Goal: Task Accomplishment & Management: Manage account settings

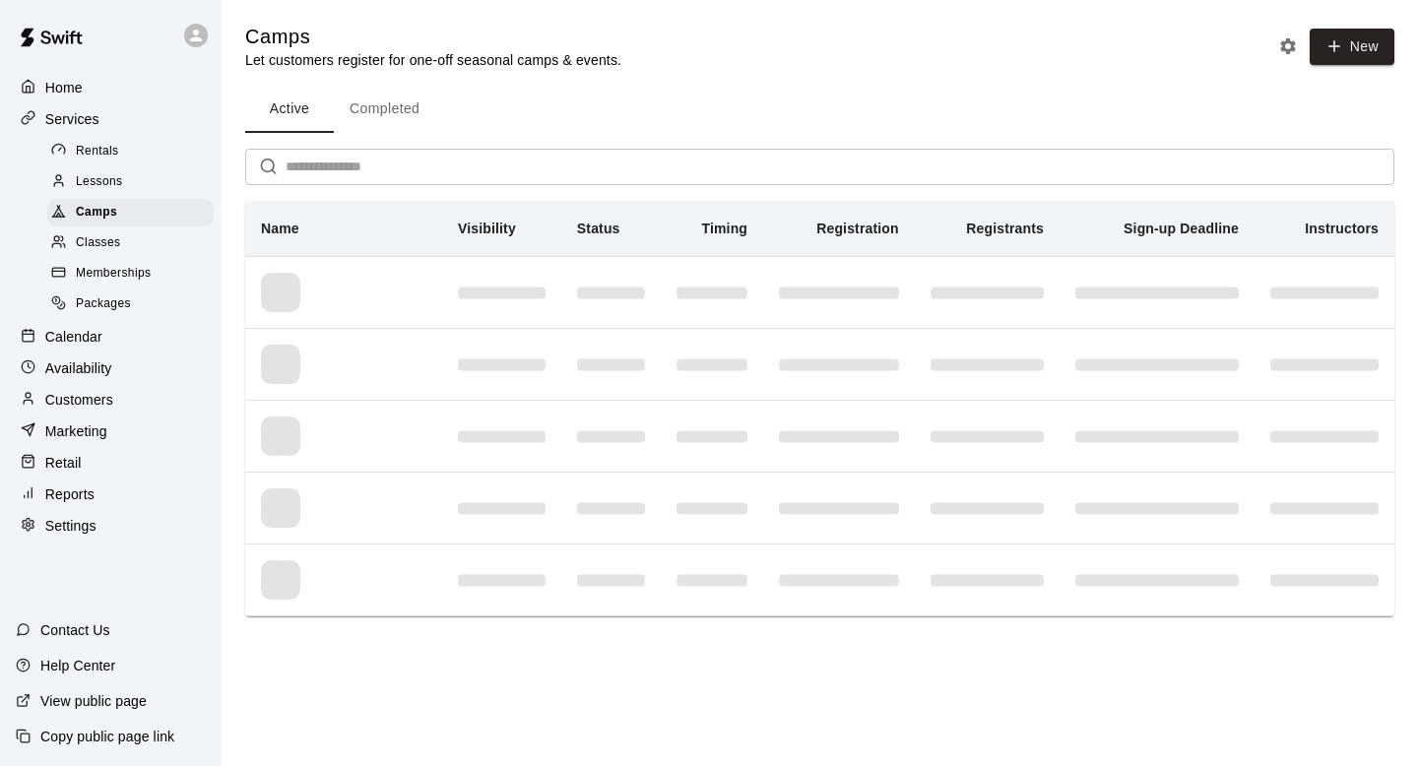
click at [86, 329] on p "Calendar" at bounding box center [73, 337] width 57 height 20
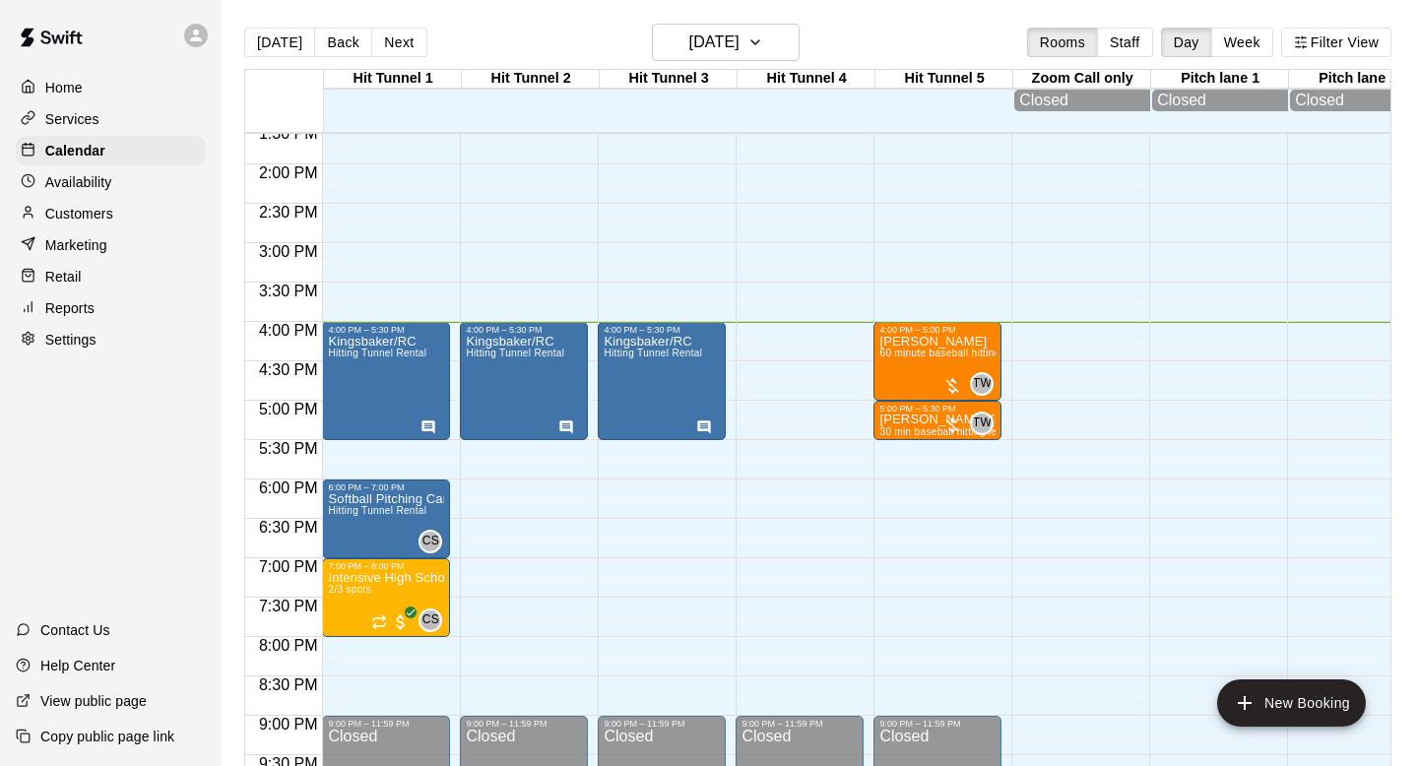
scroll to position [1114, 0]
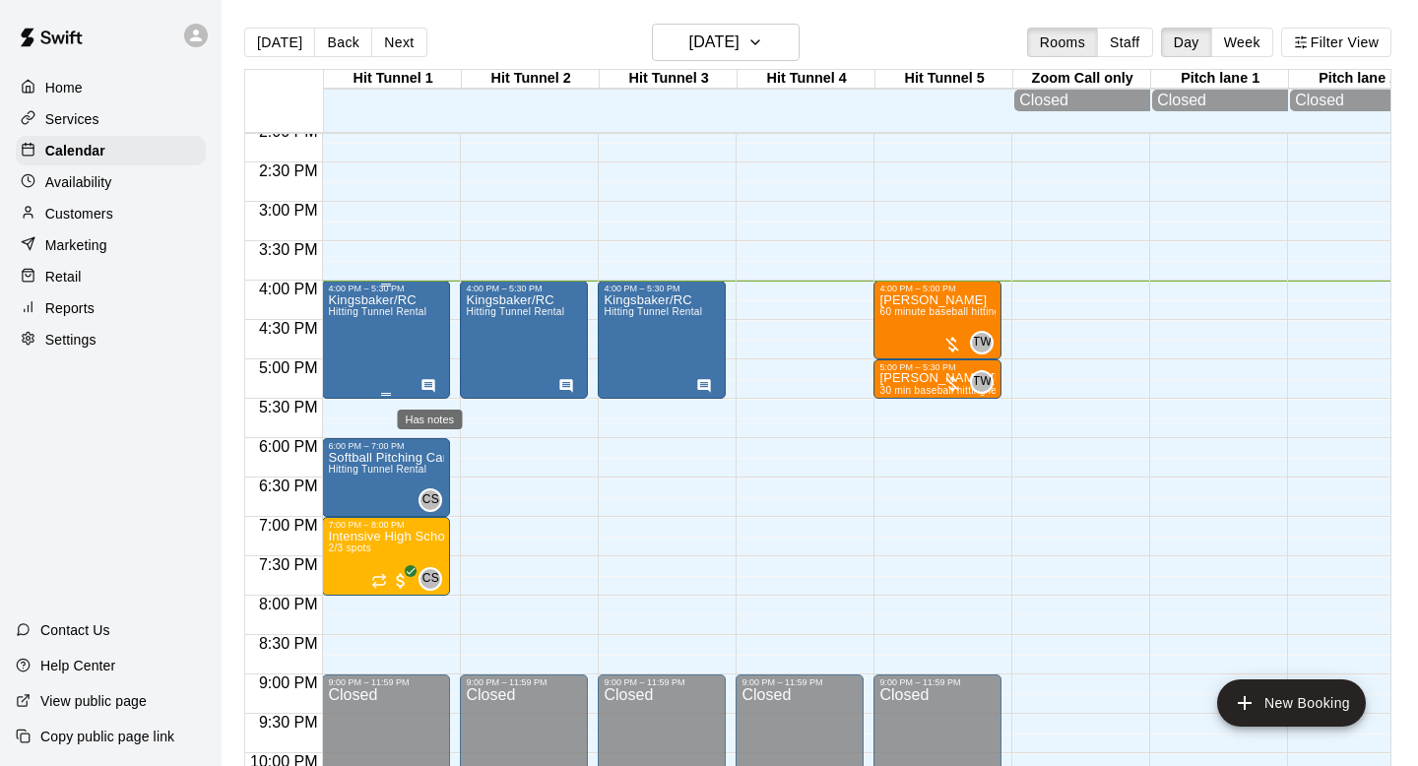
click at [433, 385] on icon "Has notes" at bounding box center [428, 385] width 13 height 13
click at [845, 696] on div at bounding box center [709, 383] width 1418 height 766
click at [566, 385] on icon "Has notes" at bounding box center [566, 386] width 16 height 16
click at [519, 329] on div at bounding box center [709, 383] width 1418 height 766
click at [572, 388] on icon "Has notes" at bounding box center [566, 385] width 13 height 13
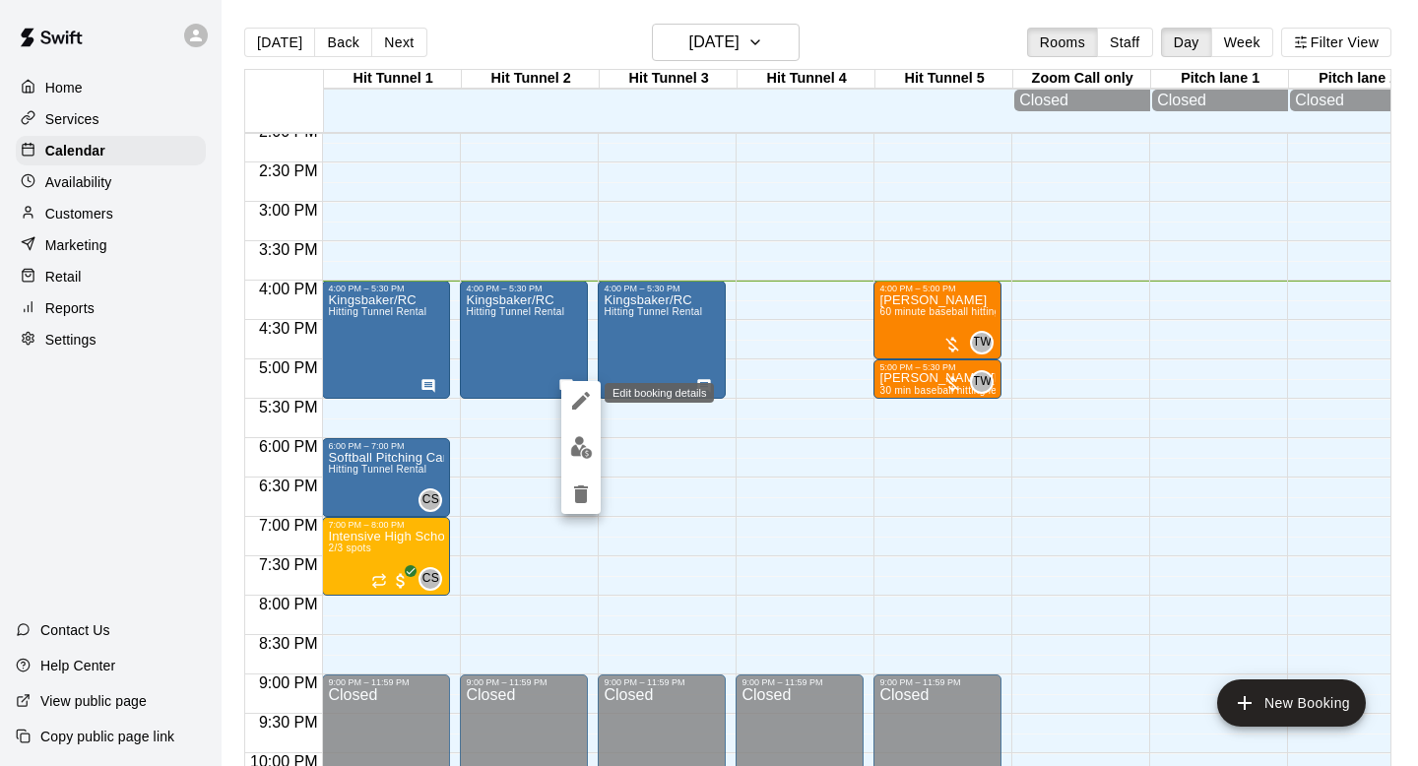
click at [582, 401] on icon "edit" at bounding box center [581, 401] width 18 height 18
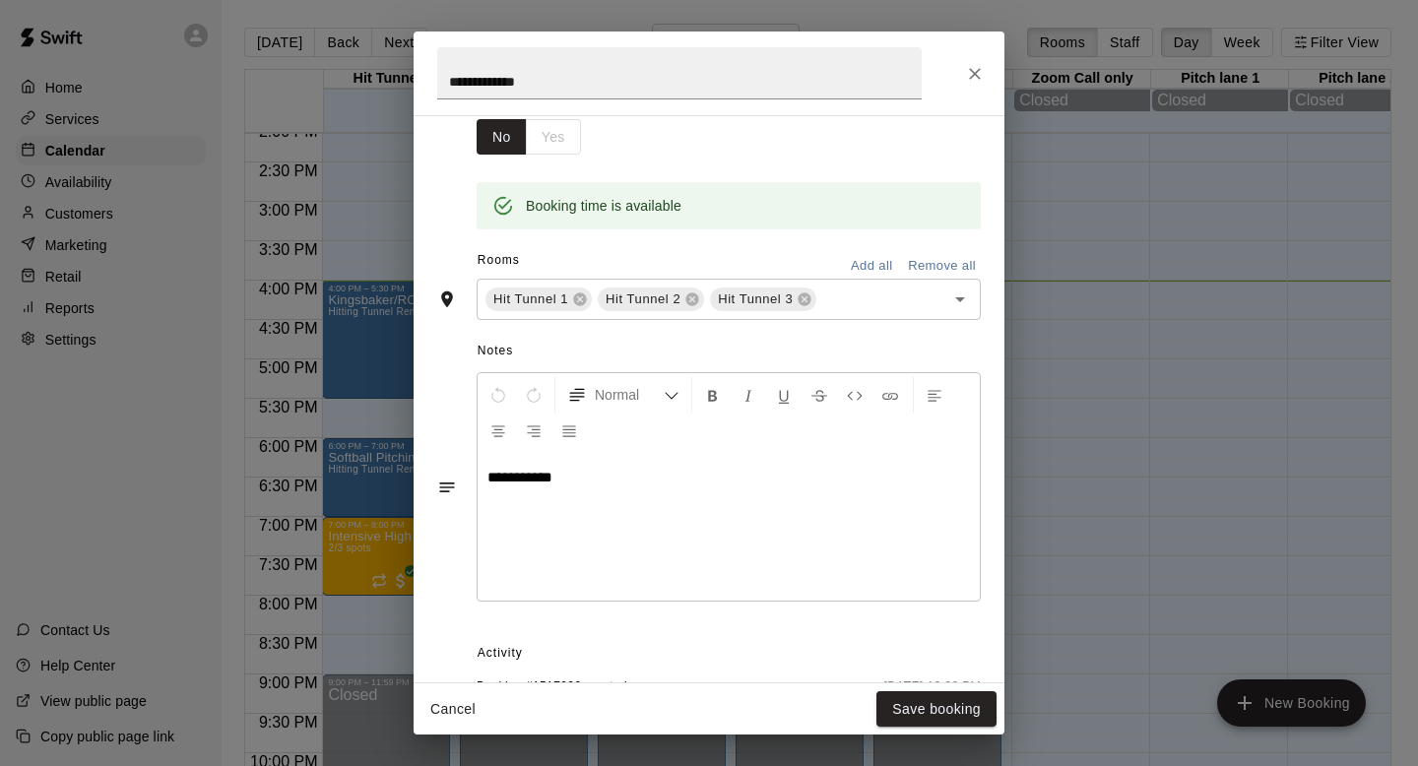
scroll to position [392, 0]
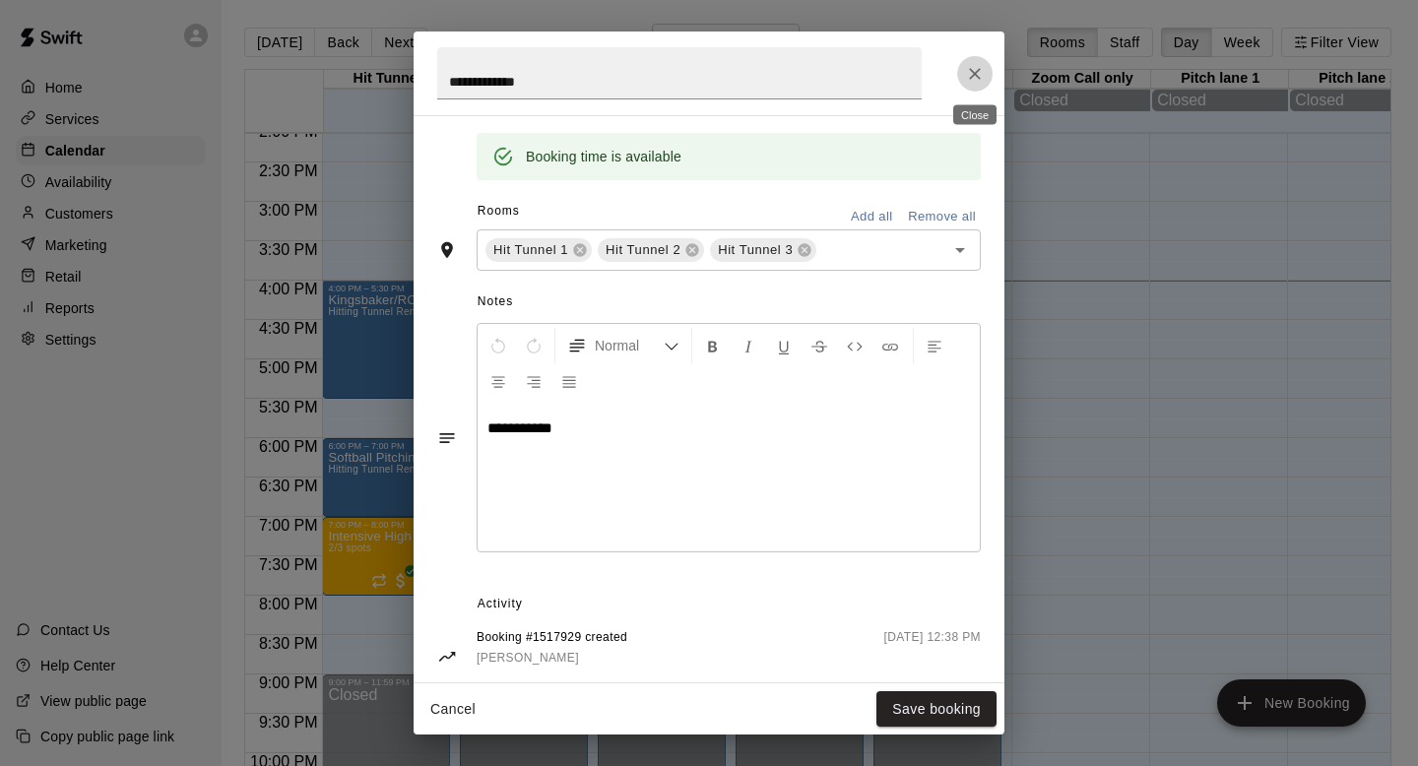
click at [976, 72] on icon "Close" at bounding box center [975, 74] width 12 height 12
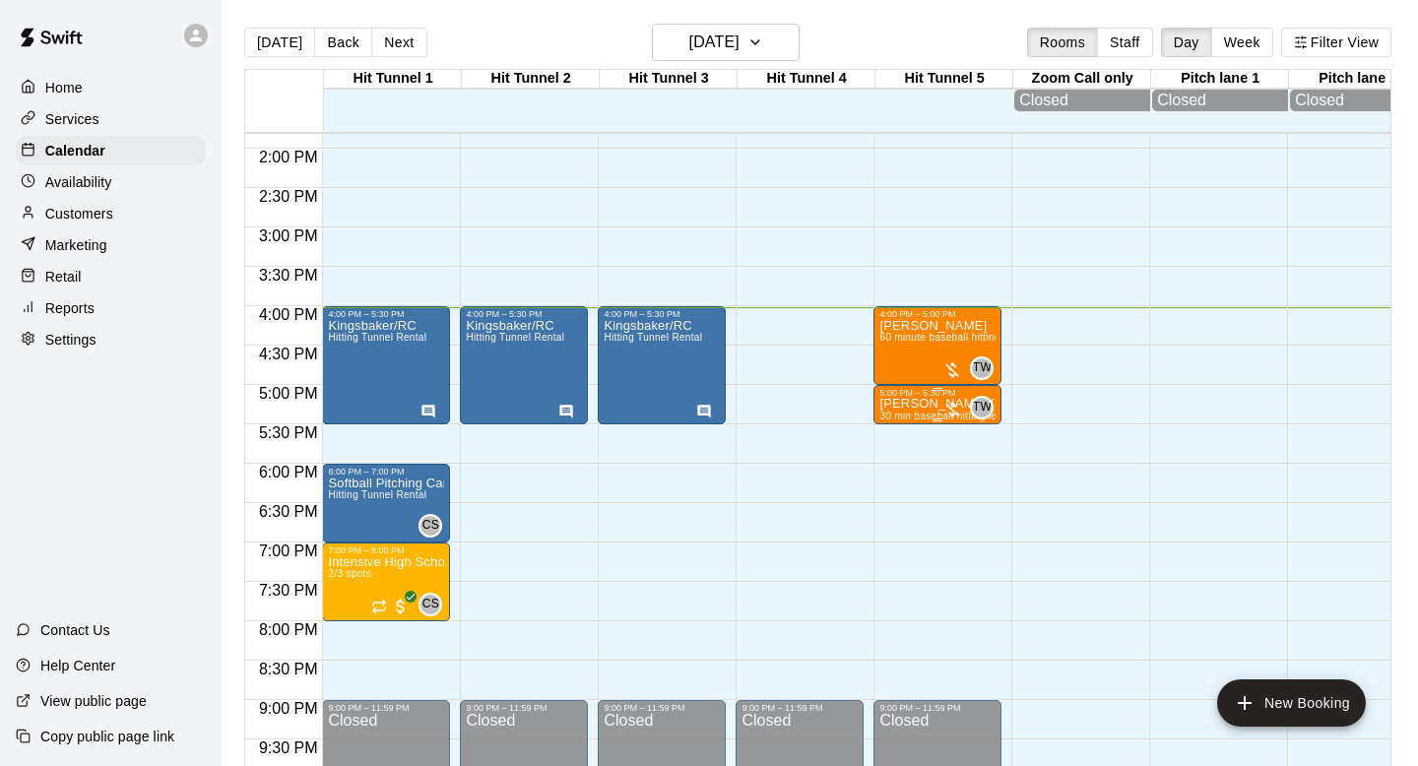
scroll to position [1090, 0]
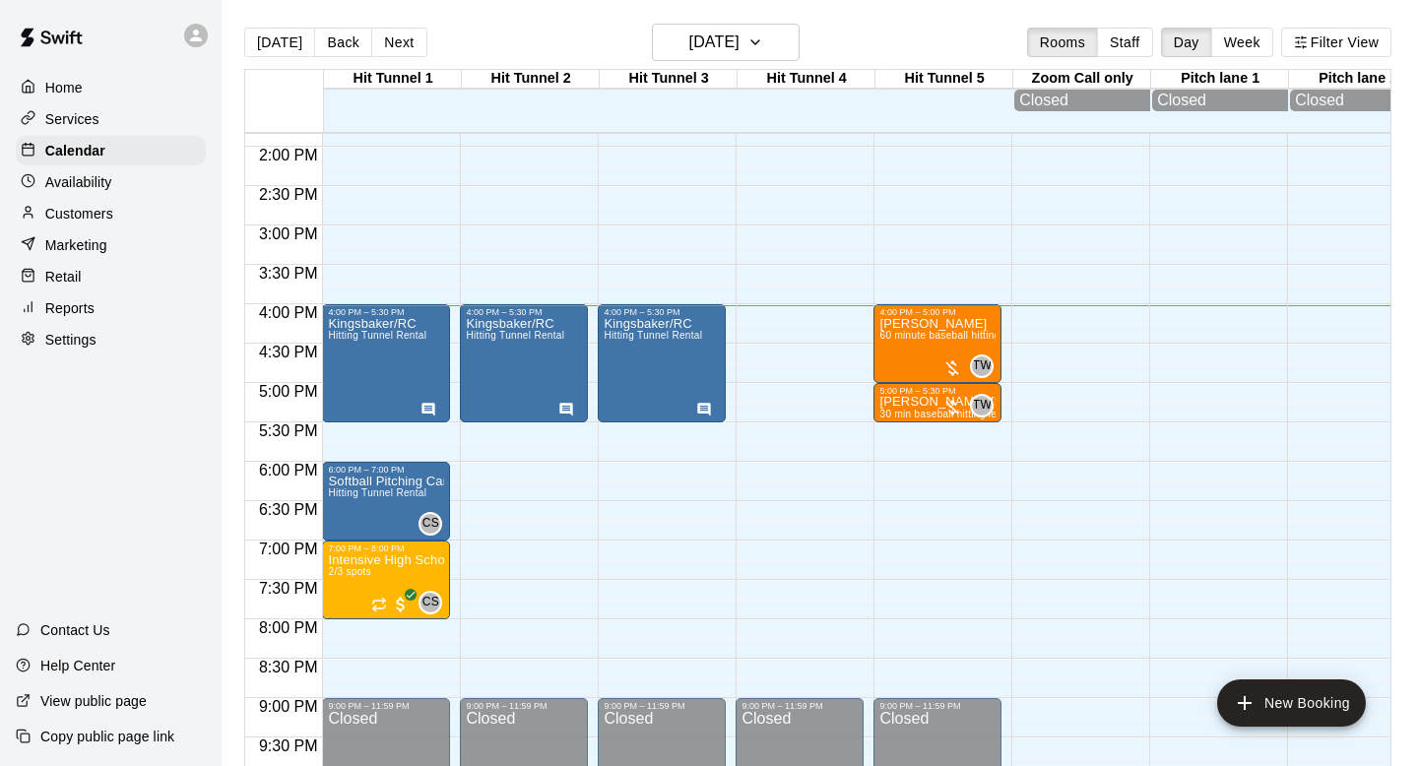
click at [107, 125] on div "Services" at bounding box center [111, 119] width 190 height 30
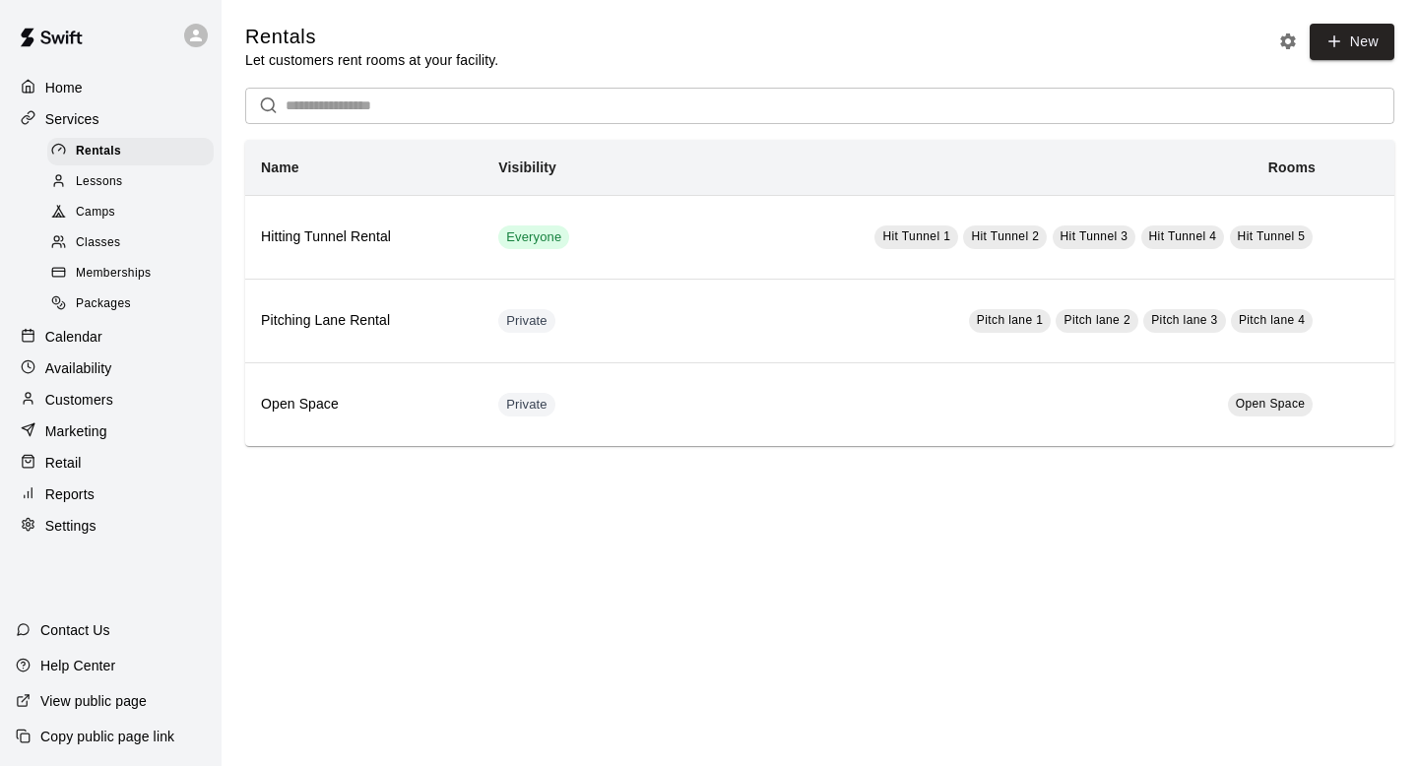
click at [122, 209] on div "Camps" at bounding box center [130, 213] width 166 height 28
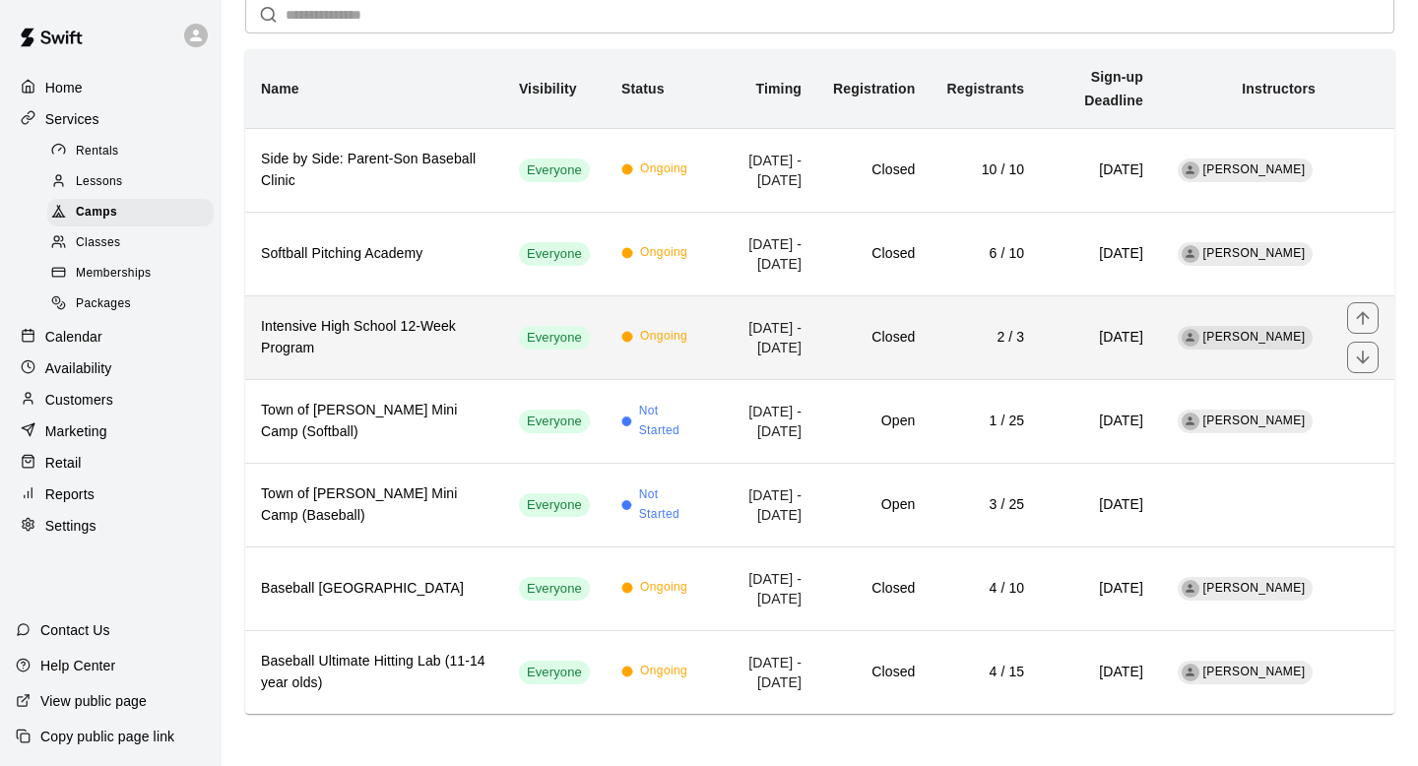
scroll to position [158, 0]
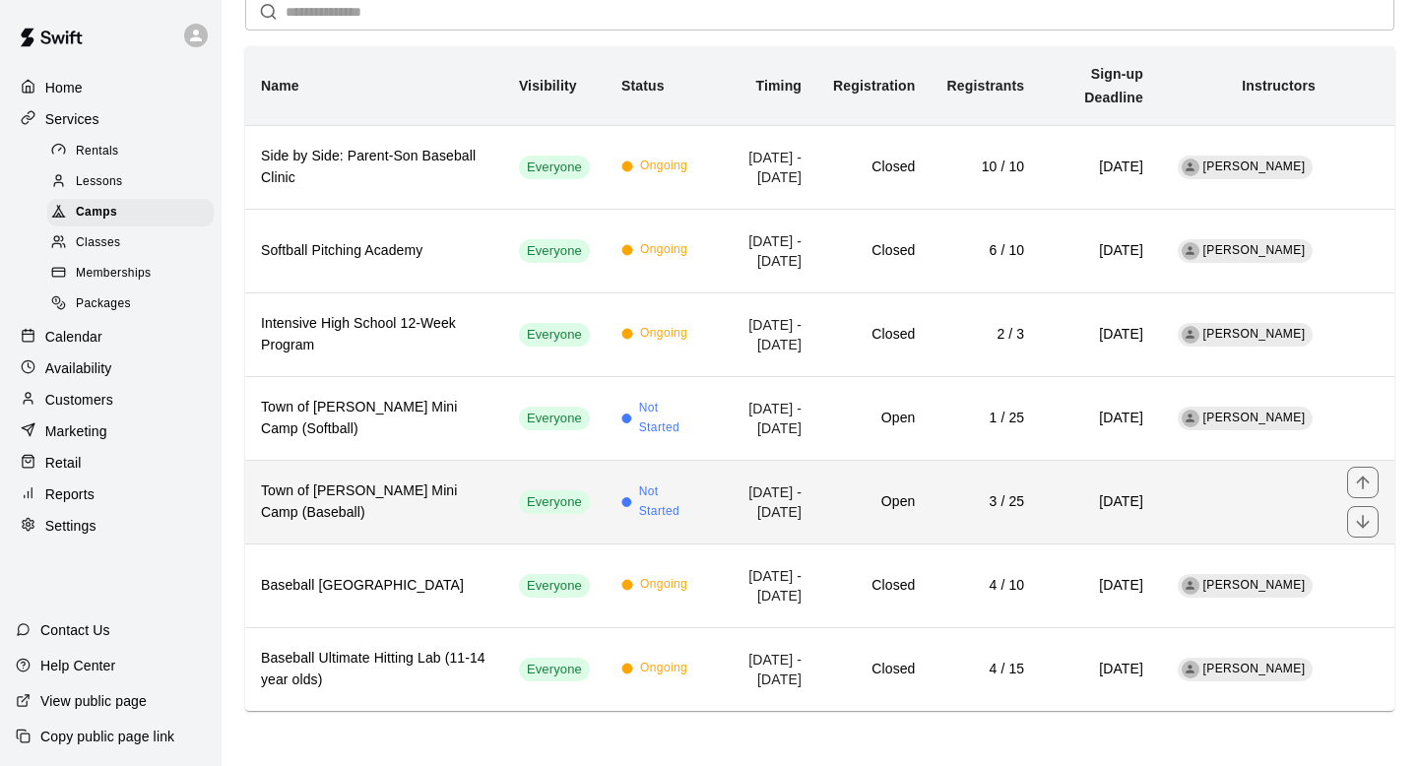
click at [959, 491] on h6 "3 / 25" at bounding box center [986, 502] width 78 height 22
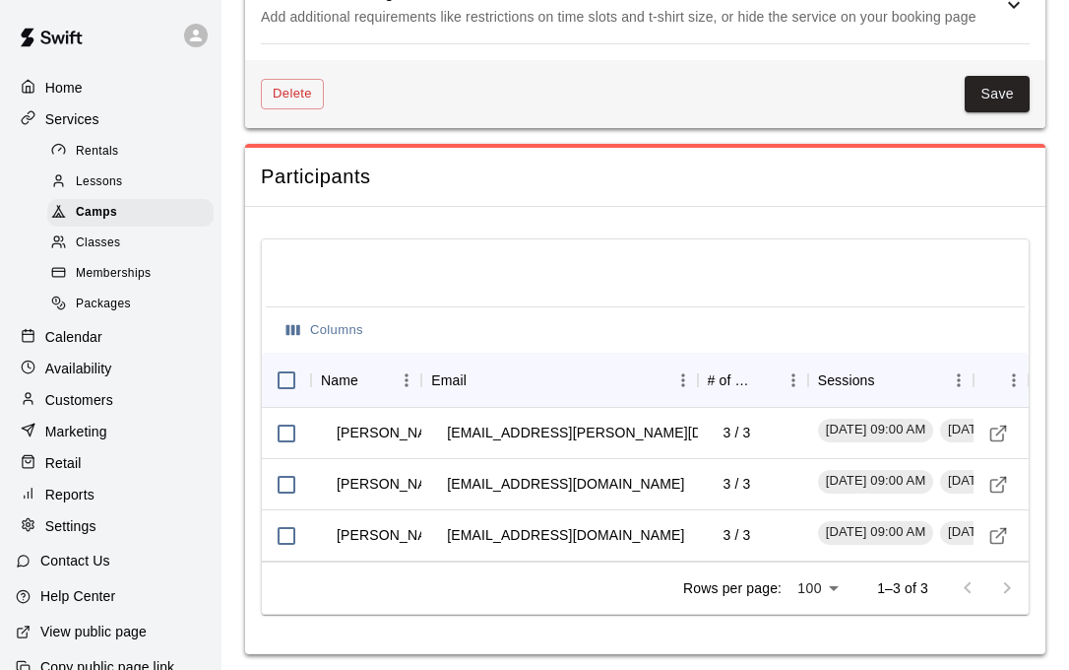
scroll to position [2139, 0]
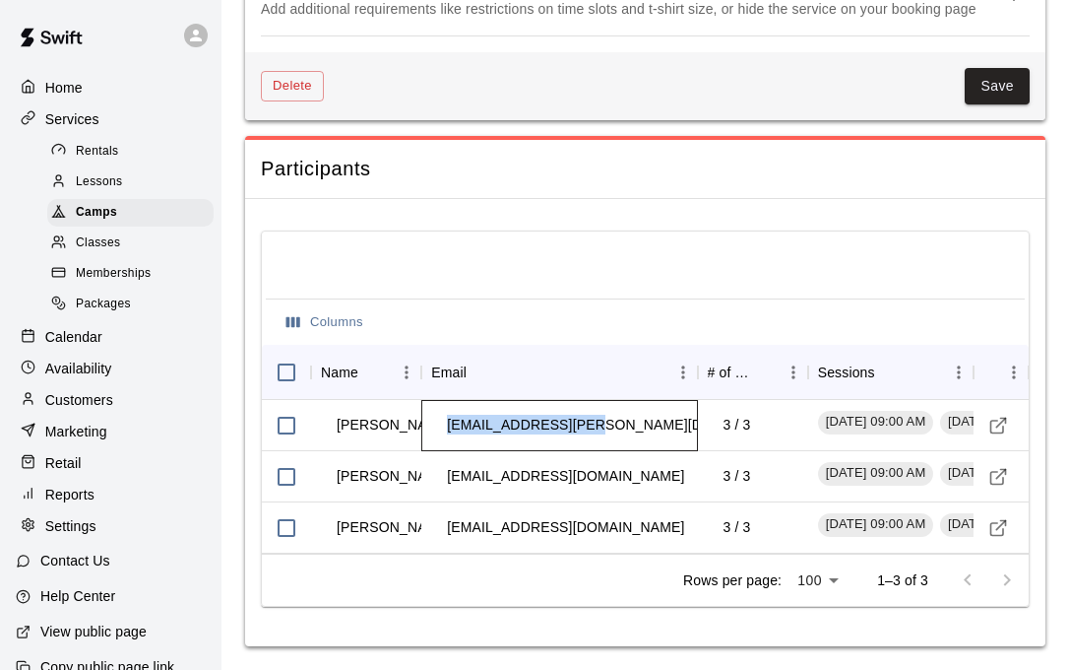
drag, startPoint x: 583, startPoint y: 428, endPoint x: 410, endPoint y: 426, distance: 173.3
click at [410, 427] on div "Kaiji Turek [EMAIL_ADDRESS][PERSON_NAME][DOMAIN_NAME] 3 / [DATE], 2025 - 09:00 …" at bounding box center [655, 425] width 787 height 51
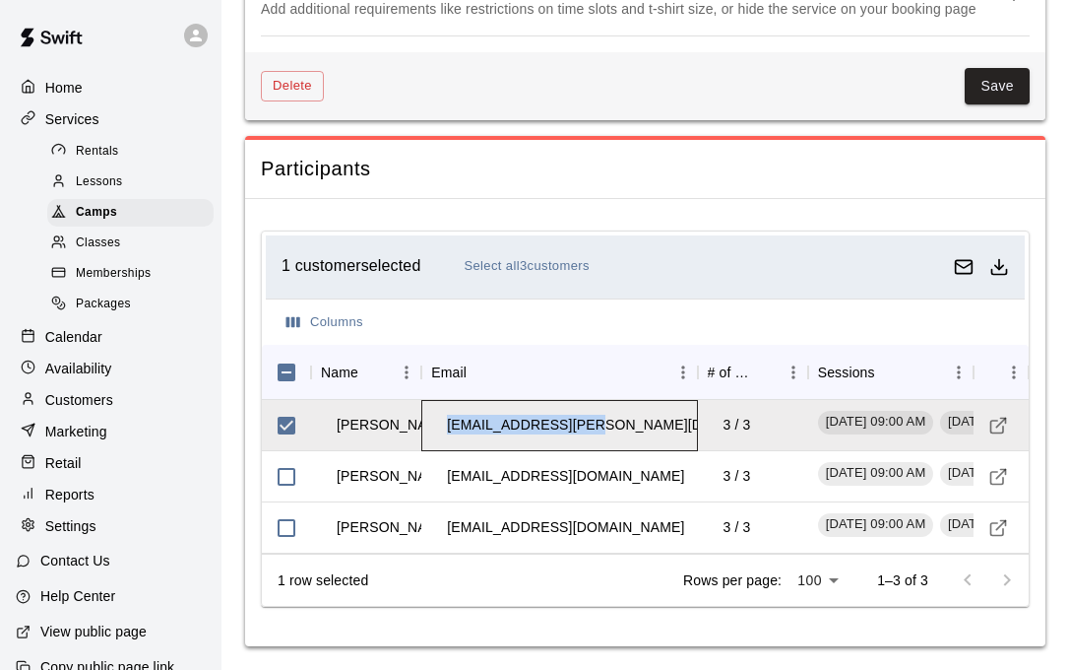
copy div "[EMAIL_ADDRESS][PERSON_NAME][DOMAIN_NAME]"
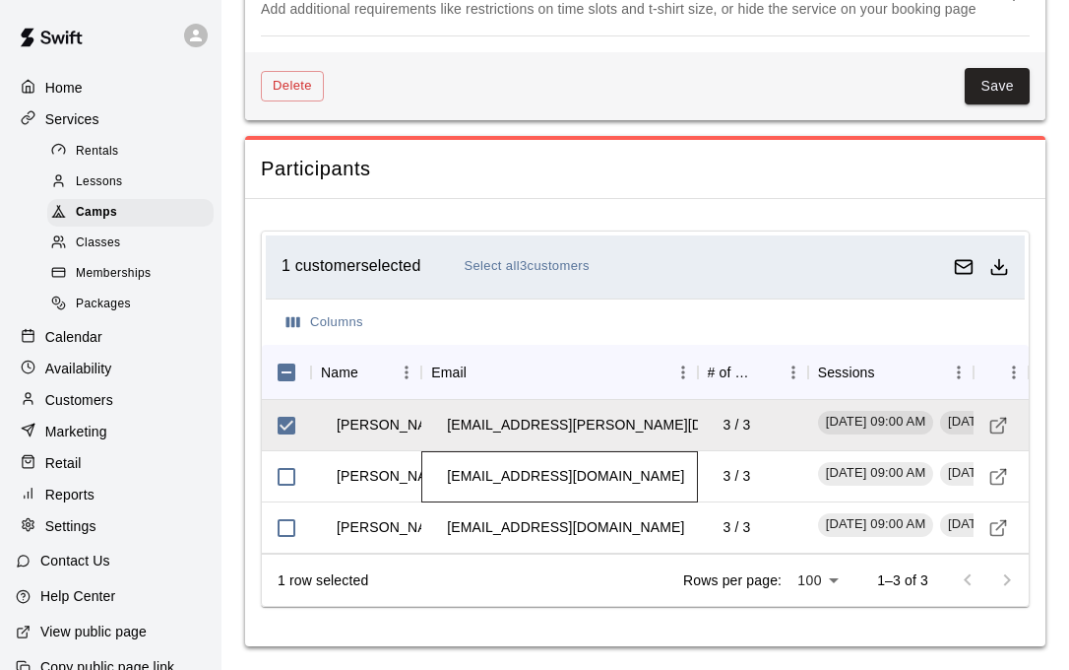
click at [582, 465] on td "[EMAIL_ADDRESS][DOMAIN_NAME]" at bounding box center [565, 476] width 269 height 52
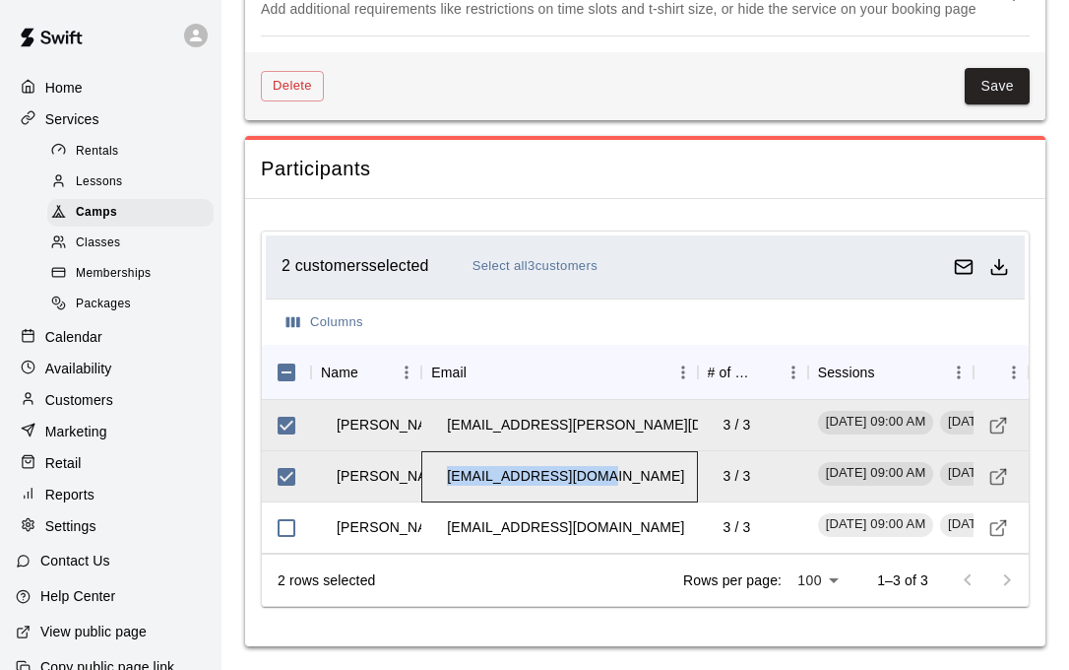
drag, startPoint x: 591, startPoint y: 472, endPoint x: 407, endPoint y: 472, distance: 184.1
click at [407, 472] on div "[PERSON_NAME] [EMAIL_ADDRESS][DOMAIN_NAME] 3 / [DATE], 2025 - 09:00 AM [DATE] -…" at bounding box center [655, 476] width 787 height 51
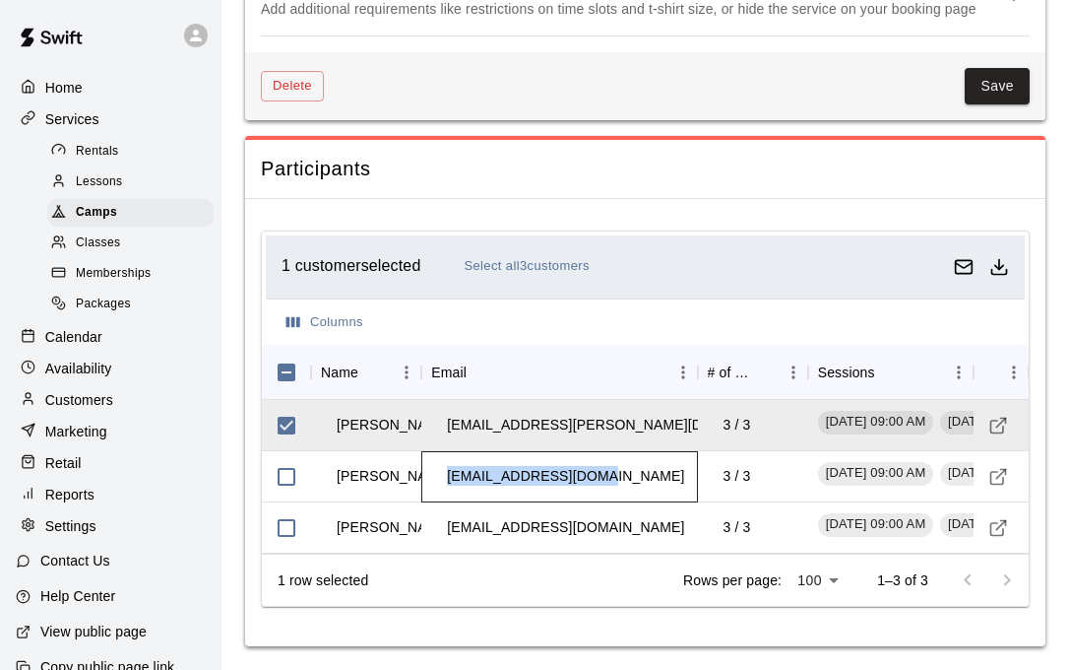
copy div "ewart [EMAIL_ADDRESS][DOMAIN_NAME]"
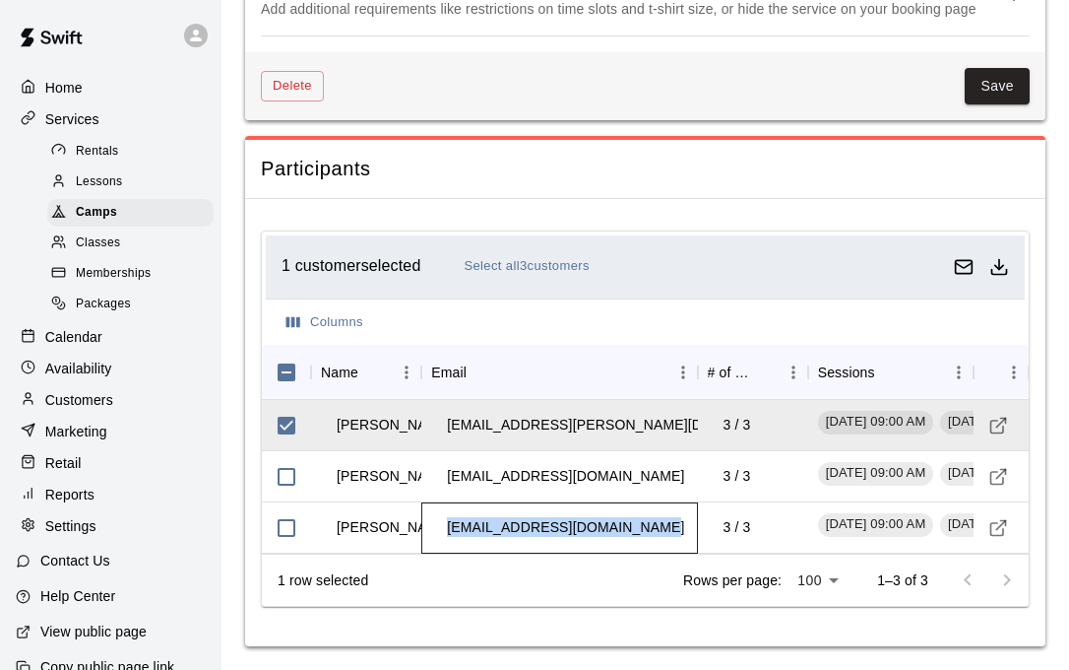
drag, startPoint x: 663, startPoint y: 526, endPoint x: 447, endPoint y: 530, distance: 215.7
click at [447, 530] on td "[EMAIL_ADDRESS][DOMAIN_NAME]" at bounding box center [565, 527] width 269 height 52
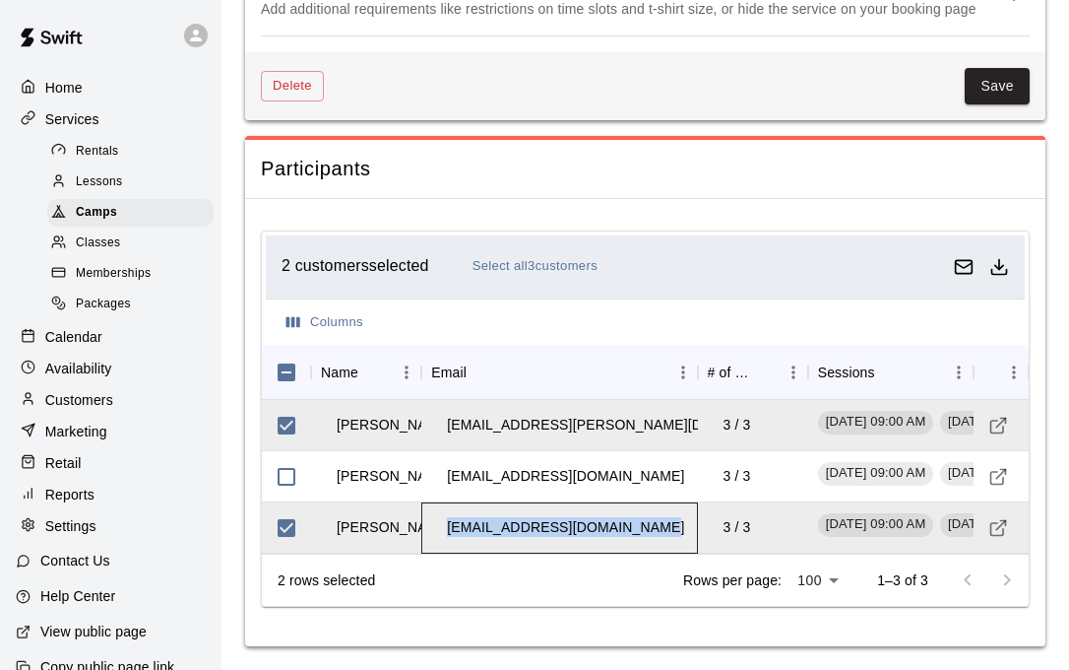
copy td "[EMAIL_ADDRESS][DOMAIN_NAME]"
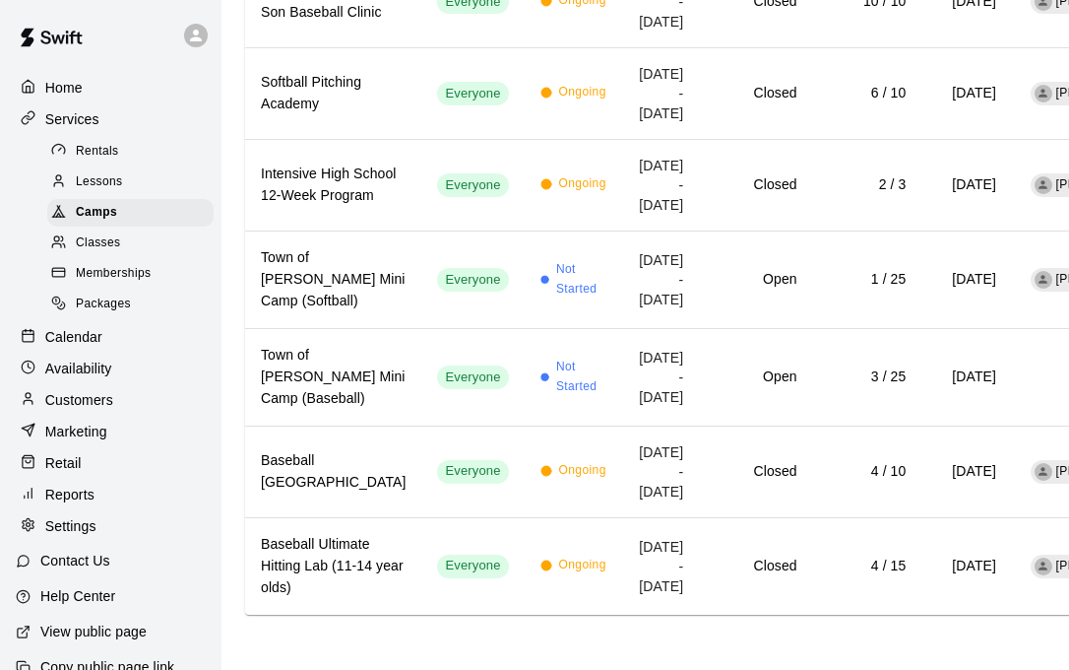
scroll to position [580, 0]
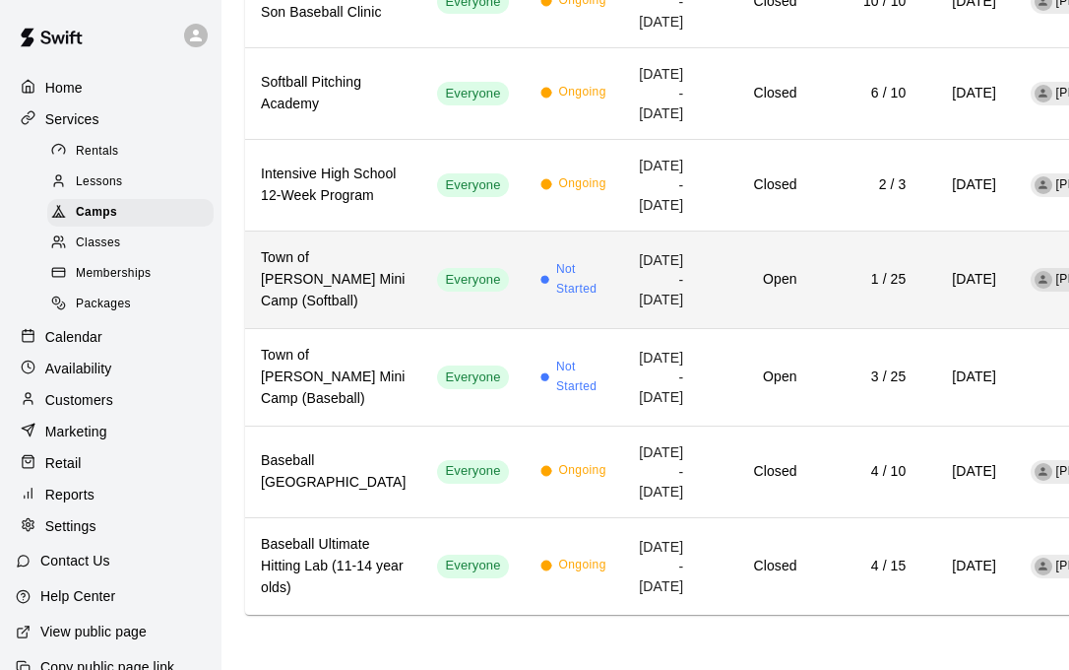
click at [525, 230] on td "Not Started" at bounding box center [573, 278] width 97 height 97
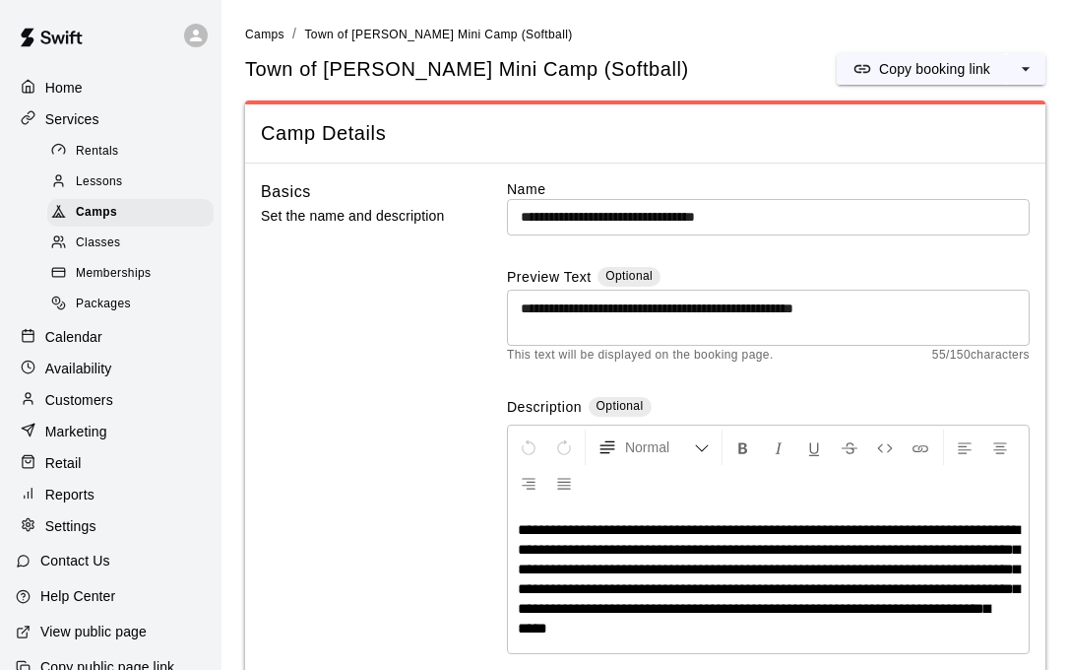
scroll to position [2048, 0]
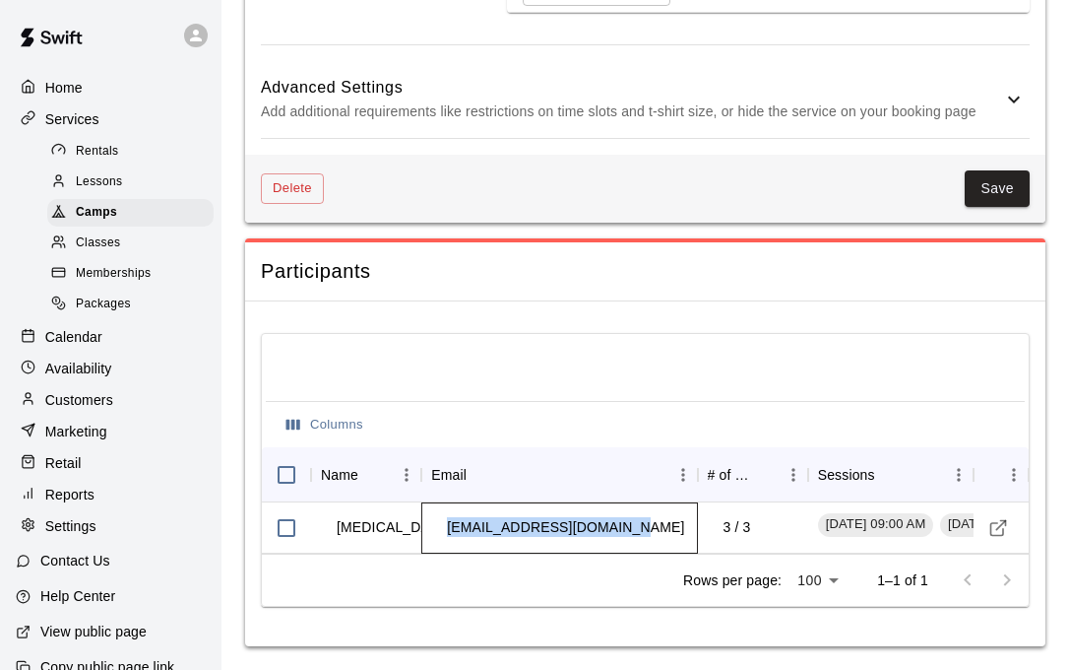
drag, startPoint x: 630, startPoint y: 523, endPoint x: 442, endPoint y: 521, distance: 188.1
click at [442, 521] on td "[EMAIL_ADDRESS][DOMAIN_NAME]" at bounding box center [565, 527] width 269 height 52
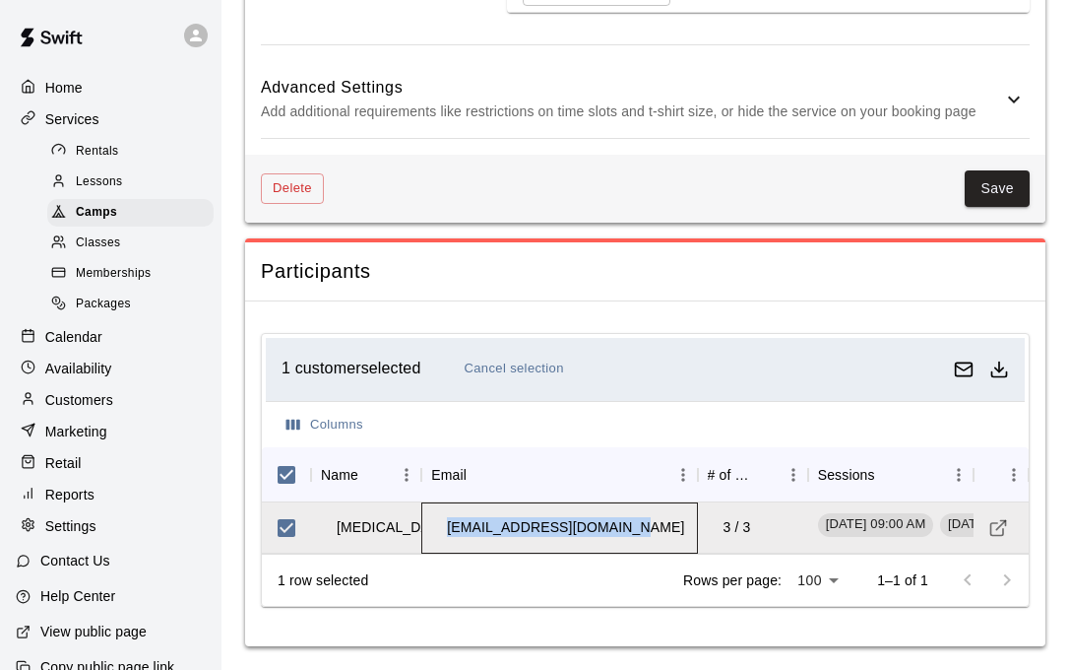
copy td "[EMAIL_ADDRESS][DOMAIN_NAME]"
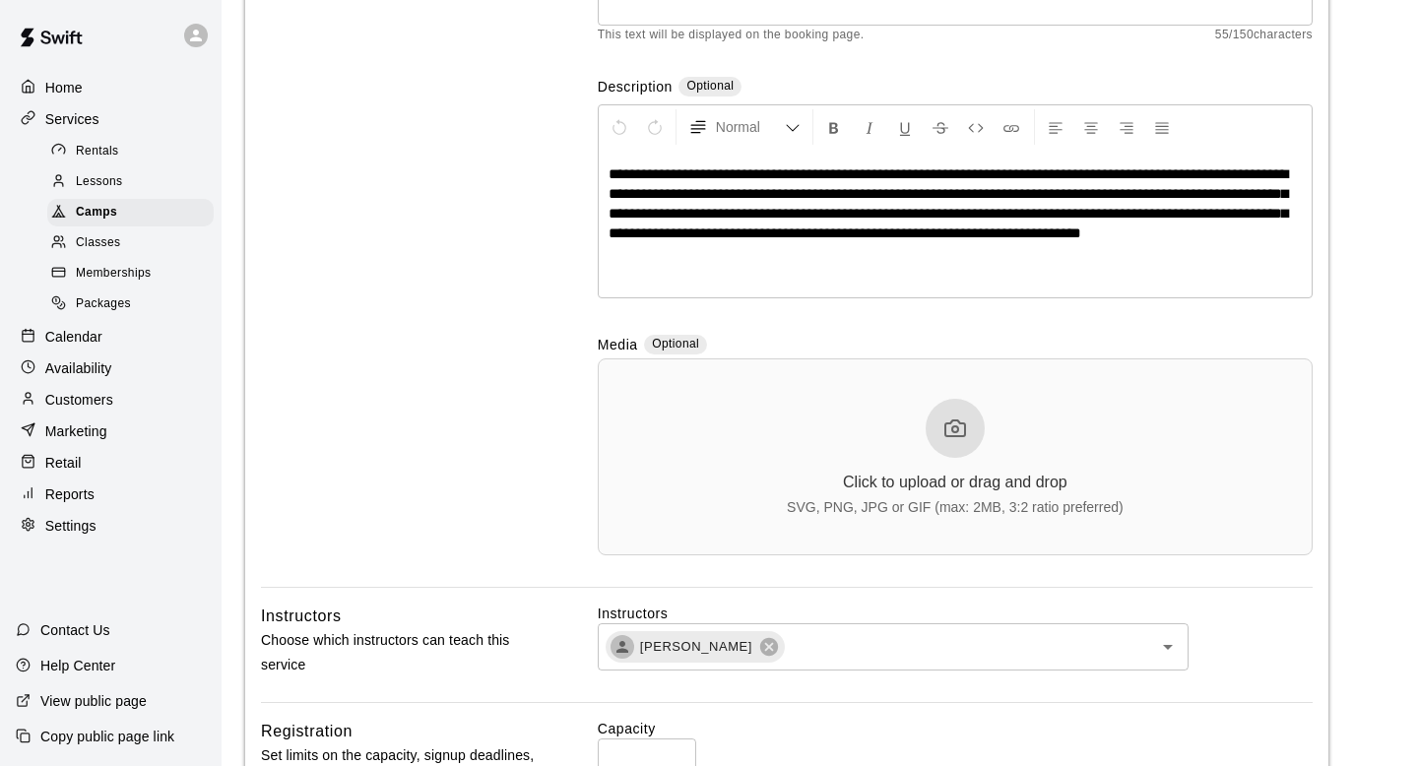
scroll to position [0, 0]
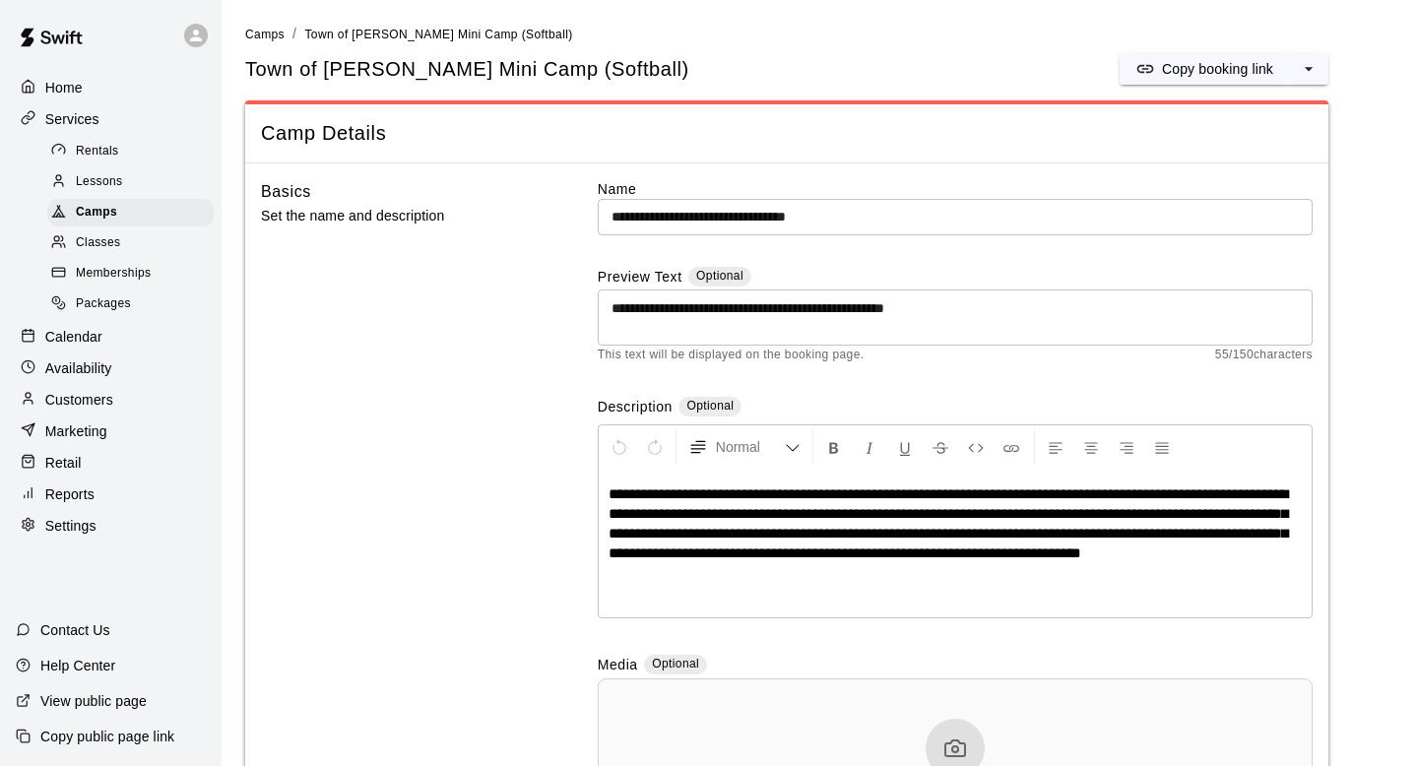
click at [84, 347] on div "Calendar" at bounding box center [111, 337] width 190 height 30
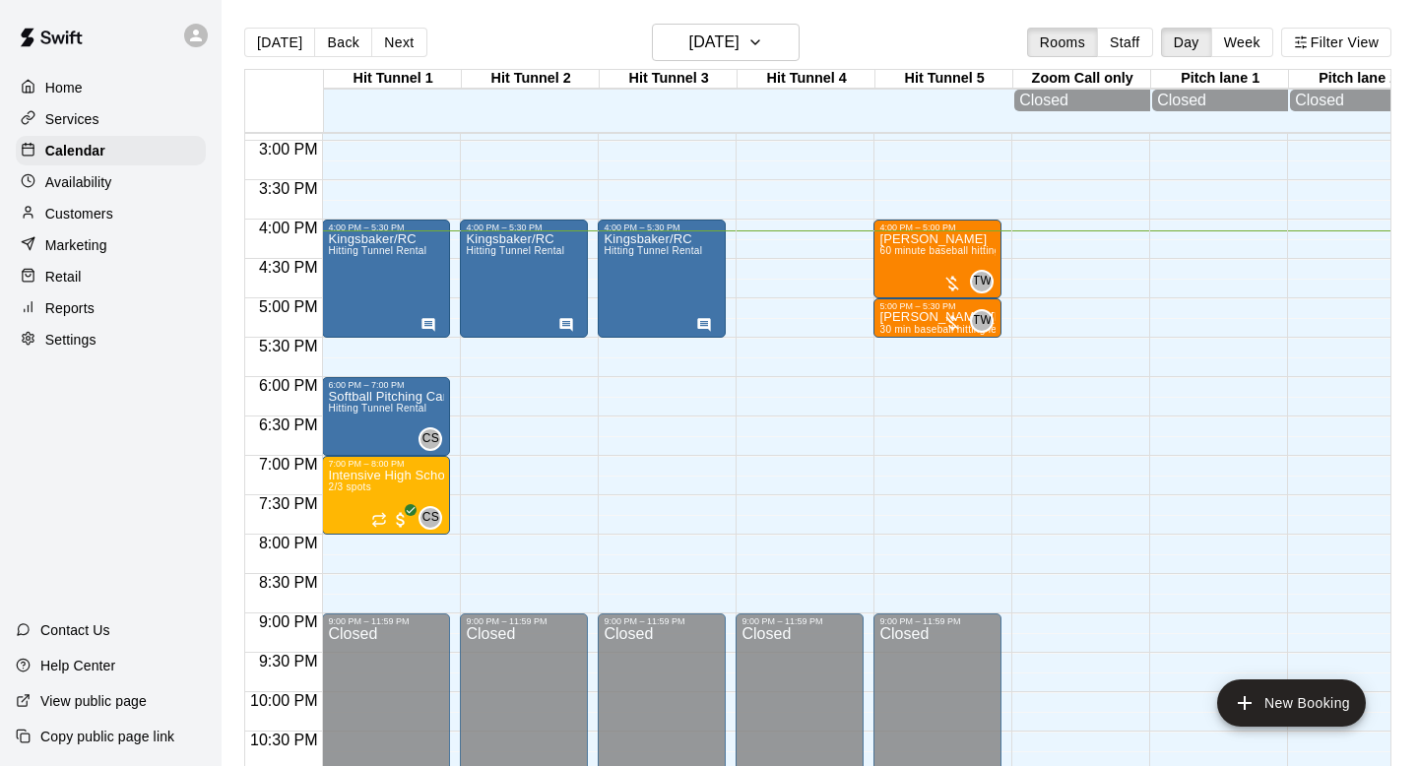
scroll to position [1193, 0]
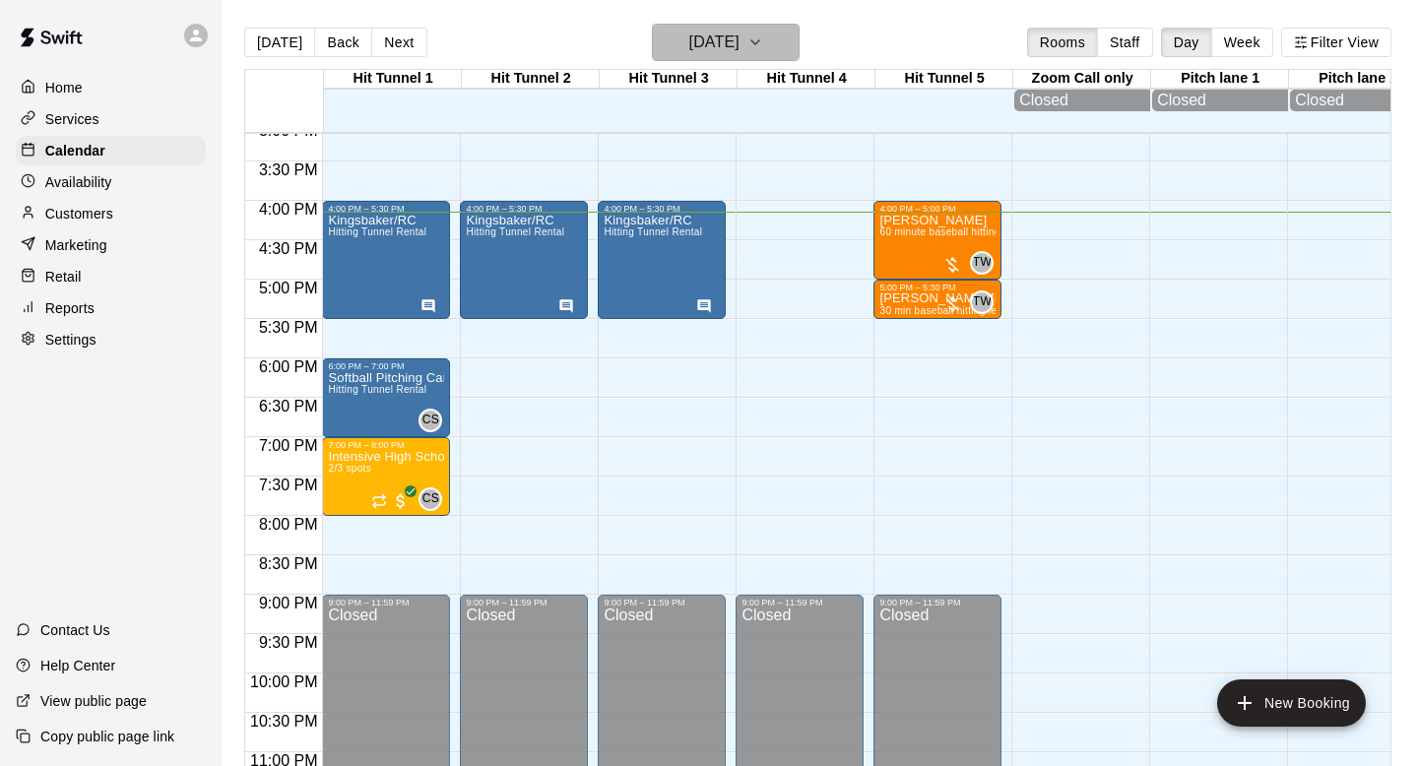
click at [734, 36] on h6 "[DATE]" at bounding box center [714, 43] width 50 height 28
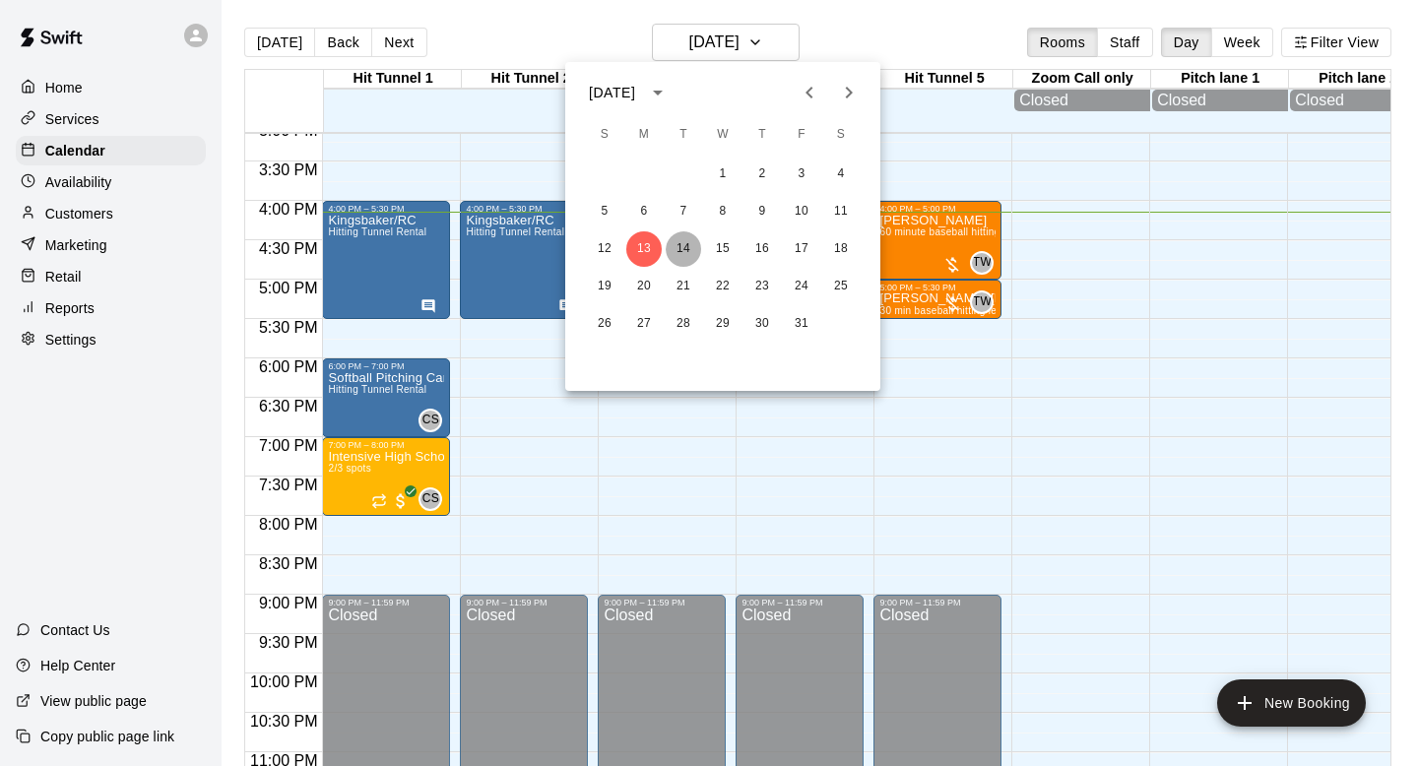
click at [679, 238] on button "14" at bounding box center [683, 248] width 35 height 35
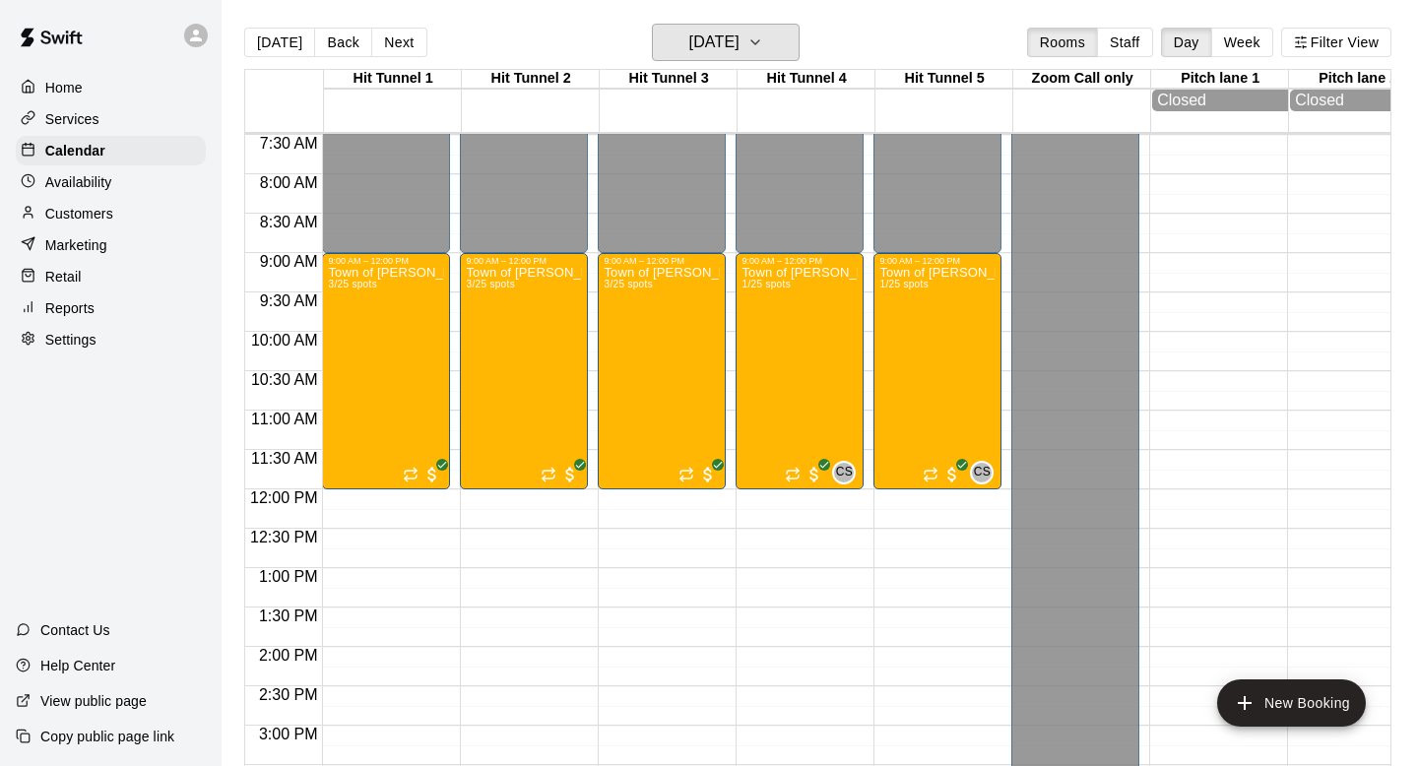
scroll to position [574, 0]
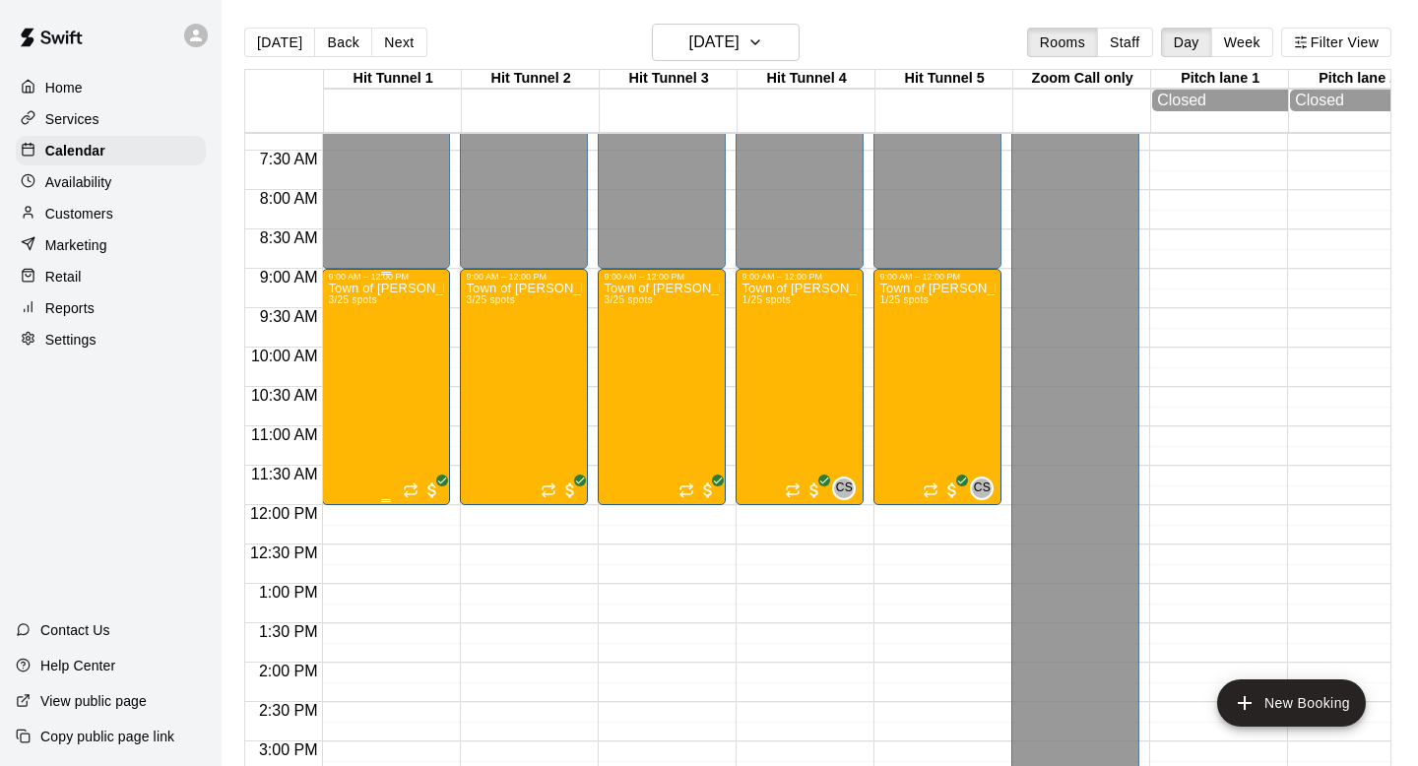
click at [366, 363] on div "Town of [PERSON_NAME] Mini Camp (Baseball) 3/25 spots" at bounding box center [386, 665] width 116 height 766
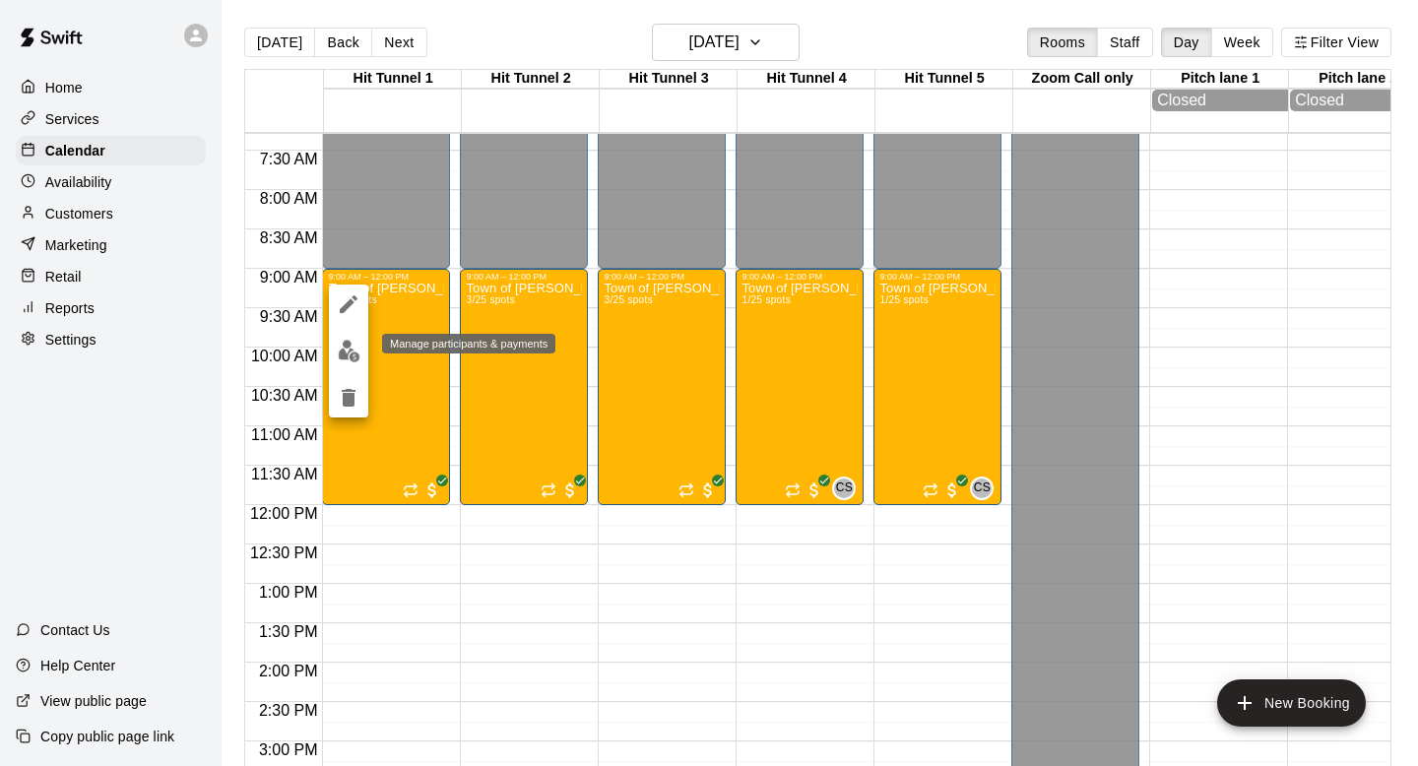
click at [352, 341] on img "edit" at bounding box center [349, 351] width 23 height 23
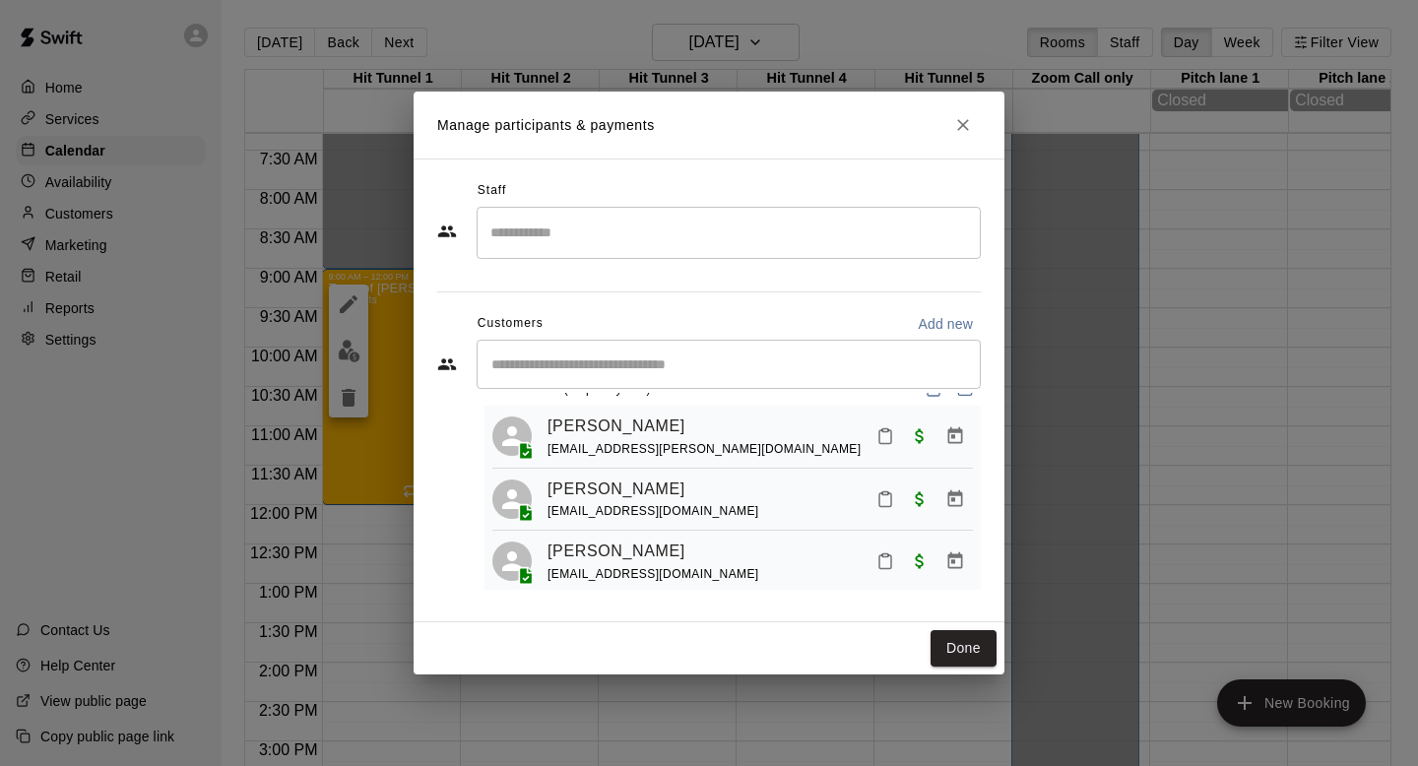
scroll to position [48, 0]
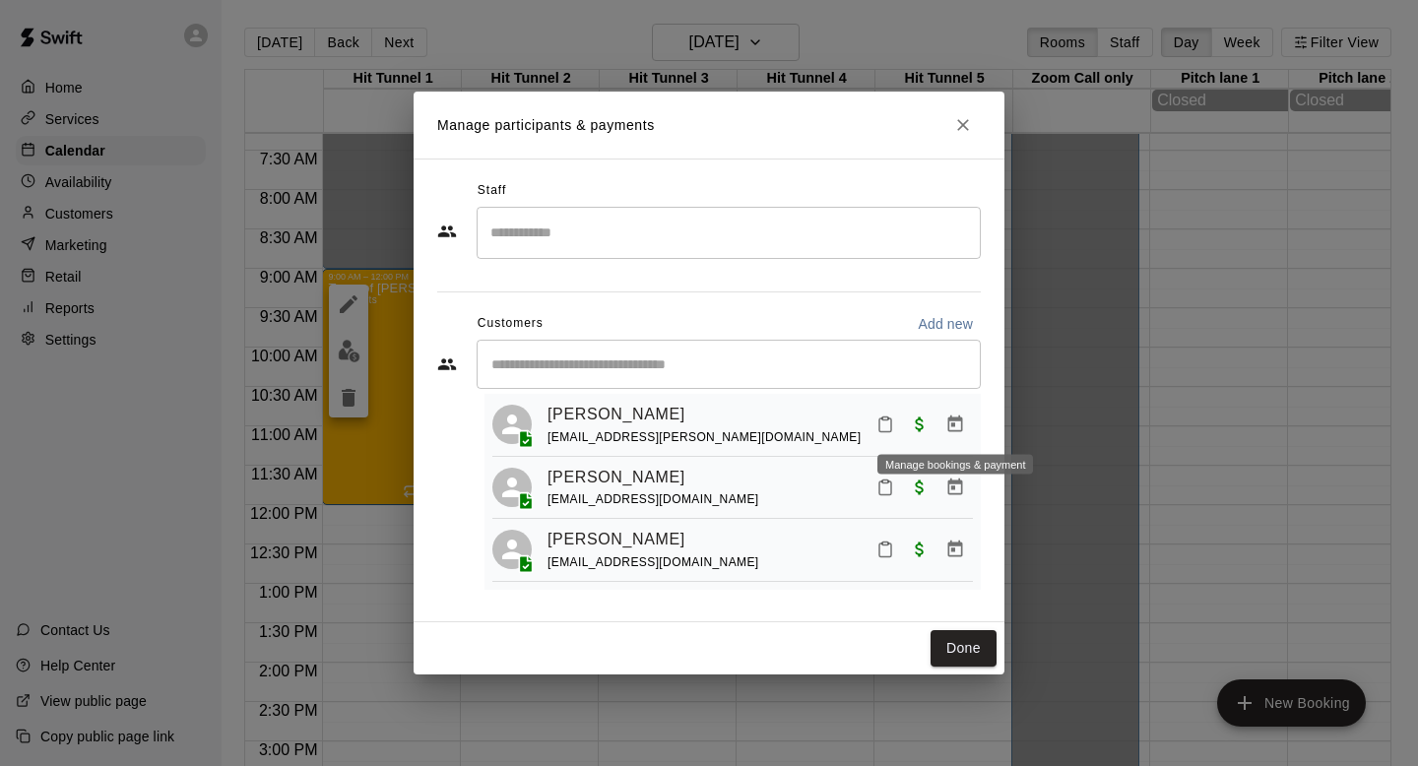
click at [966, 417] on button "Manage bookings & payment" at bounding box center [954, 424] width 35 height 35
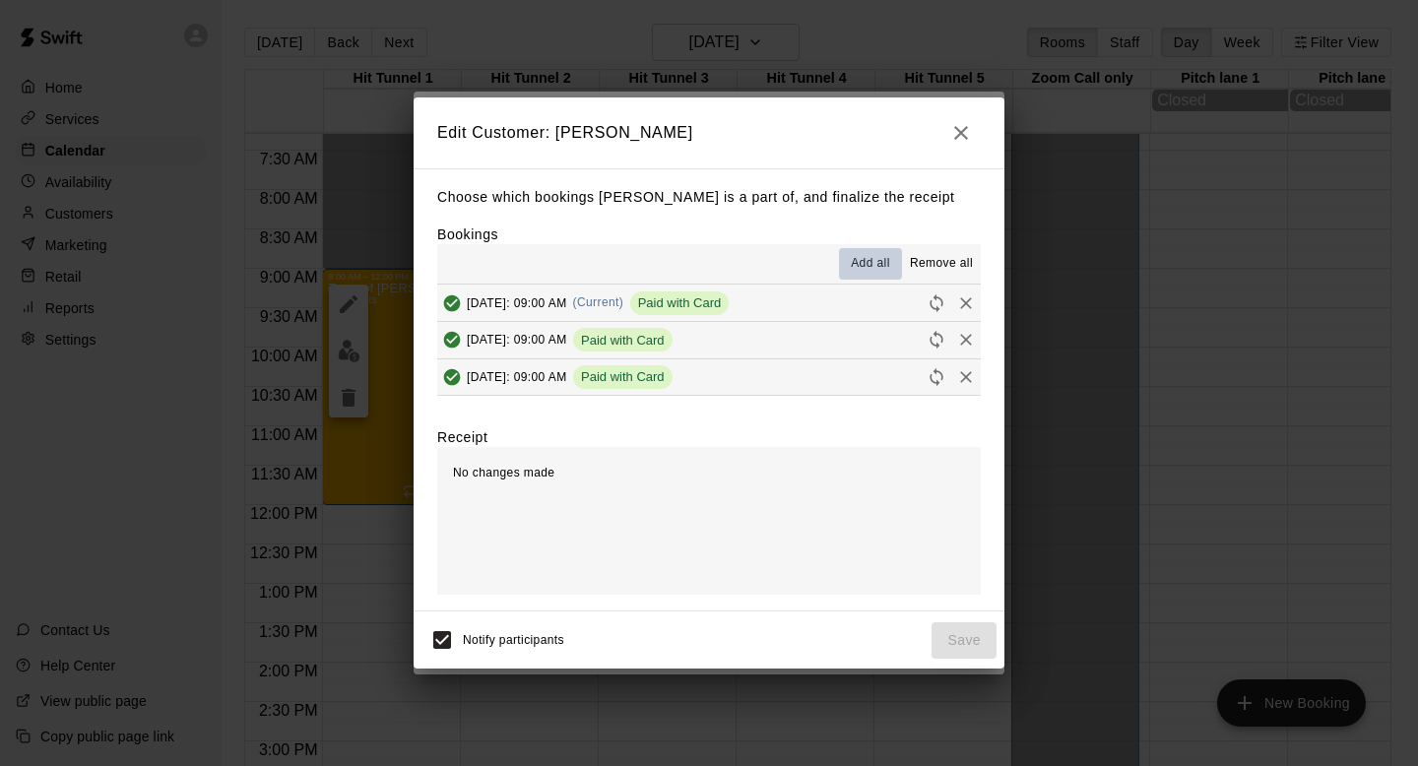
click at [878, 260] on span "Add all" at bounding box center [870, 264] width 39 height 20
click at [937, 272] on span "Remove all" at bounding box center [941, 264] width 63 height 20
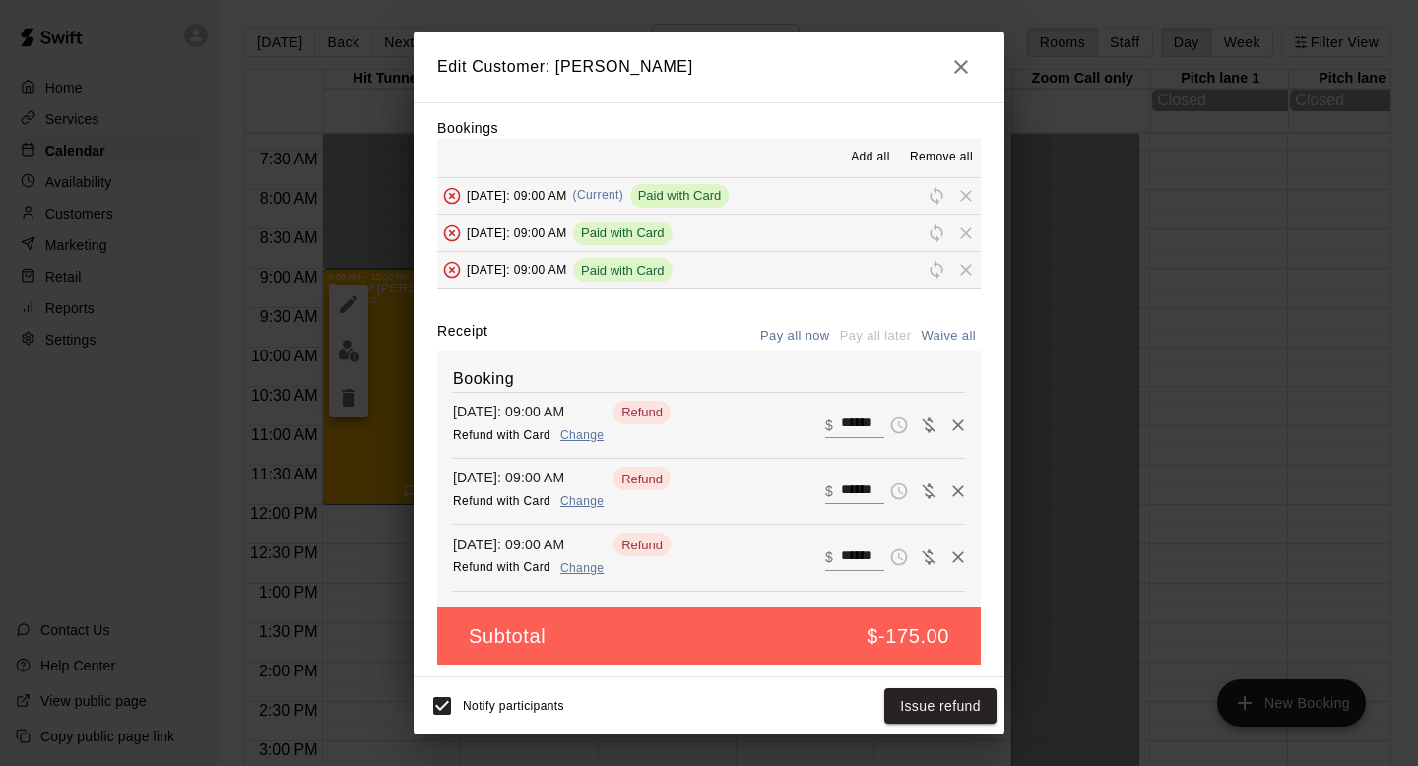
scroll to position [45, 0]
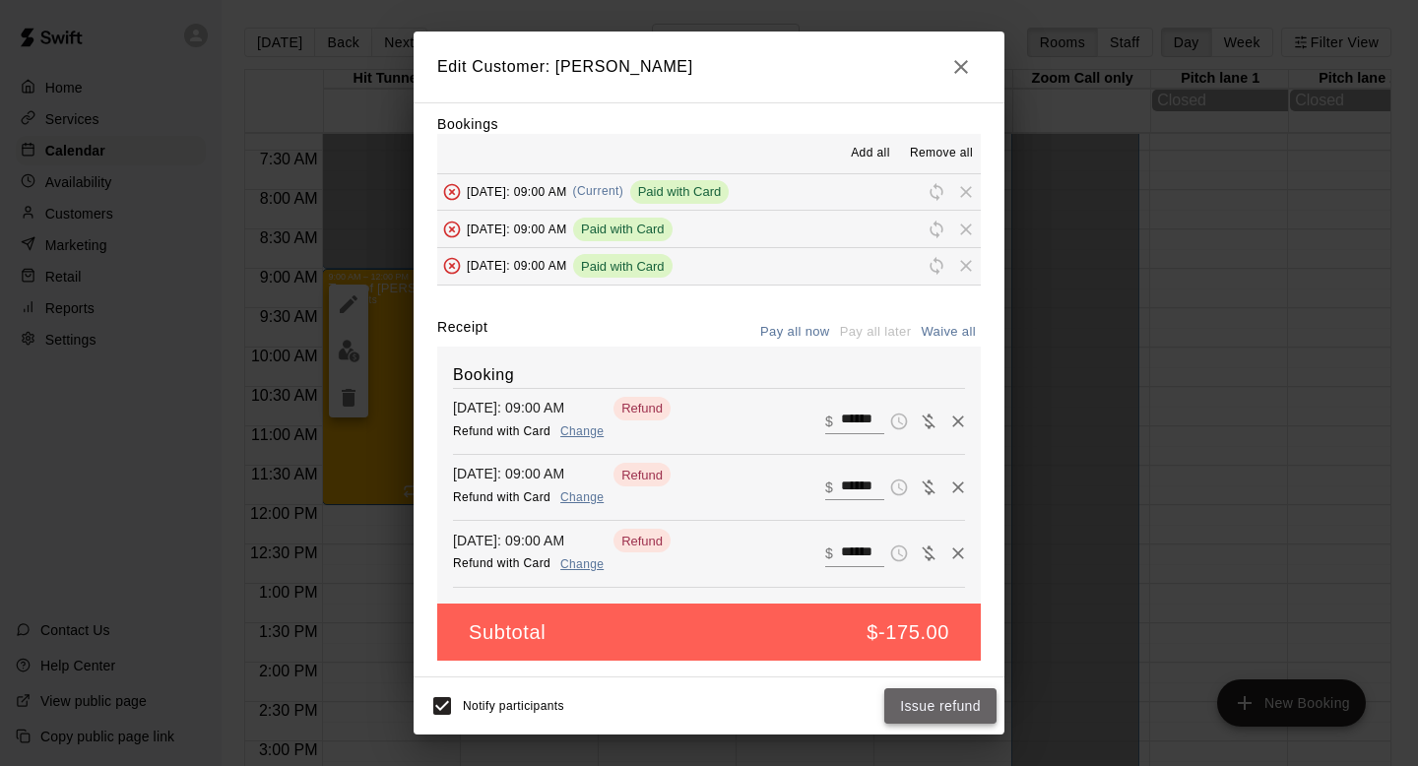
click at [935, 703] on button "Issue refund" at bounding box center [940, 706] width 112 height 36
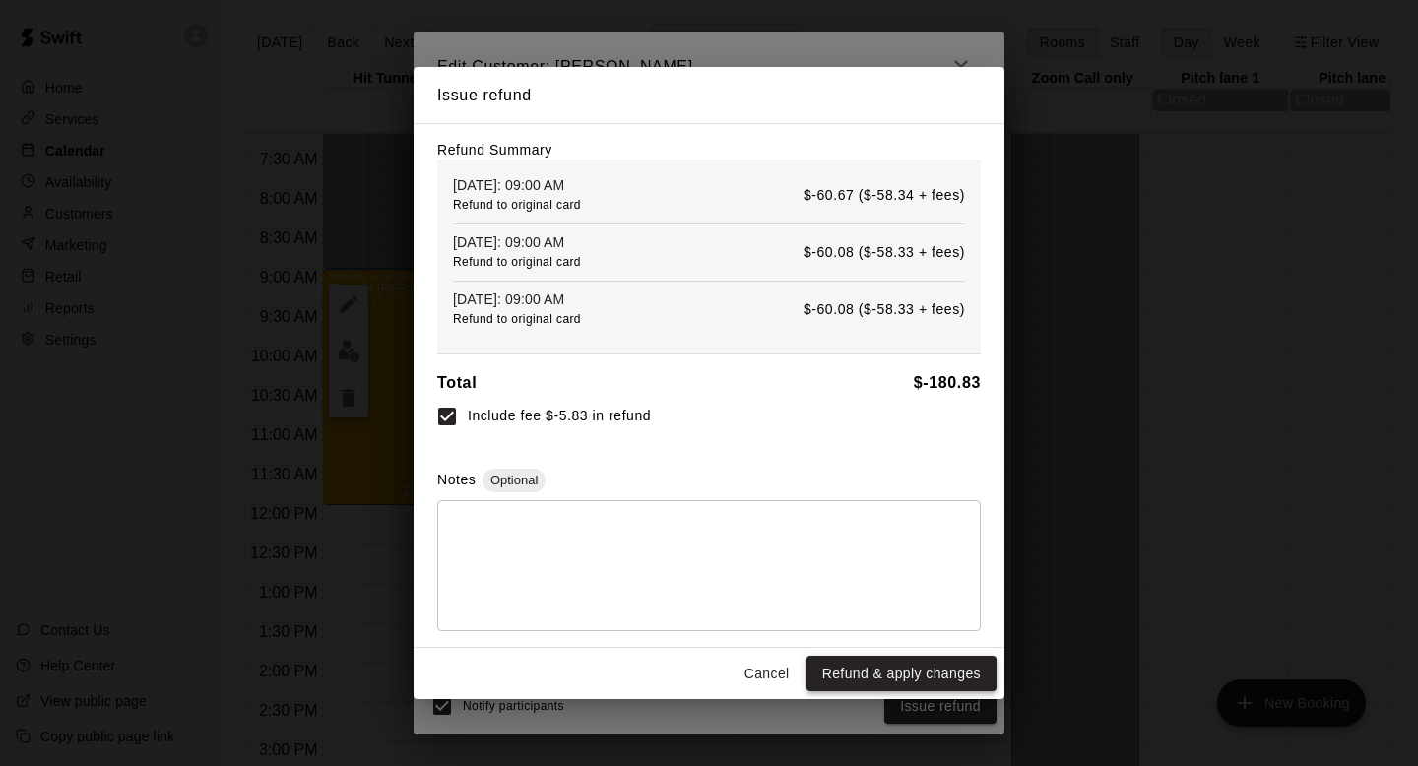
click at [882, 679] on button "Refund & apply changes" at bounding box center [901, 674] width 190 height 36
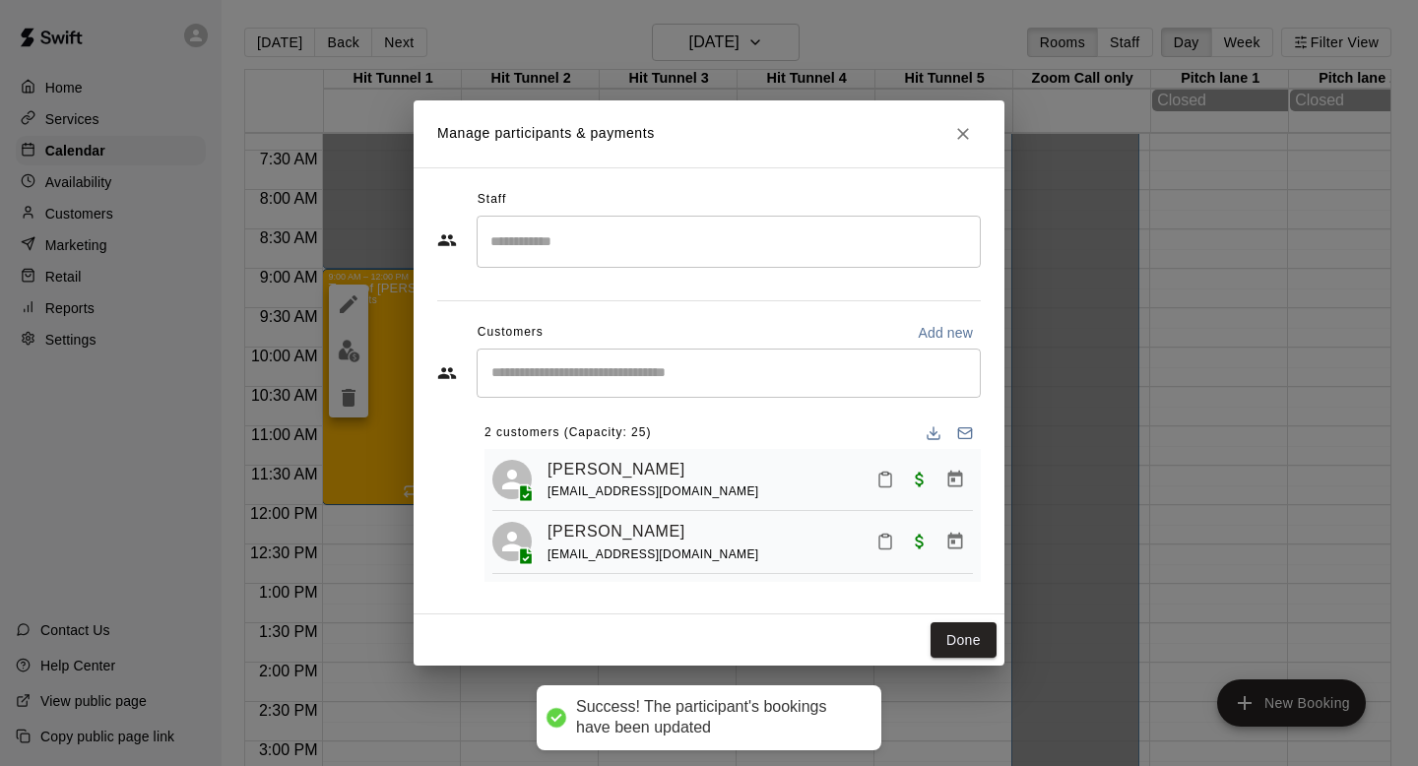
scroll to position [0, 0]
click at [960, 479] on icon "Manage bookings & payment" at bounding box center [955, 480] width 20 height 20
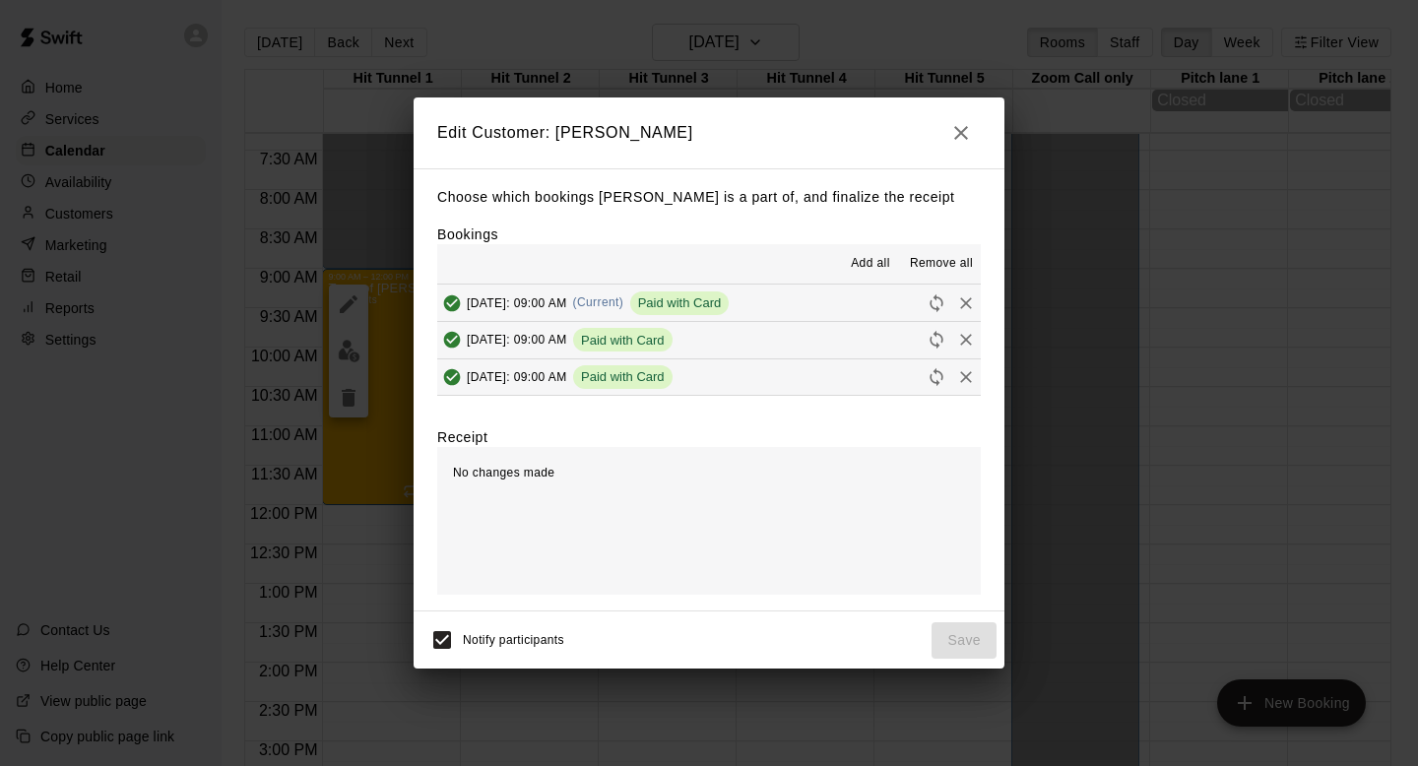
click at [937, 257] on span "Remove all" at bounding box center [941, 264] width 63 height 20
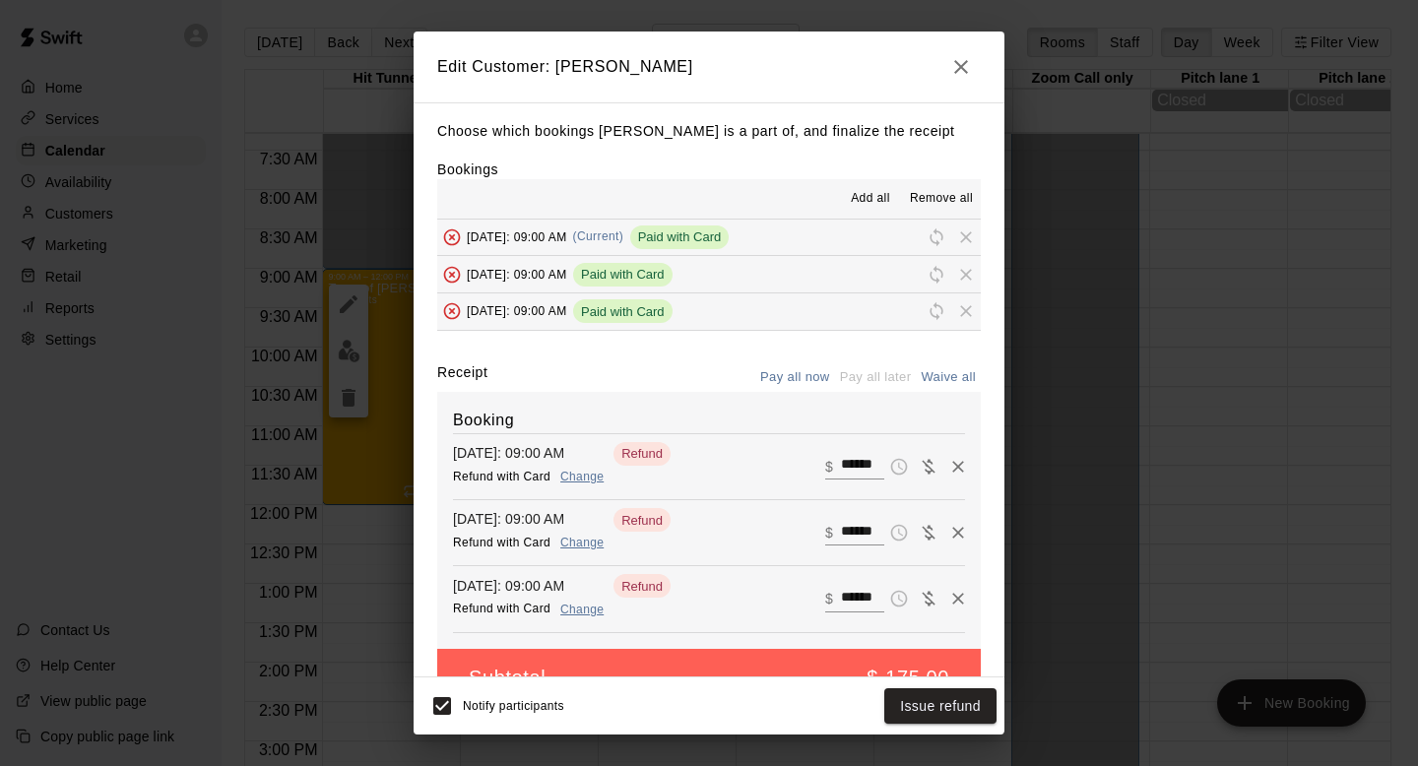
scroll to position [45, 0]
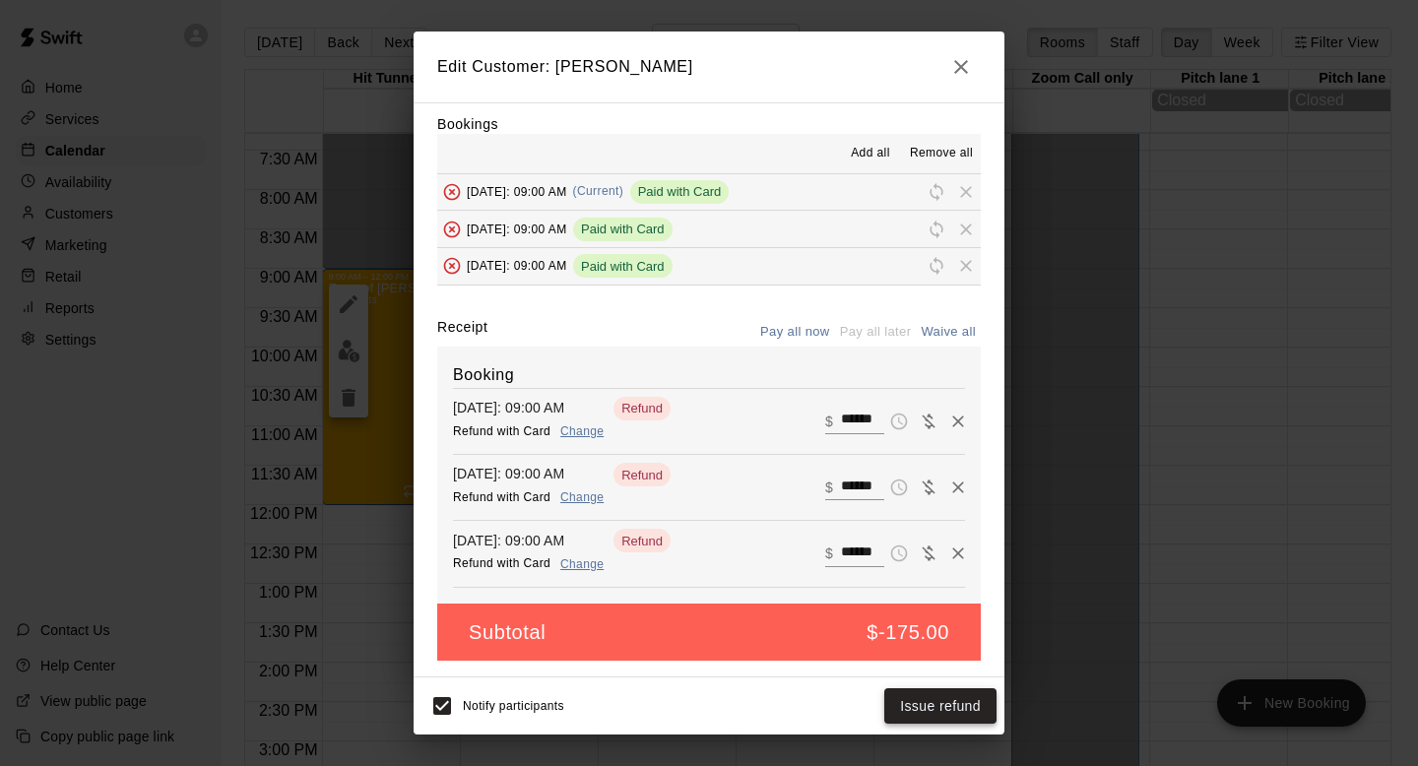
click at [956, 703] on button "Issue refund" at bounding box center [940, 706] width 112 height 36
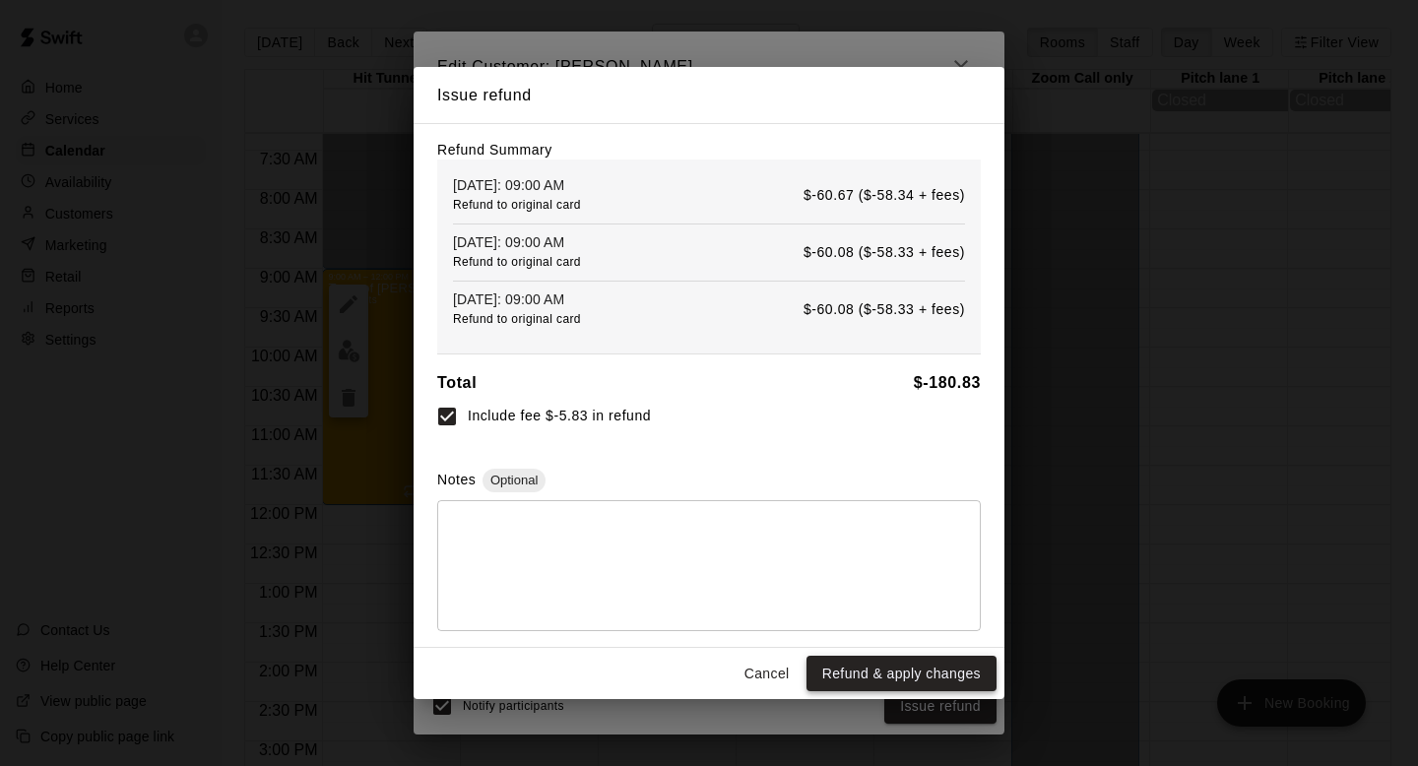
click at [845, 678] on button "Refund & apply changes" at bounding box center [901, 674] width 190 height 36
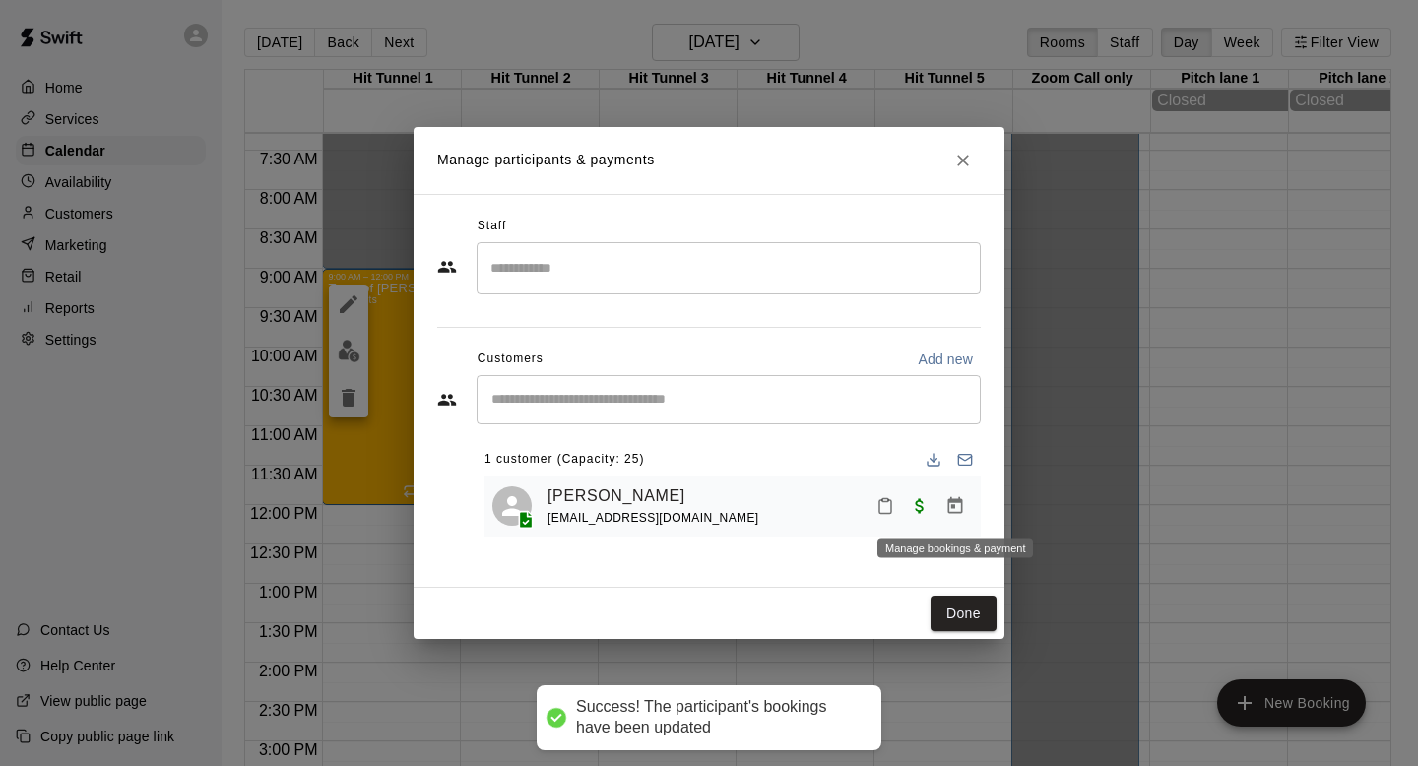
click at [955, 516] on button "Manage bookings & payment" at bounding box center [954, 505] width 35 height 35
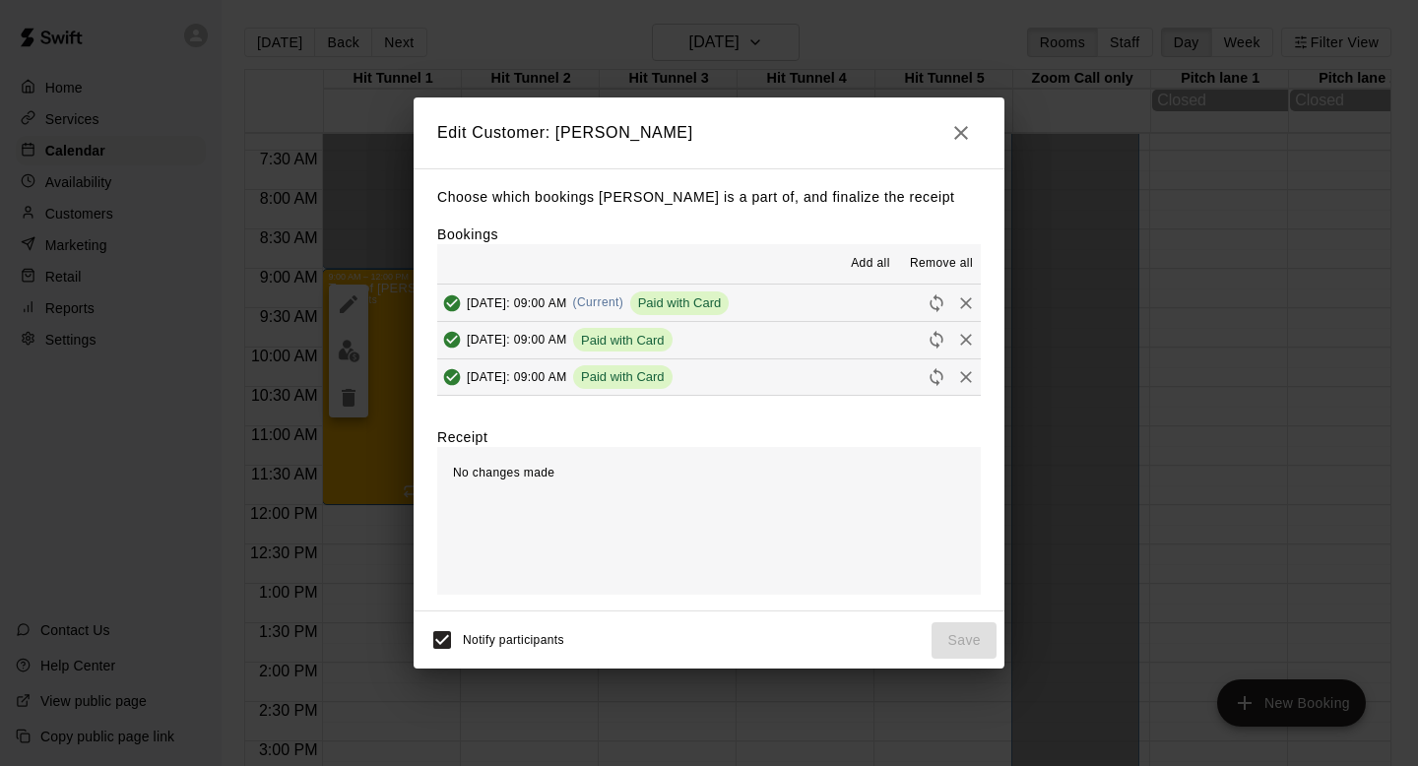
click at [940, 259] on span "Remove all" at bounding box center [941, 264] width 63 height 20
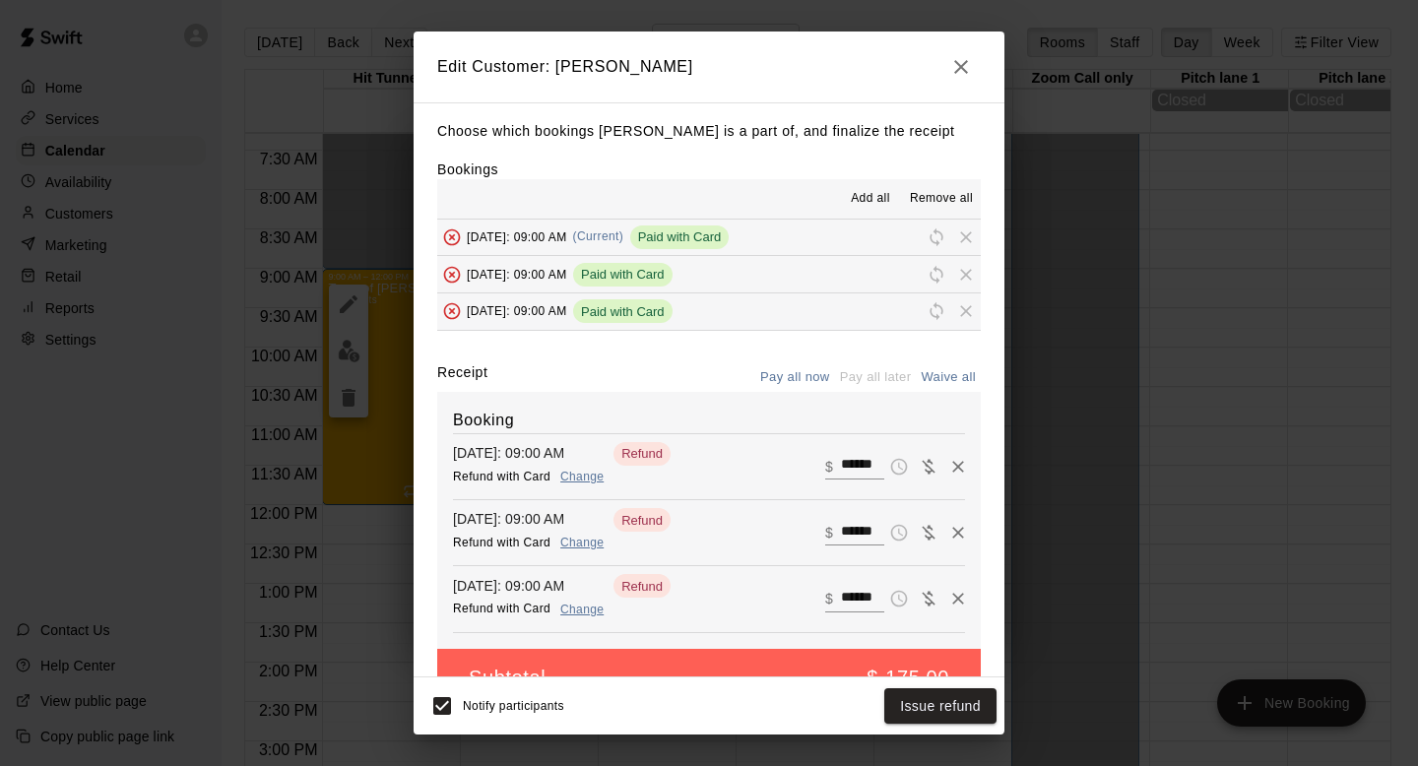
scroll to position [45, 0]
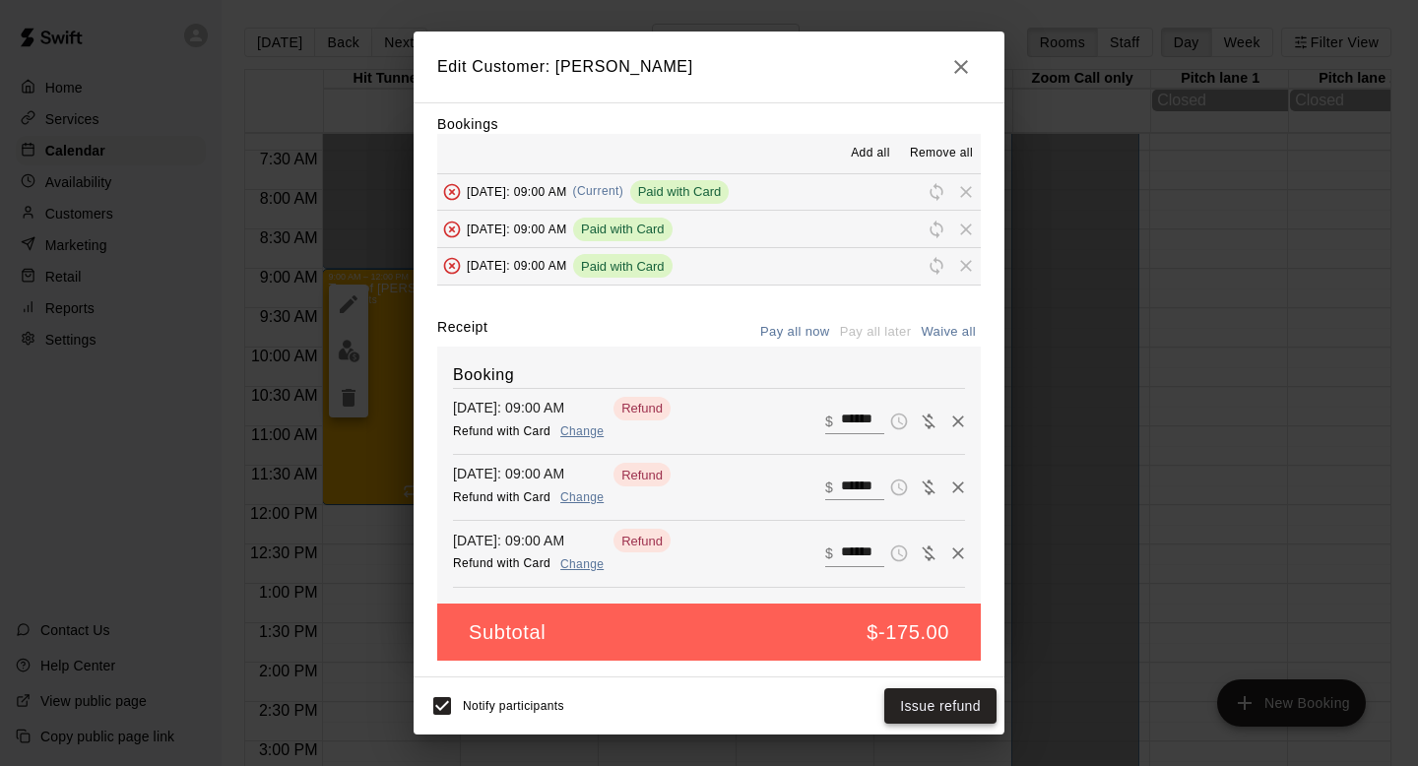
click at [961, 703] on button "Issue refund" at bounding box center [940, 706] width 112 height 36
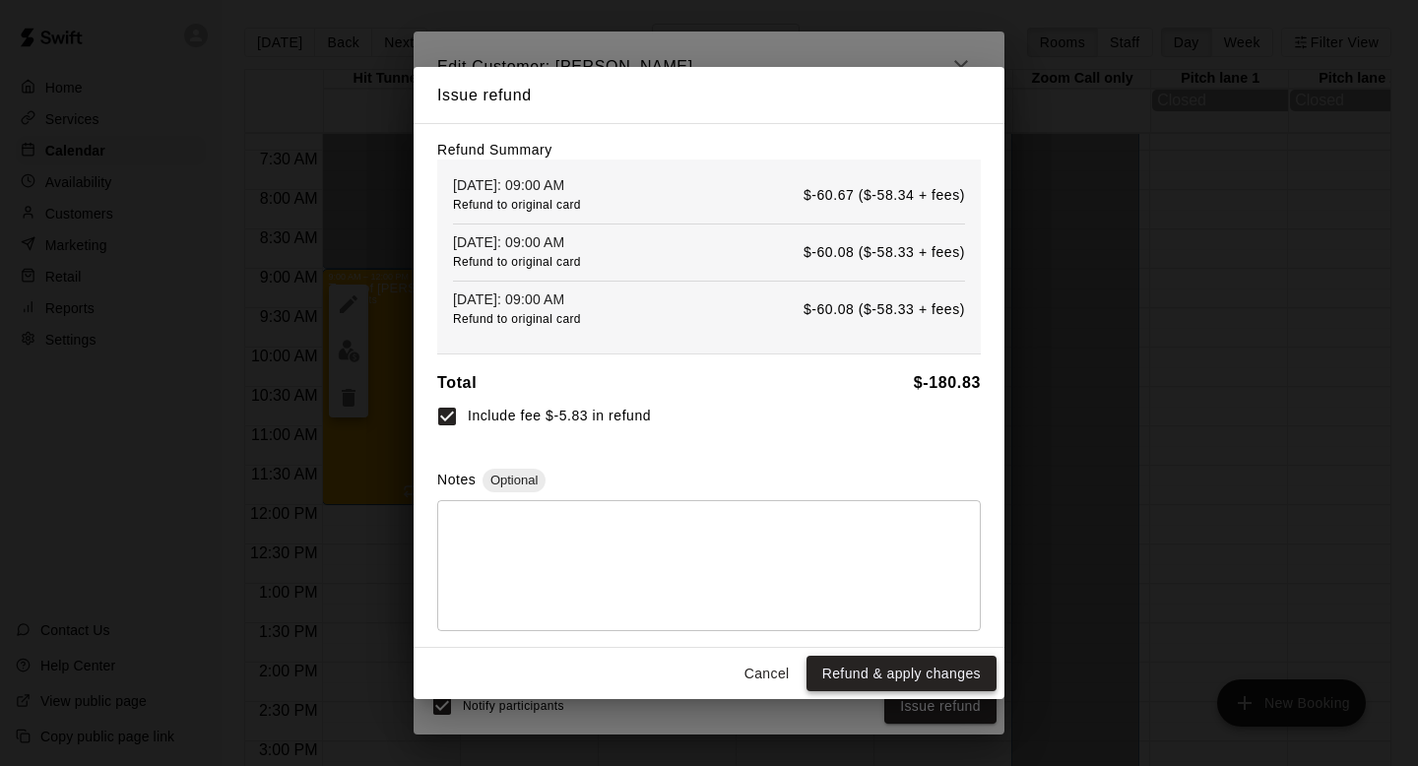
click at [874, 676] on button "Refund & apply changes" at bounding box center [901, 674] width 190 height 36
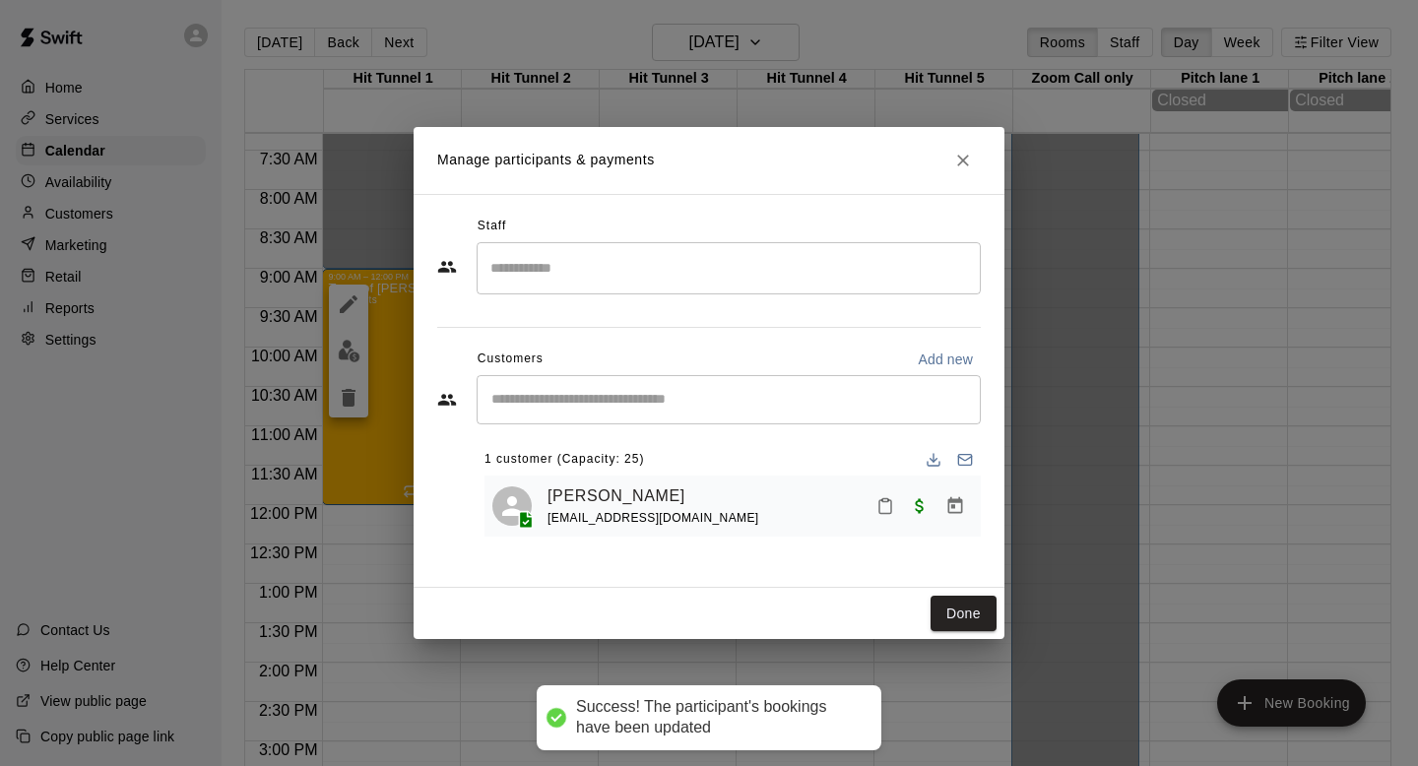
scroll to position [0, 0]
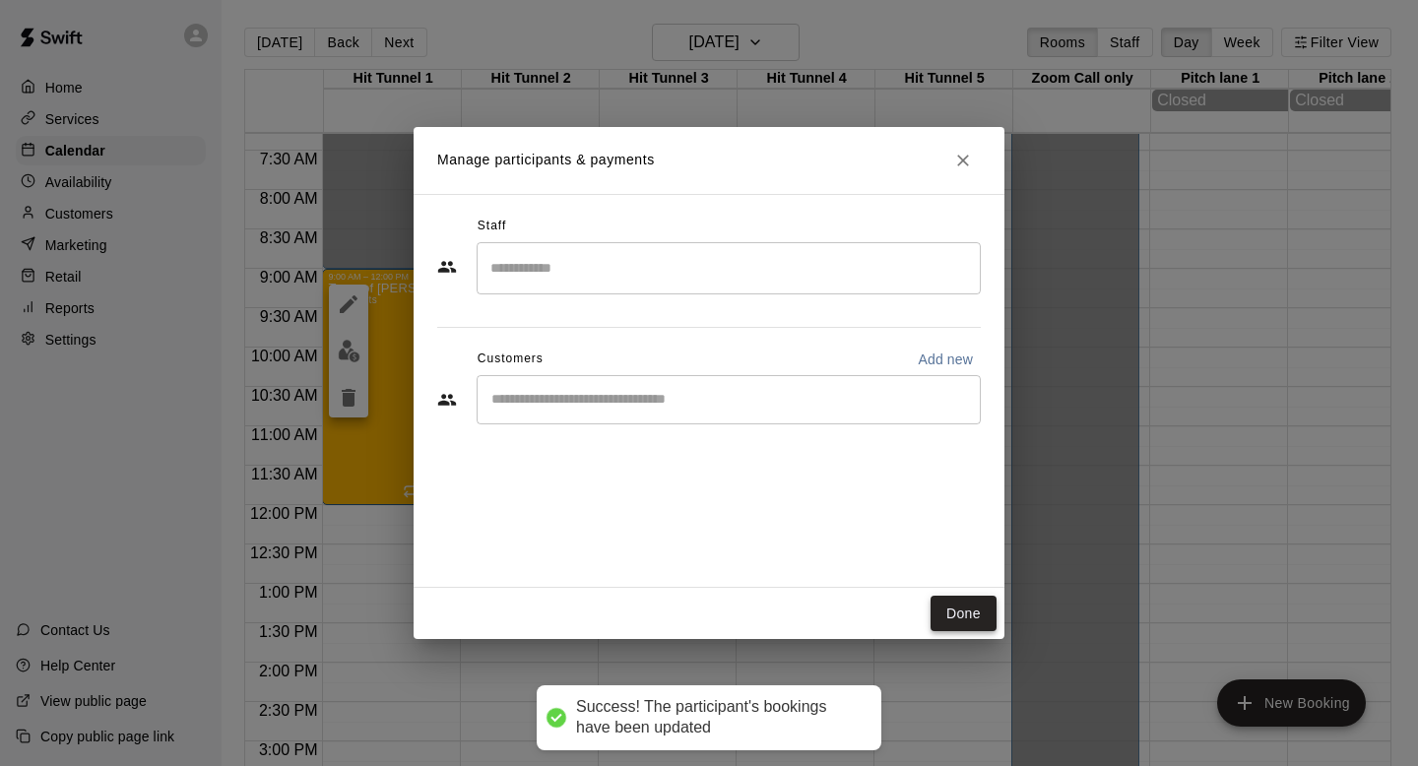
click at [972, 630] on button "Done" at bounding box center [963, 614] width 66 height 36
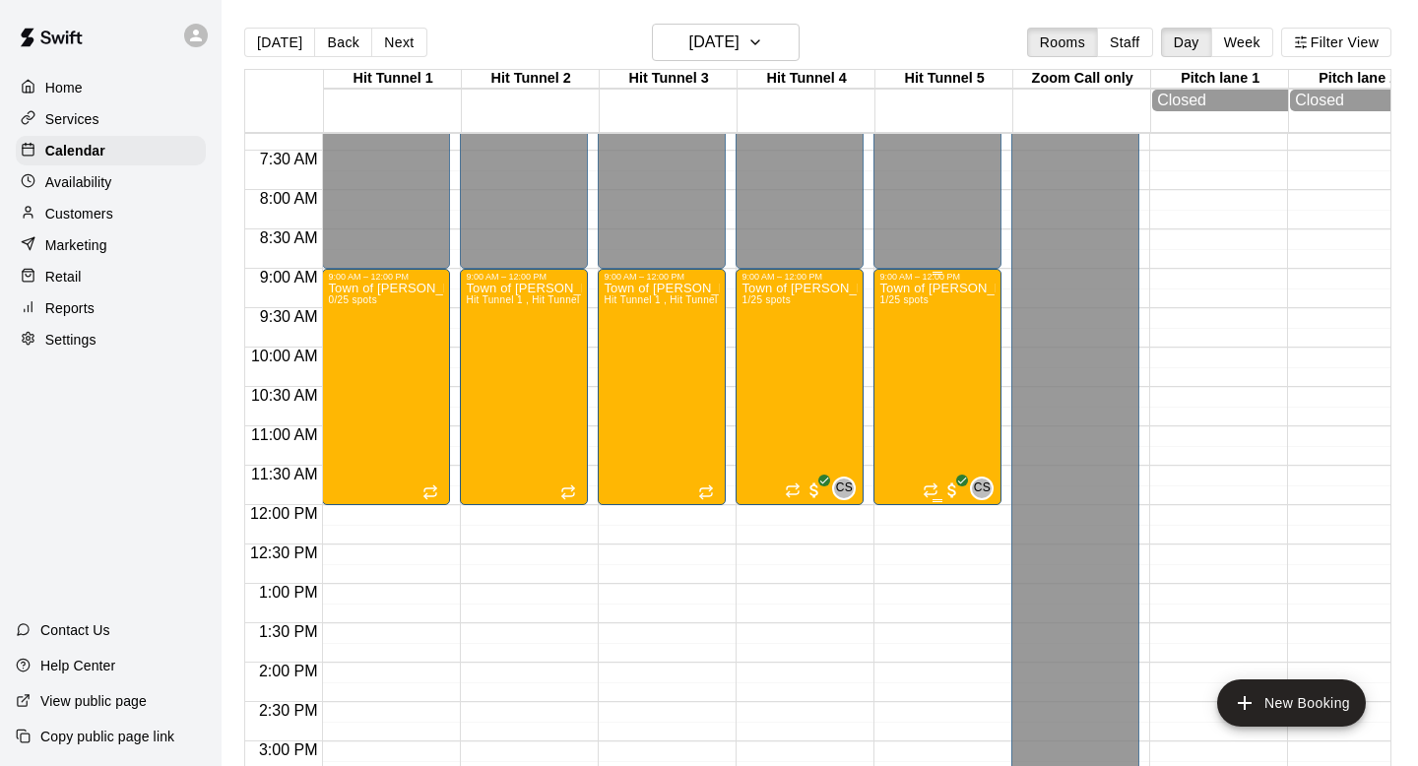
click at [890, 399] on div "Town of [PERSON_NAME] Mini Camp (Softball) 1/25 spots" at bounding box center [937, 665] width 116 height 766
click at [904, 349] on img "edit" at bounding box center [900, 351] width 23 height 23
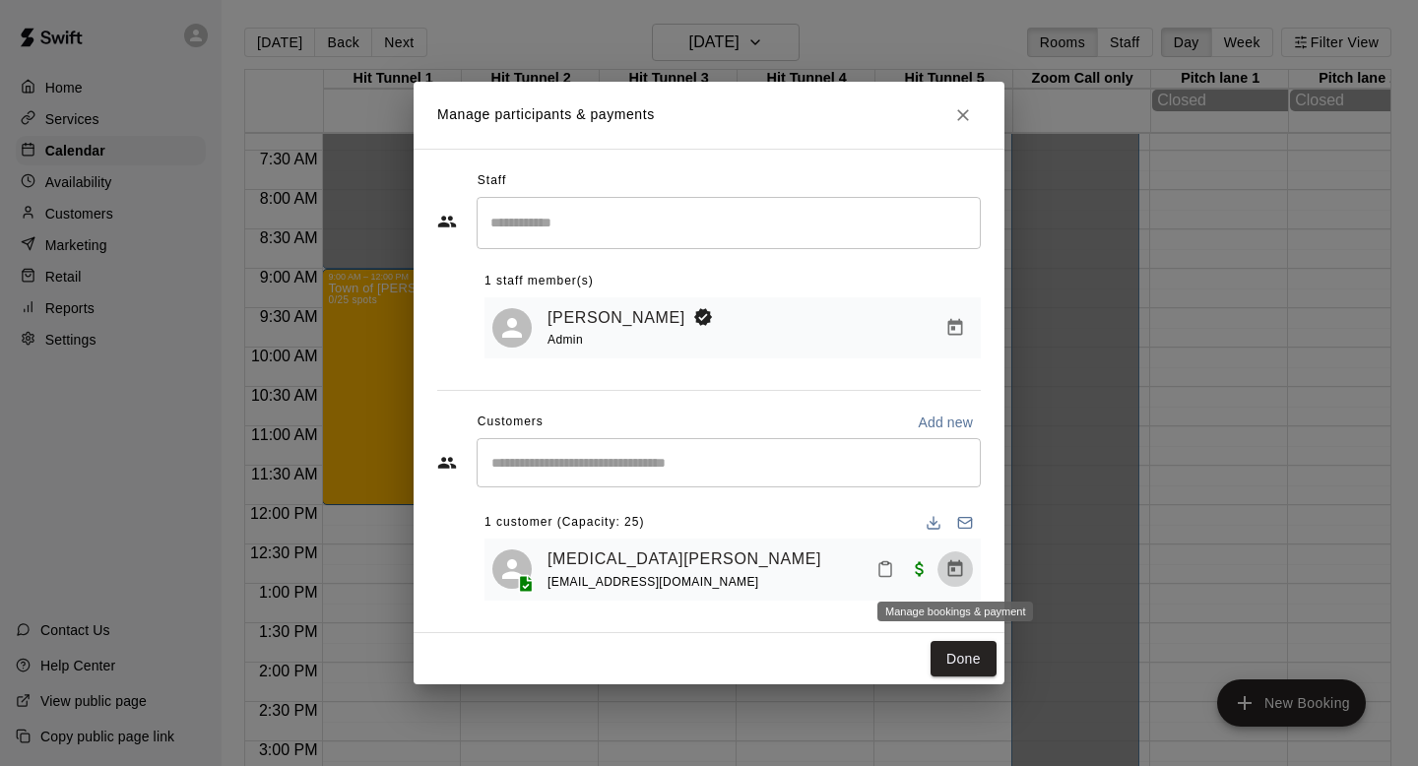
click at [948, 570] on icon "Manage bookings & payment" at bounding box center [955, 568] width 15 height 17
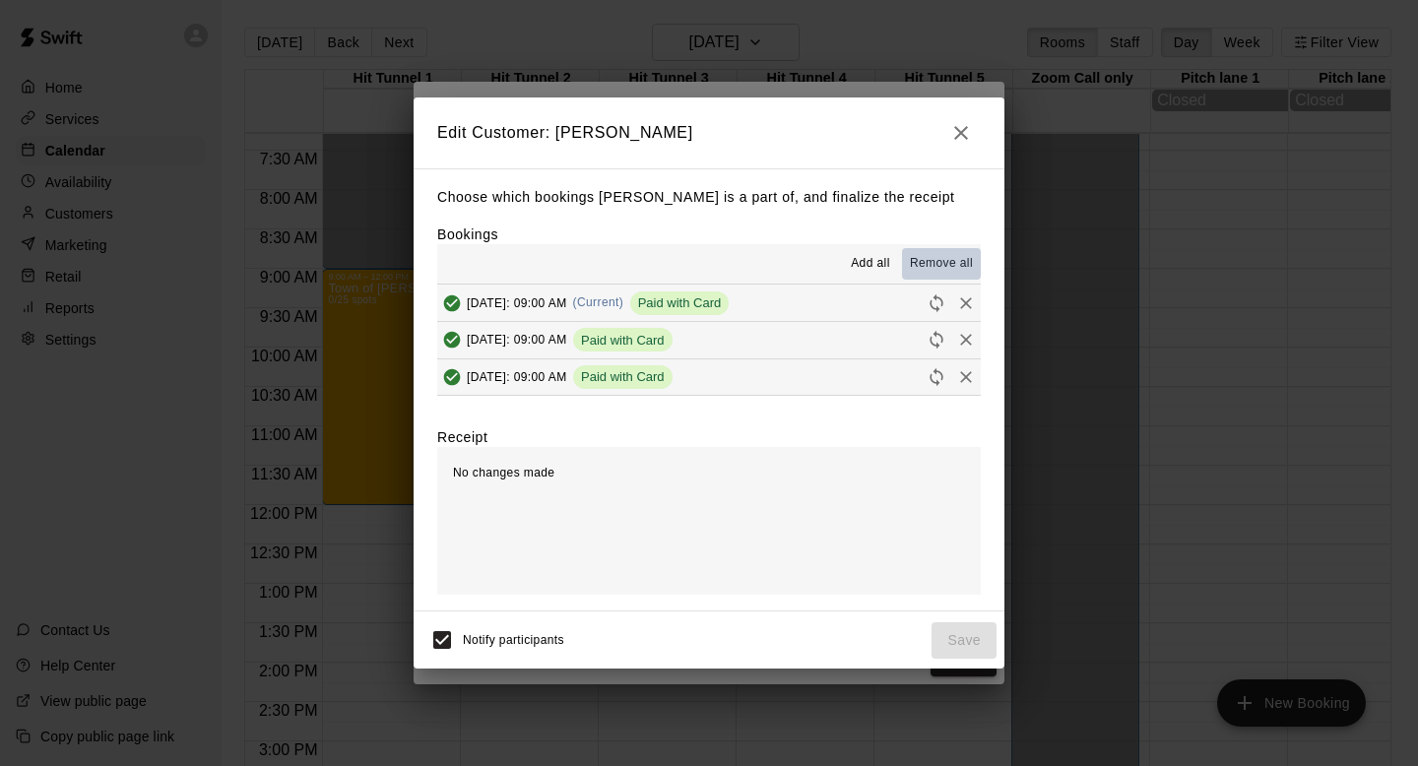
click at [934, 262] on span "Remove all" at bounding box center [941, 264] width 63 height 20
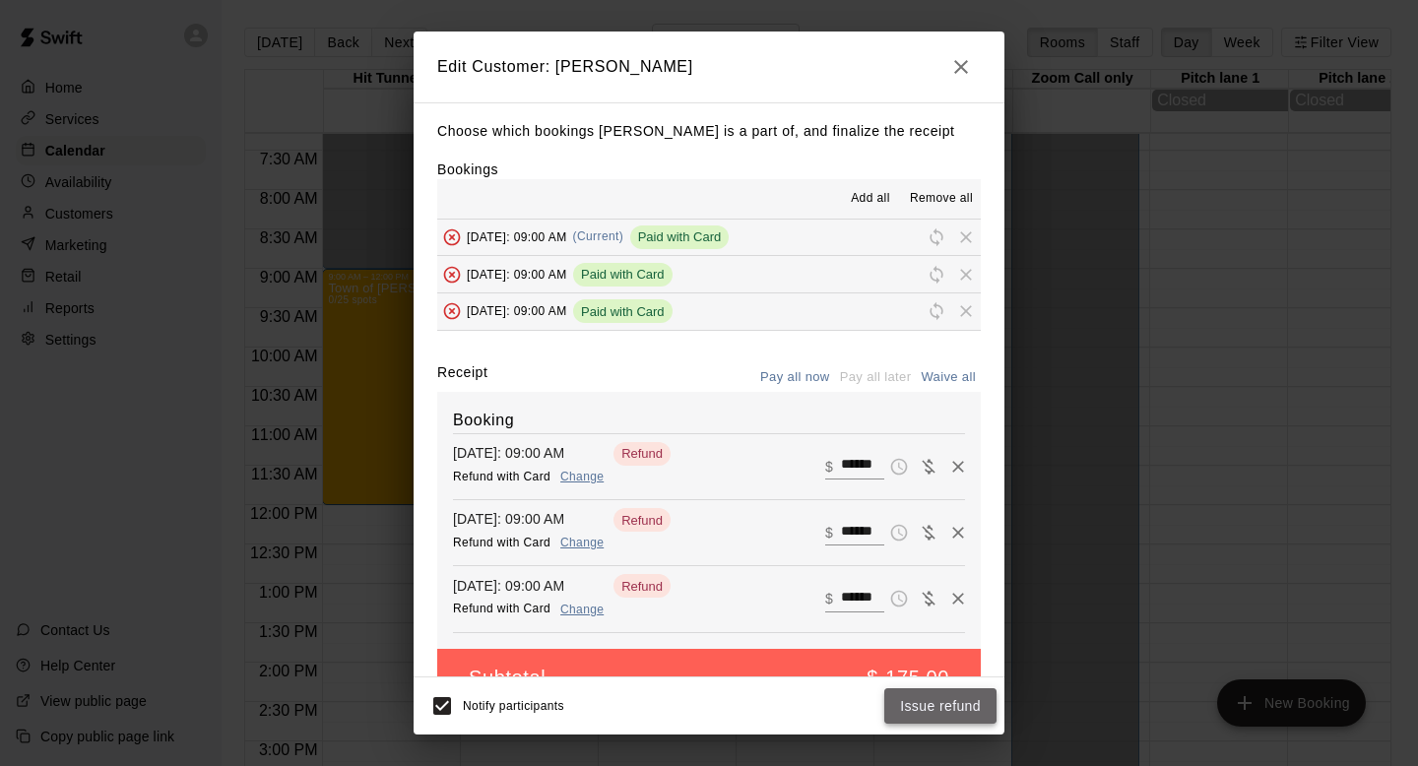
click at [942, 718] on button "Issue refund" at bounding box center [940, 706] width 112 height 36
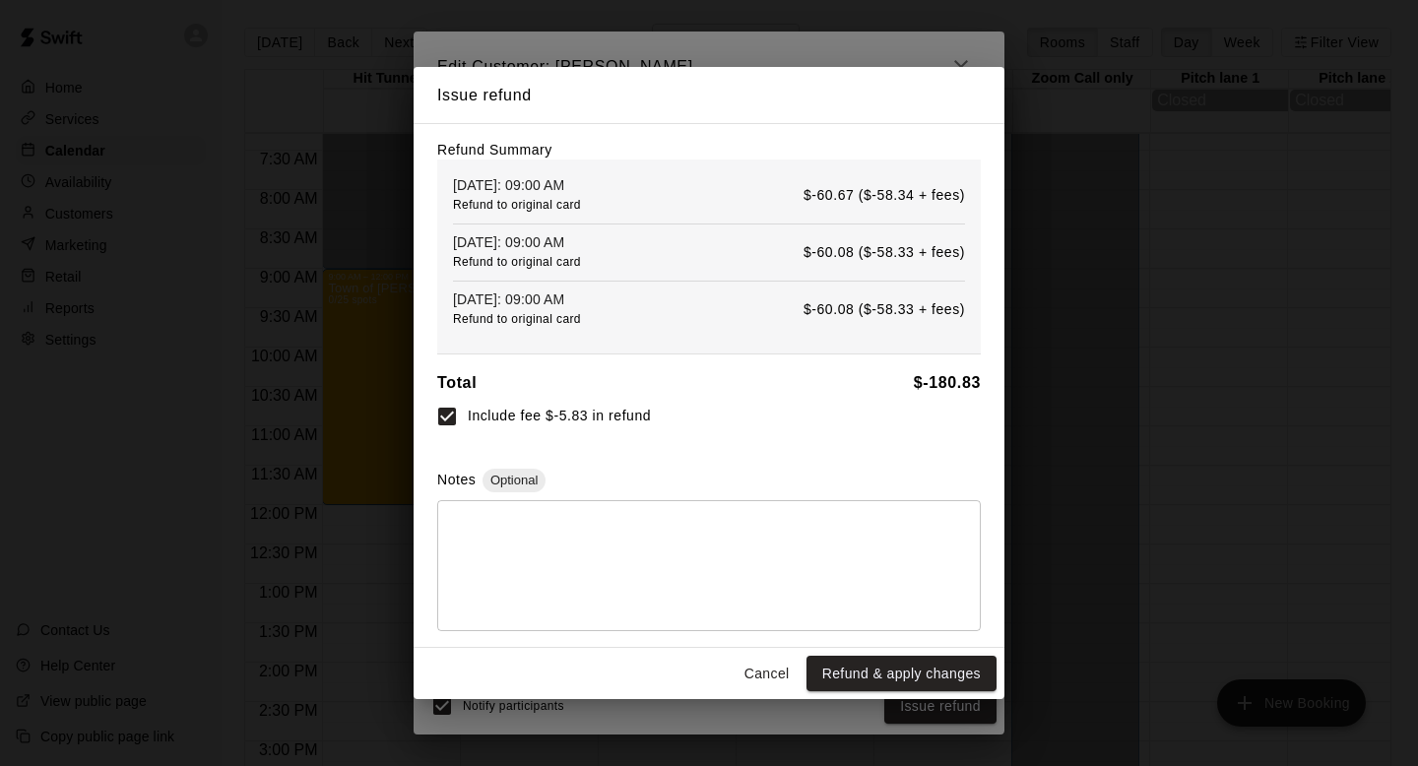
click at [856, 670] on button "Refund & apply changes" at bounding box center [901, 674] width 190 height 36
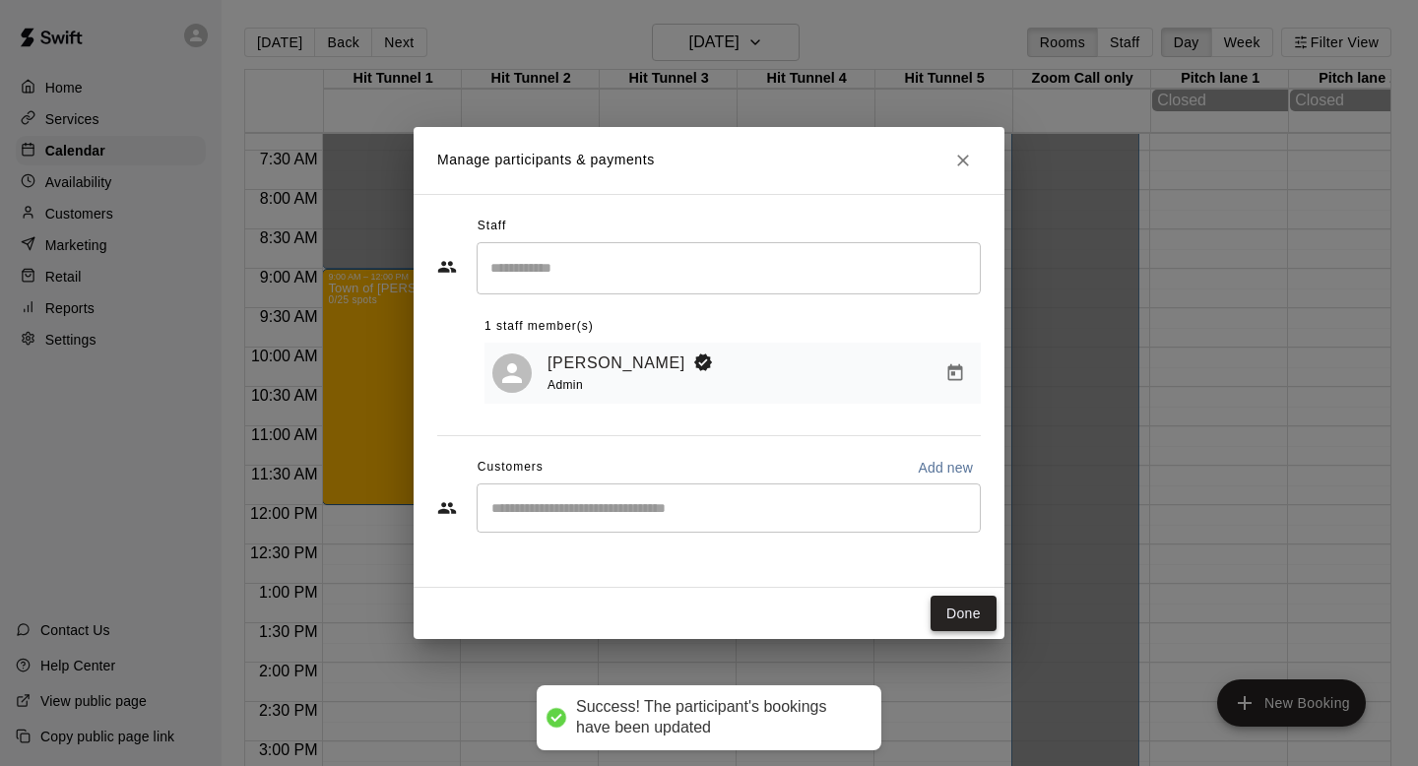
click at [955, 609] on button "Done" at bounding box center [963, 614] width 66 height 36
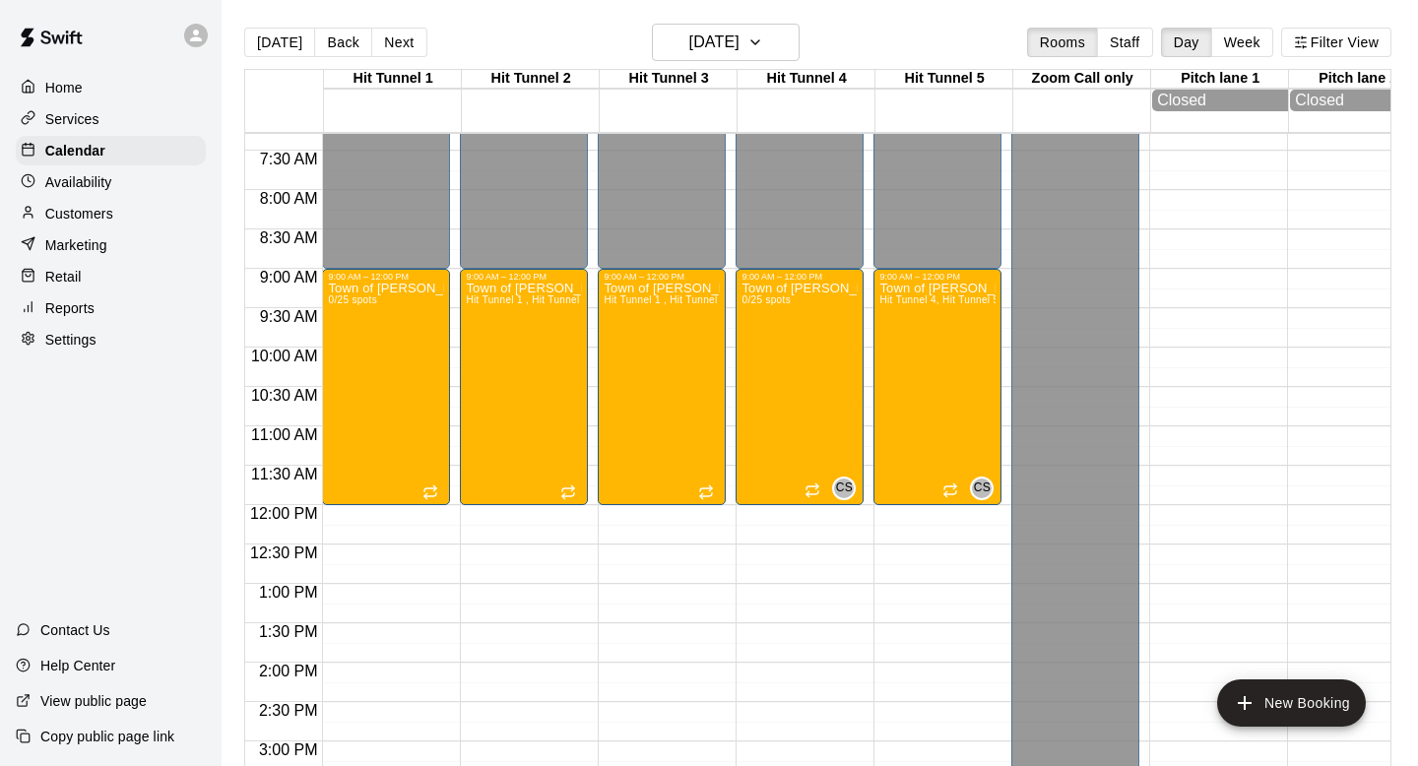
click at [105, 186] on p "Availability" at bounding box center [78, 182] width 67 height 20
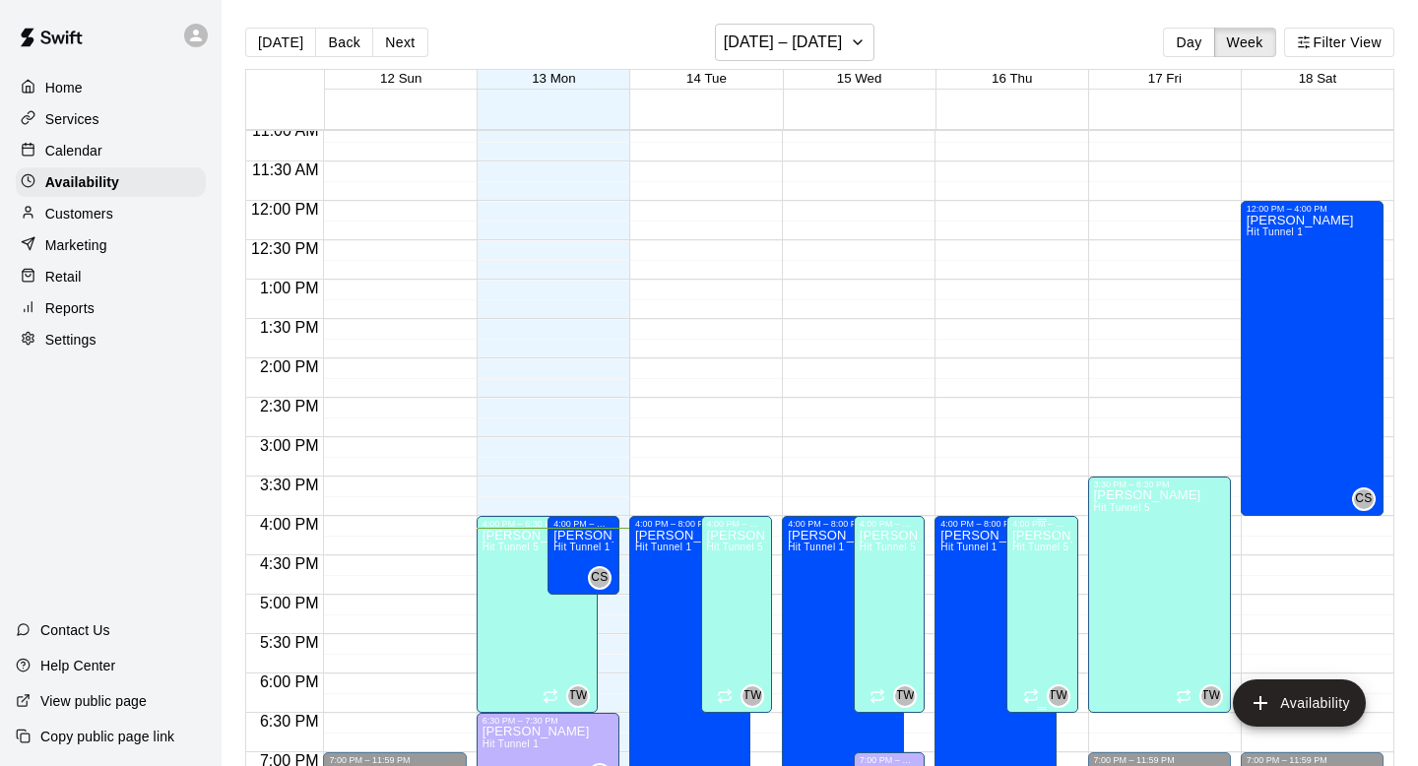
scroll to position [855, 0]
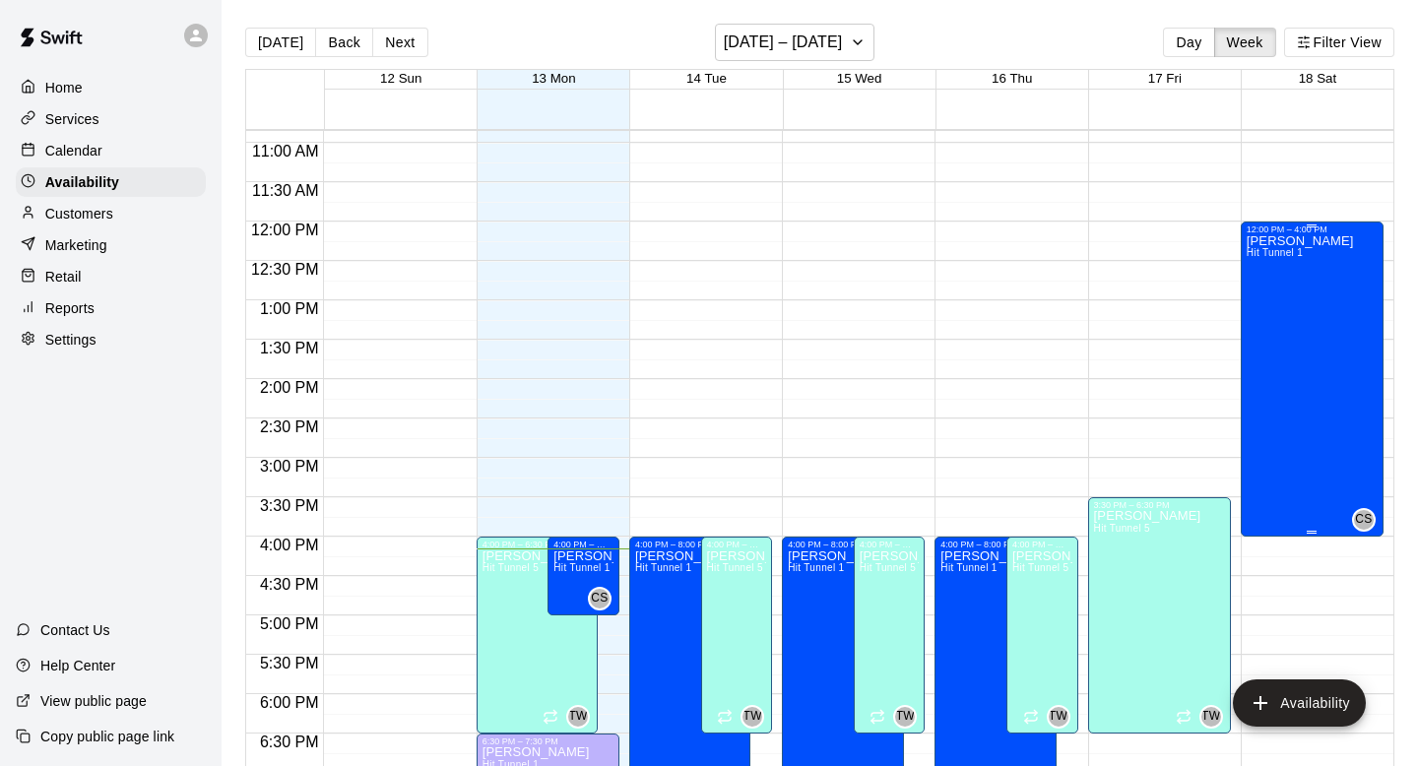
click at [1324, 473] on div "[PERSON_NAME] Hit Tunnel 1" at bounding box center [1299, 617] width 107 height 766
click at [1255, 320] on div at bounding box center [1265, 279] width 39 height 87
click at [1264, 308] on icon "delete" at bounding box center [1266, 303] width 14 height 18
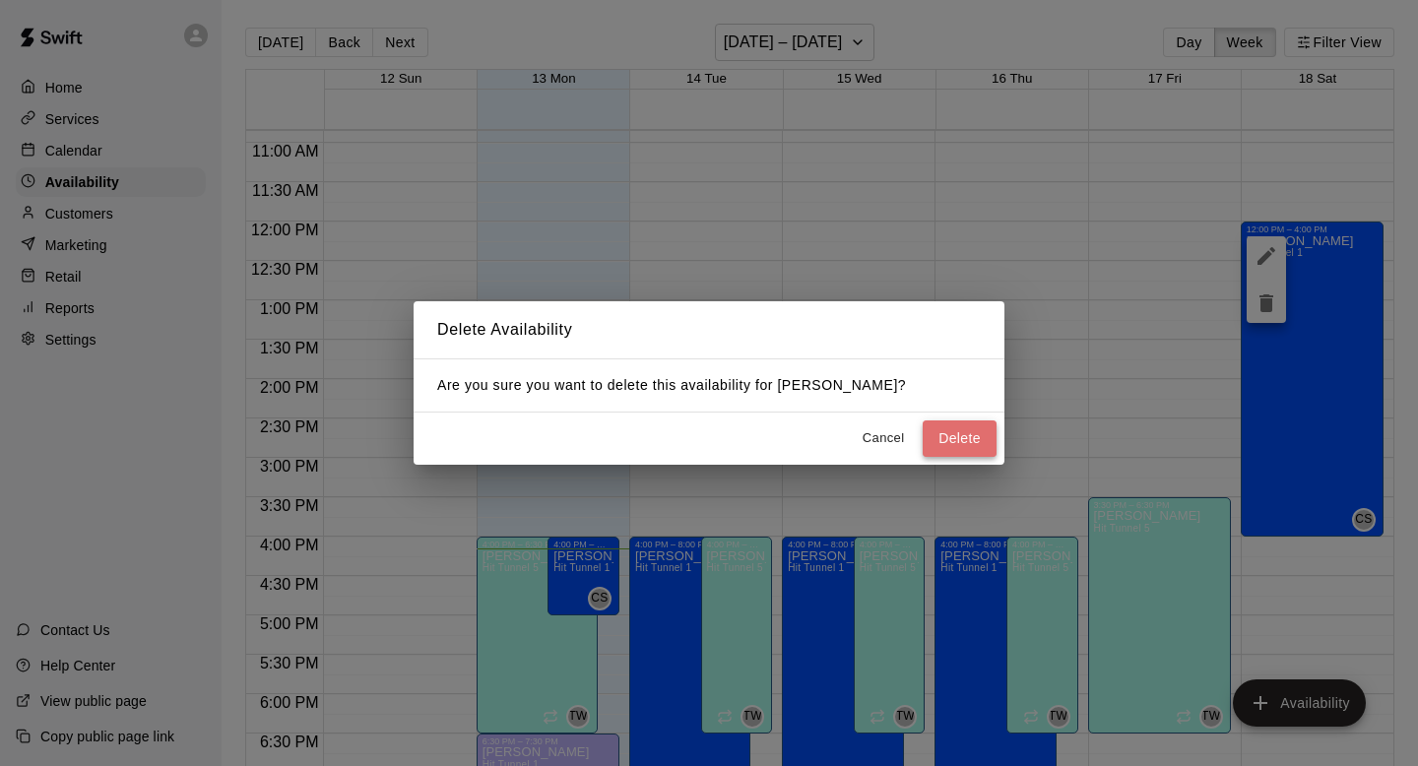
click at [931, 449] on button "Delete" at bounding box center [960, 438] width 74 height 36
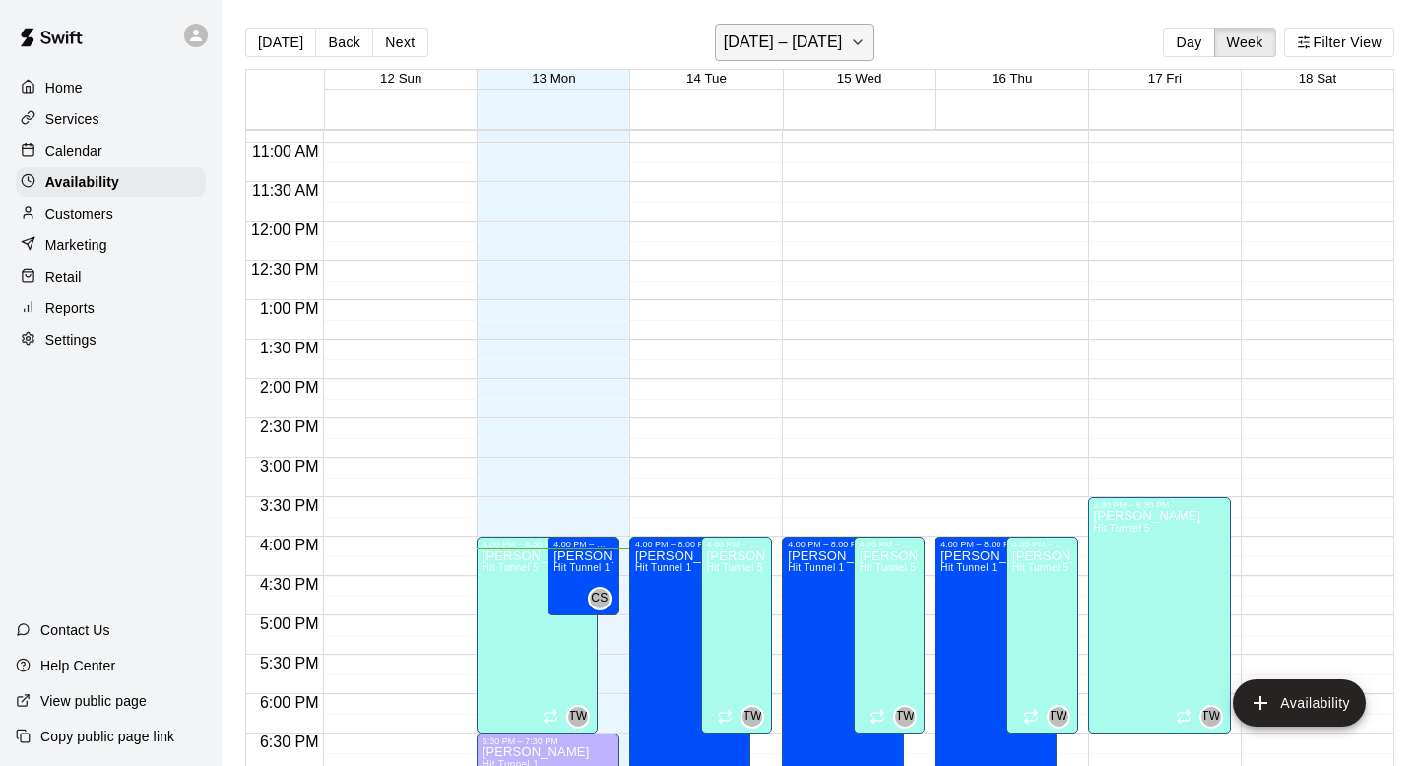
click at [835, 42] on h6 "[DATE] – [DATE]" at bounding box center [783, 43] width 119 height 28
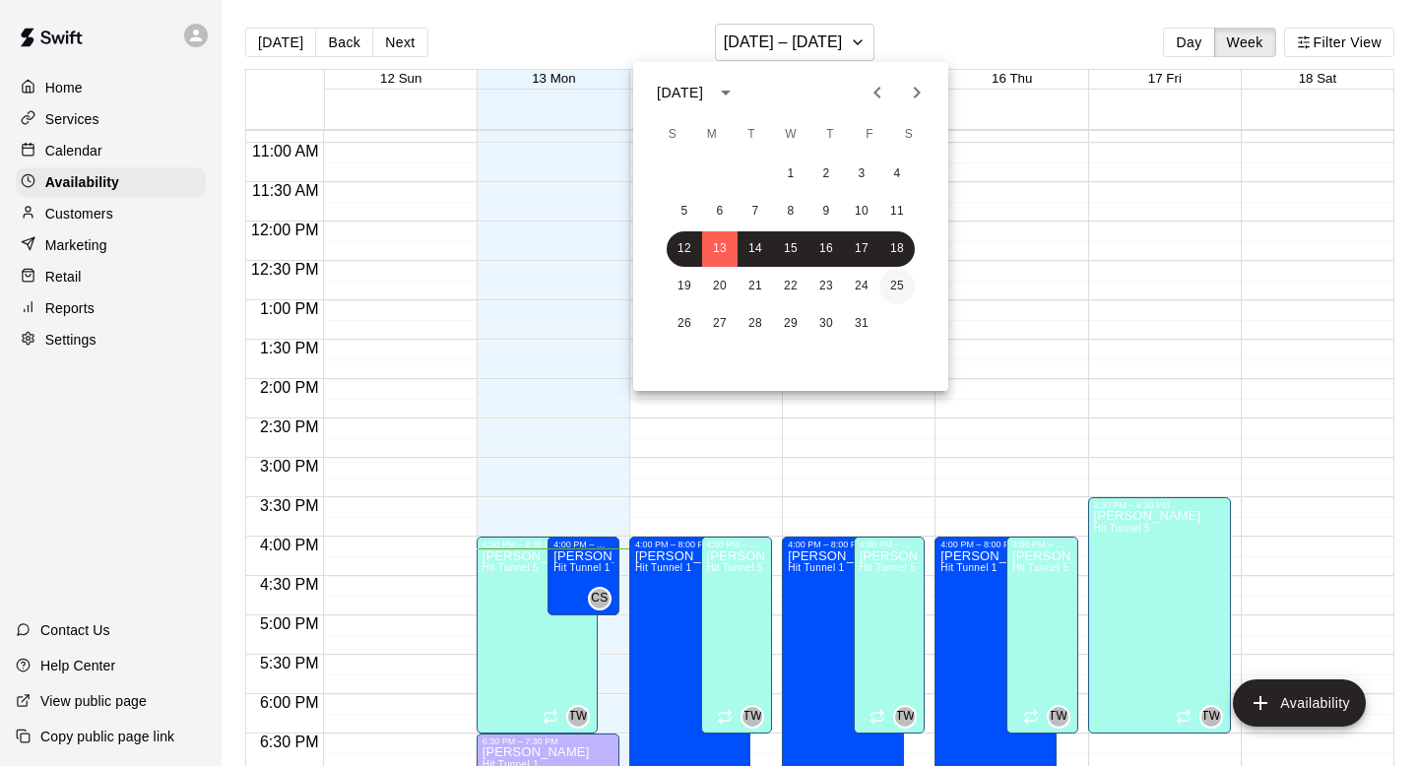
click at [900, 288] on button "25" at bounding box center [896, 286] width 35 height 35
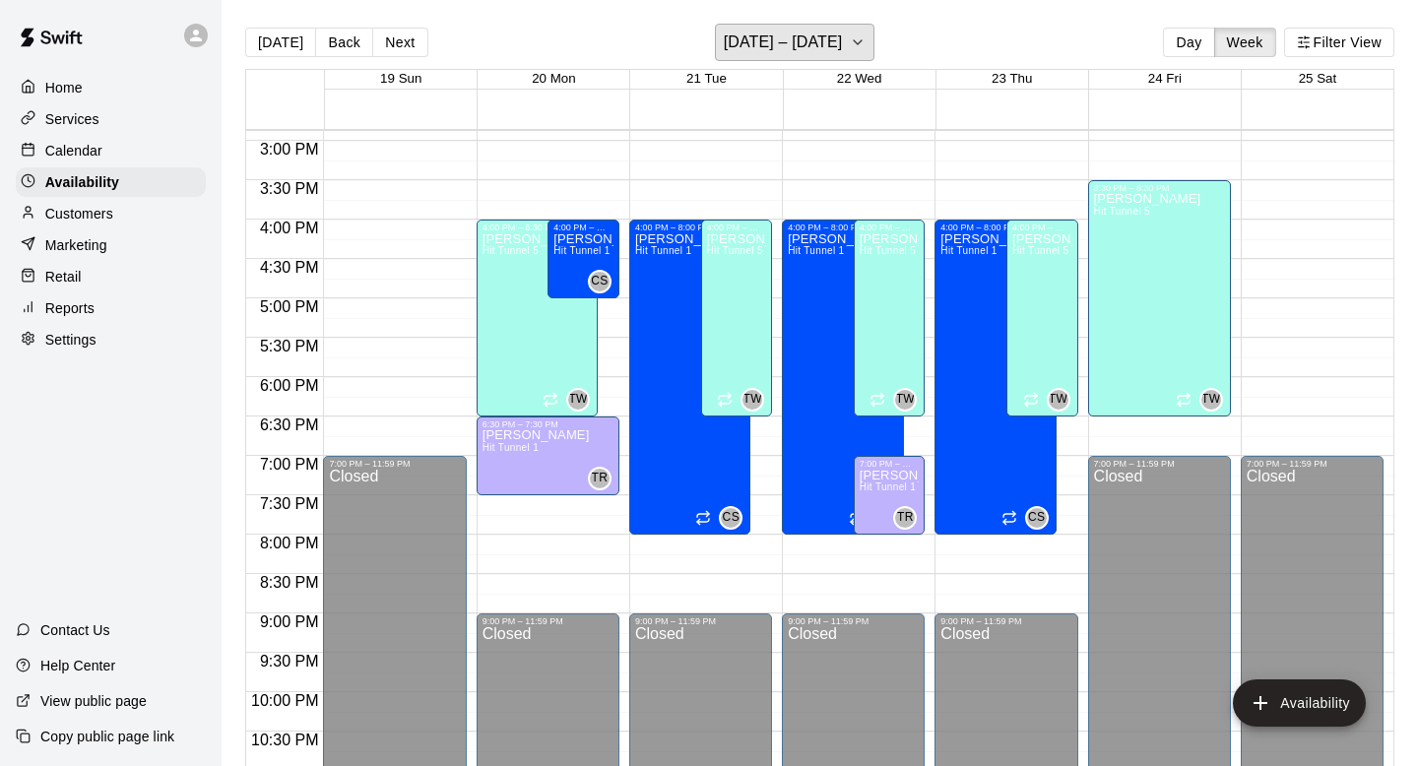
scroll to position [1175, 0]
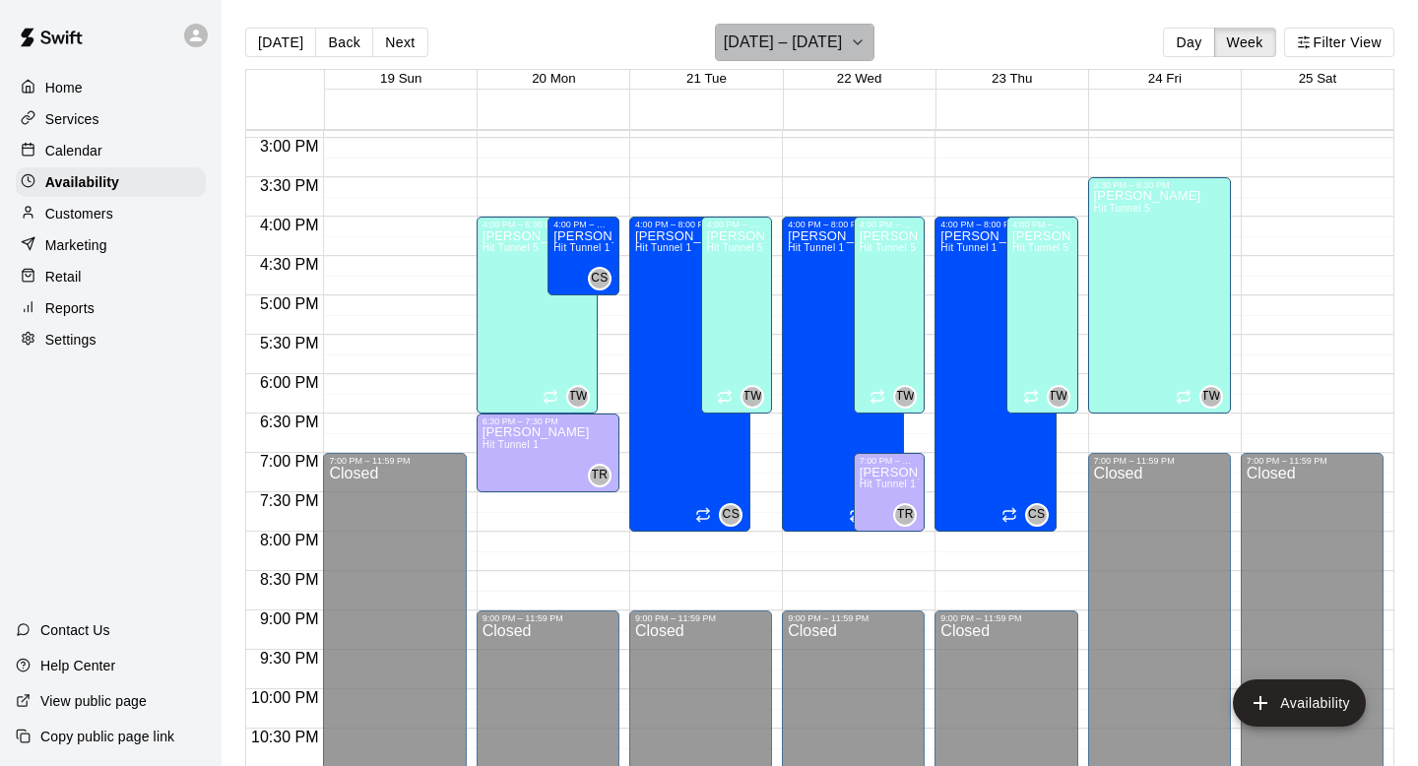
click at [826, 54] on h6 "[DATE] – [DATE]" at bounding box center [783, 43] width 119 height 28
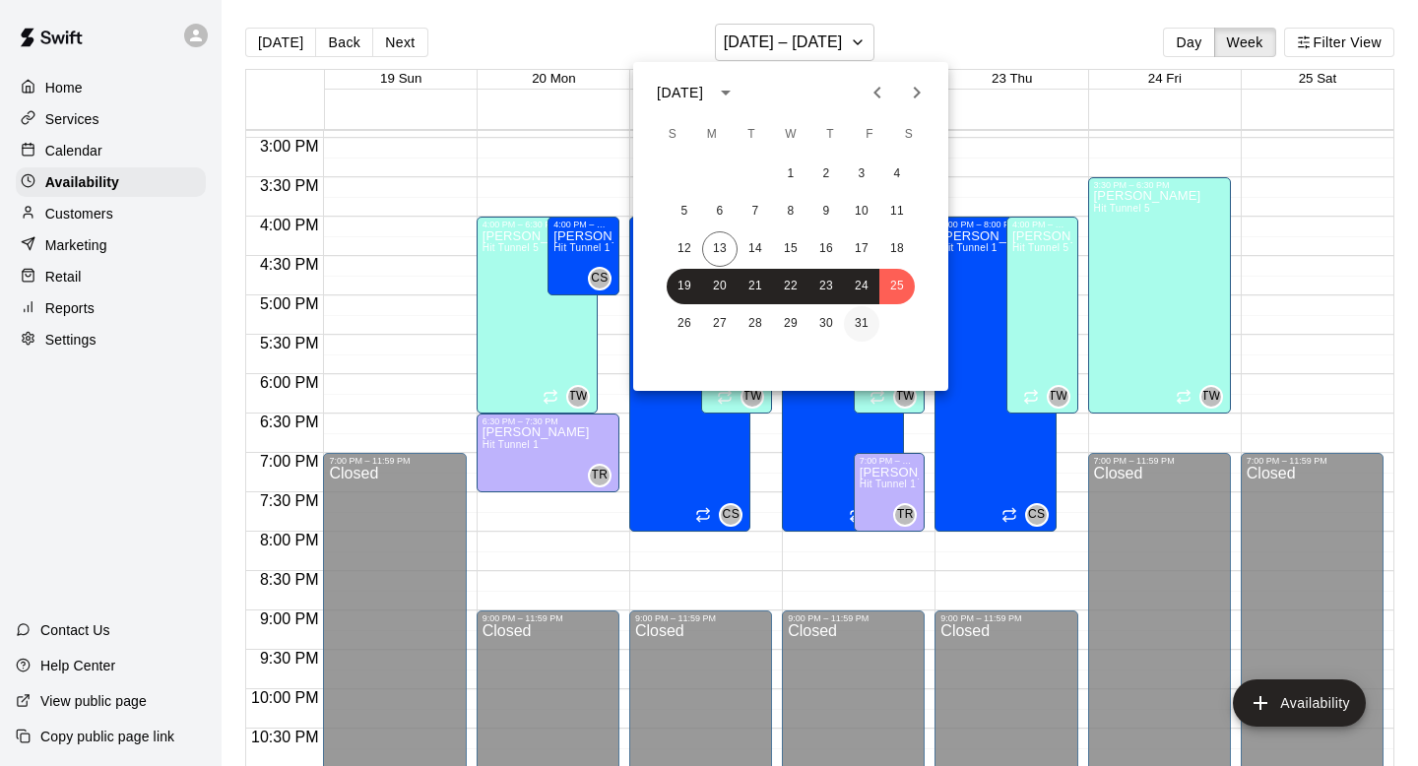
click at [852, 329] on button "31" at bounding box center [861, 323] width 35 height 35
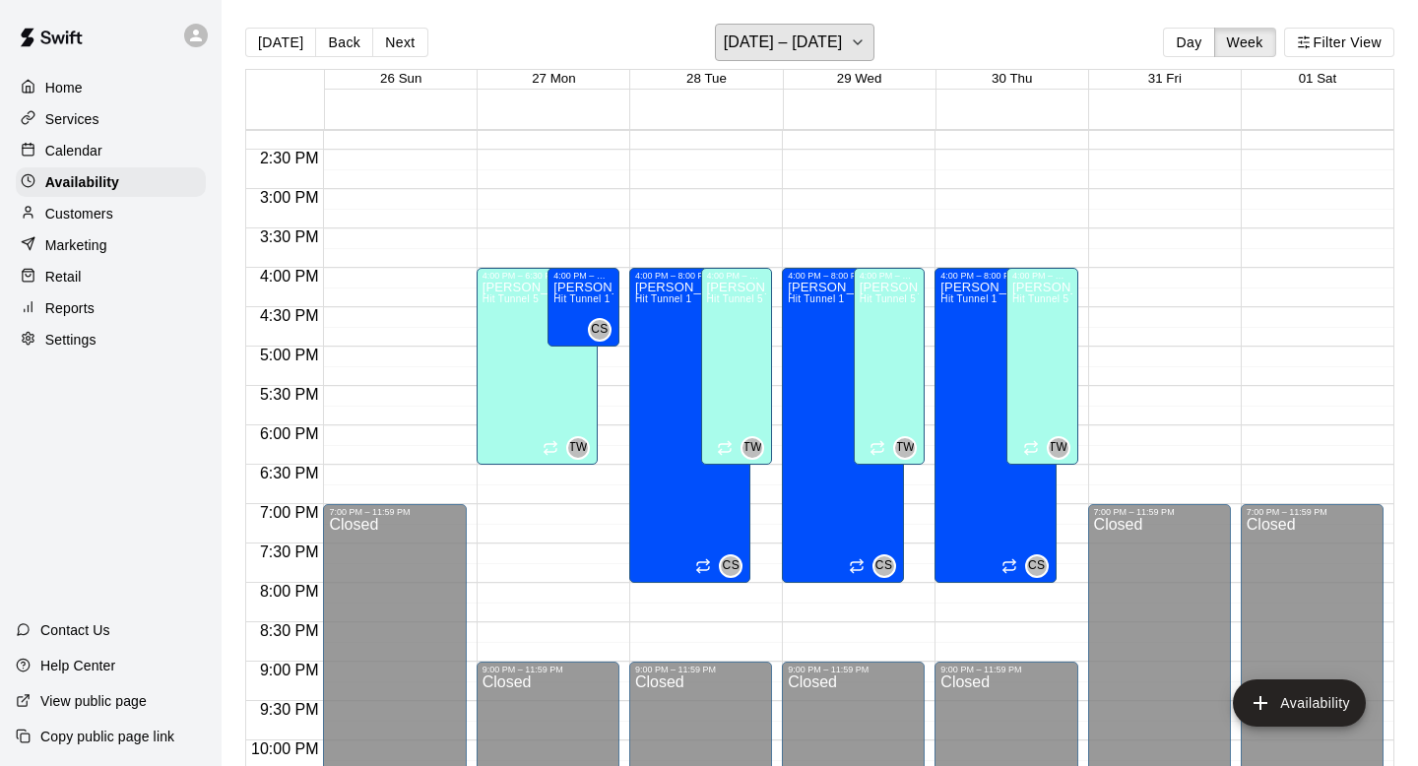
scroll to position [1121, 0]
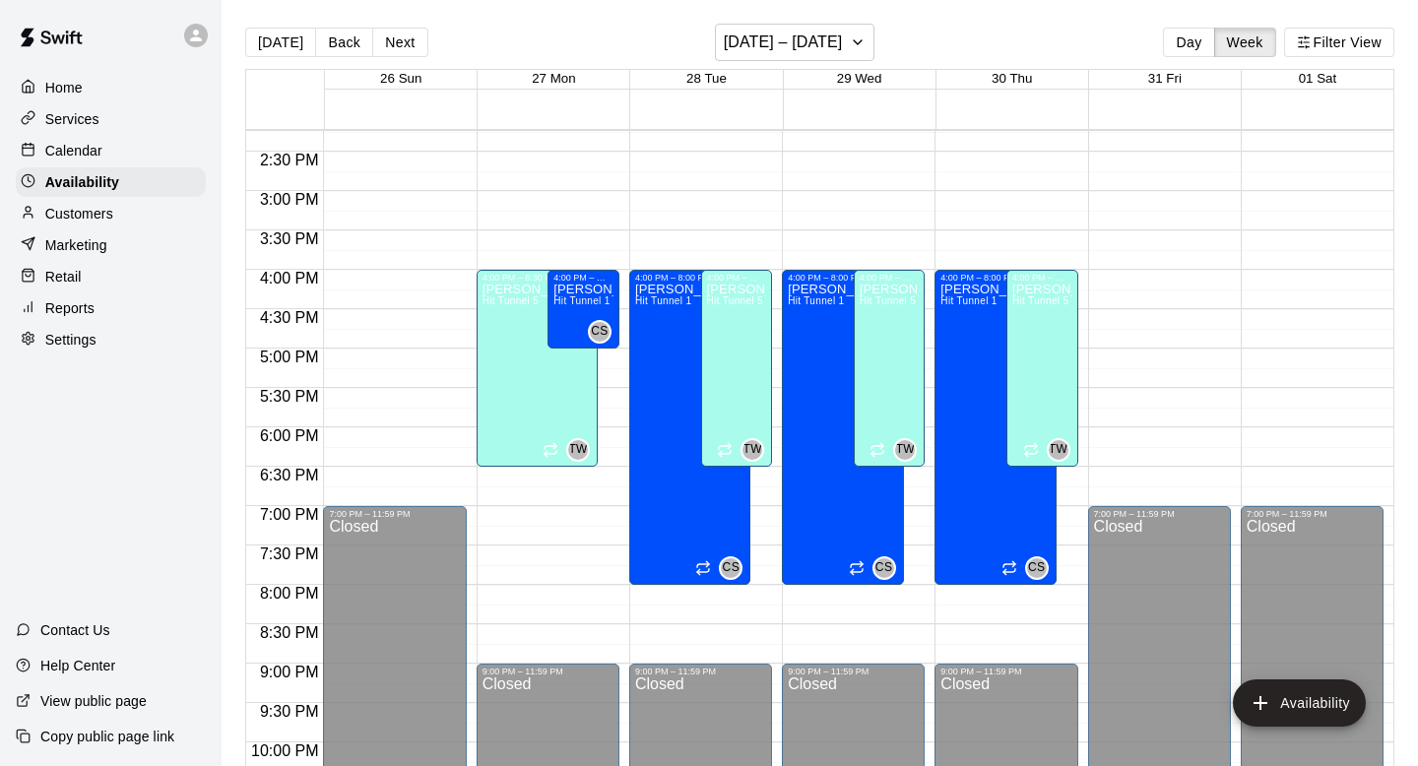
click at [105, 114] on div "Services" at bounding box center [111, 119] width 190 height 30
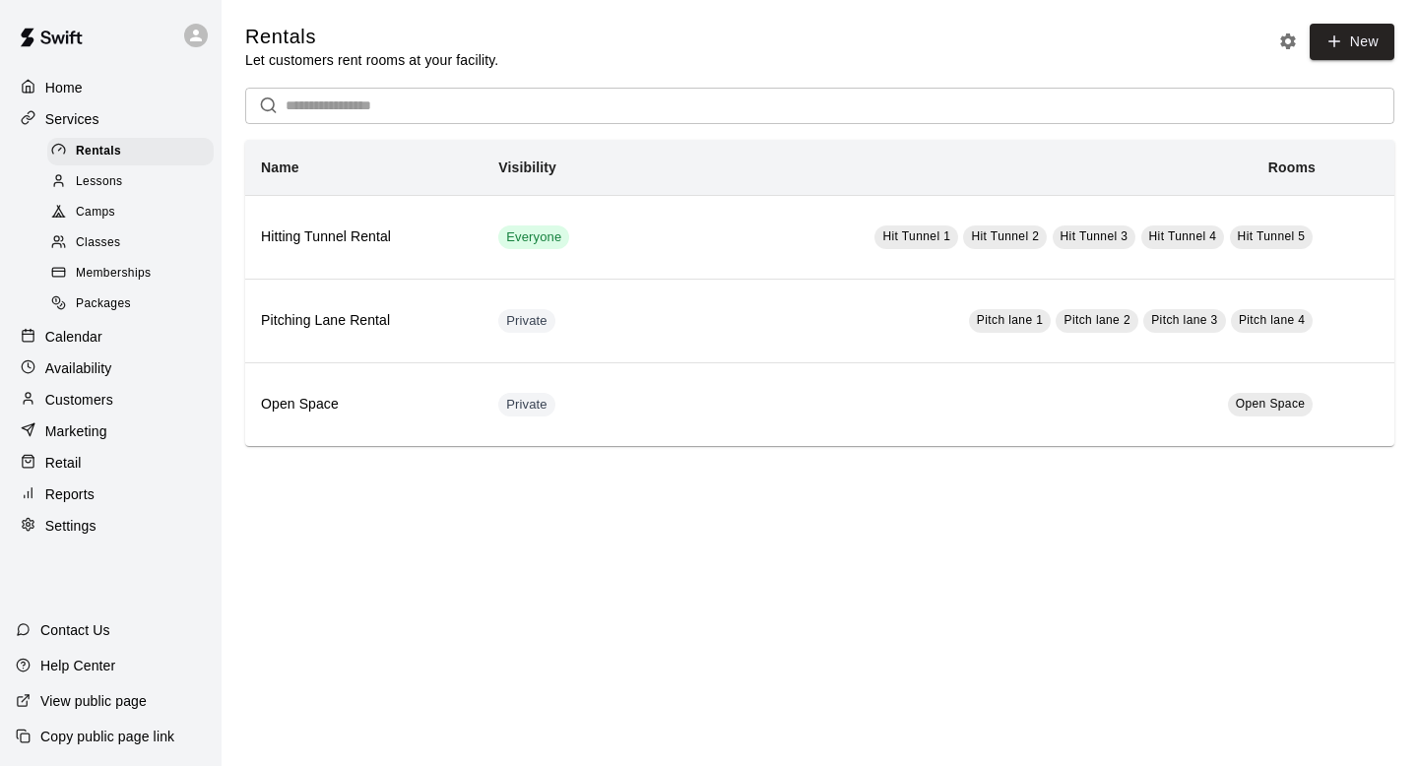
click at [116, 201] on div "Camps" at bounding box center [130, 213] width 166 height 28
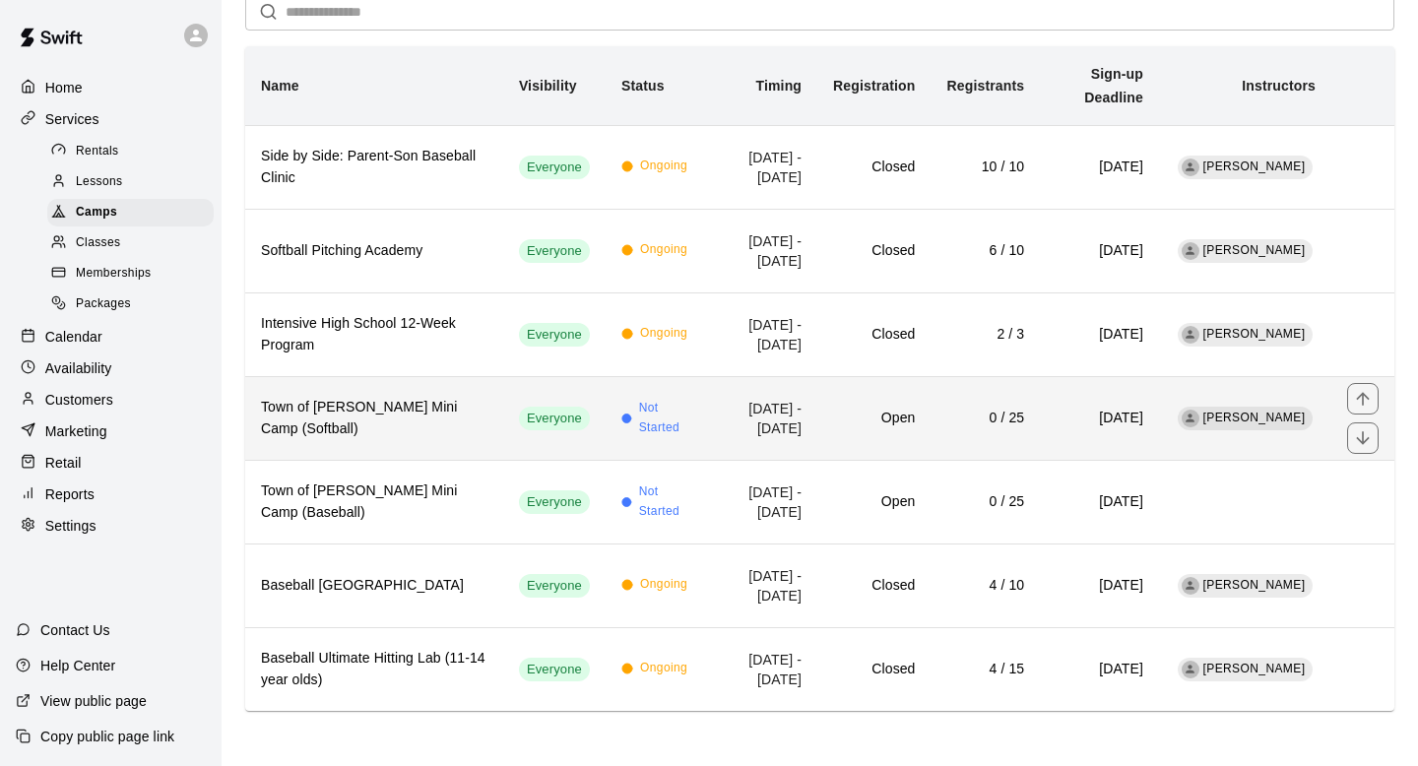
click at [639, 399] on span "Not Started" at bounding box center [667, 418] width 57 height 39
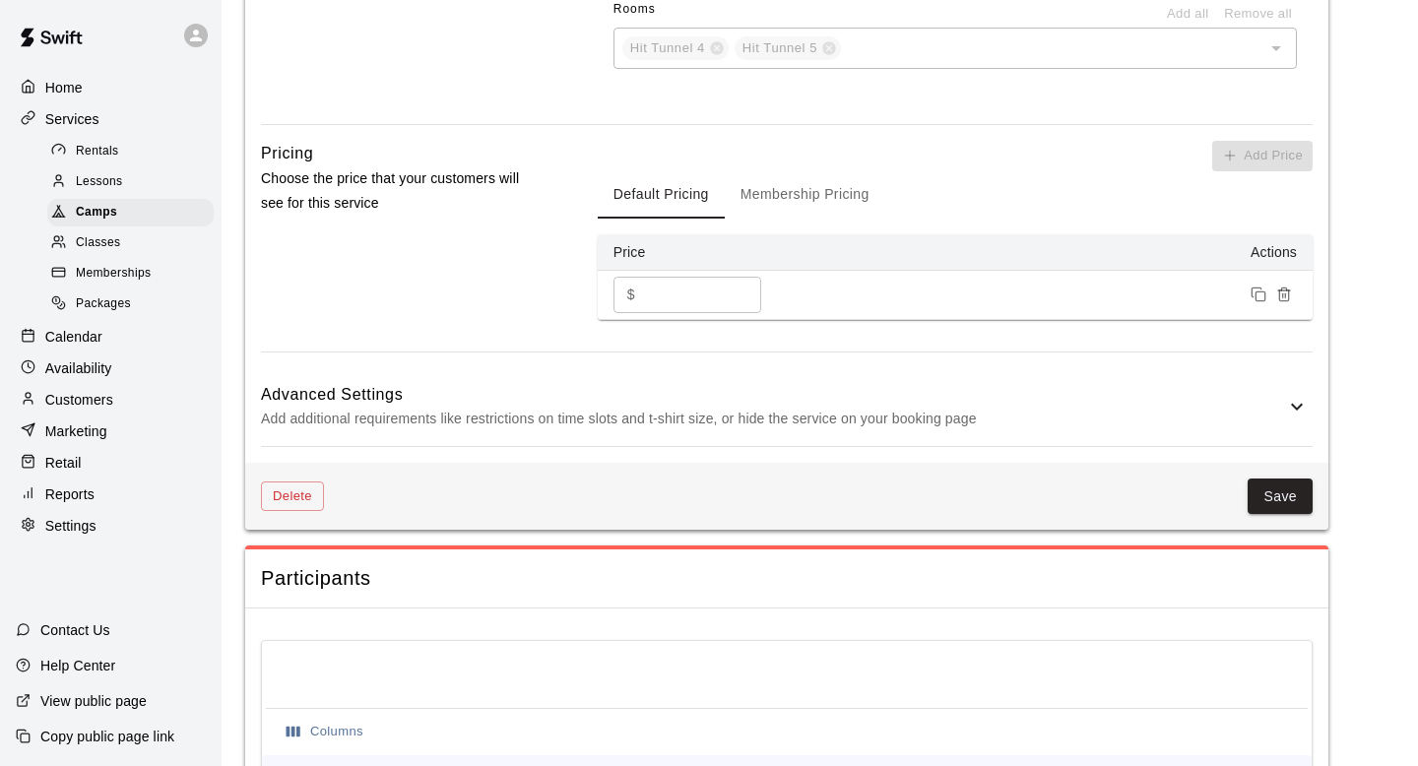
scroll to position [1587, 0]
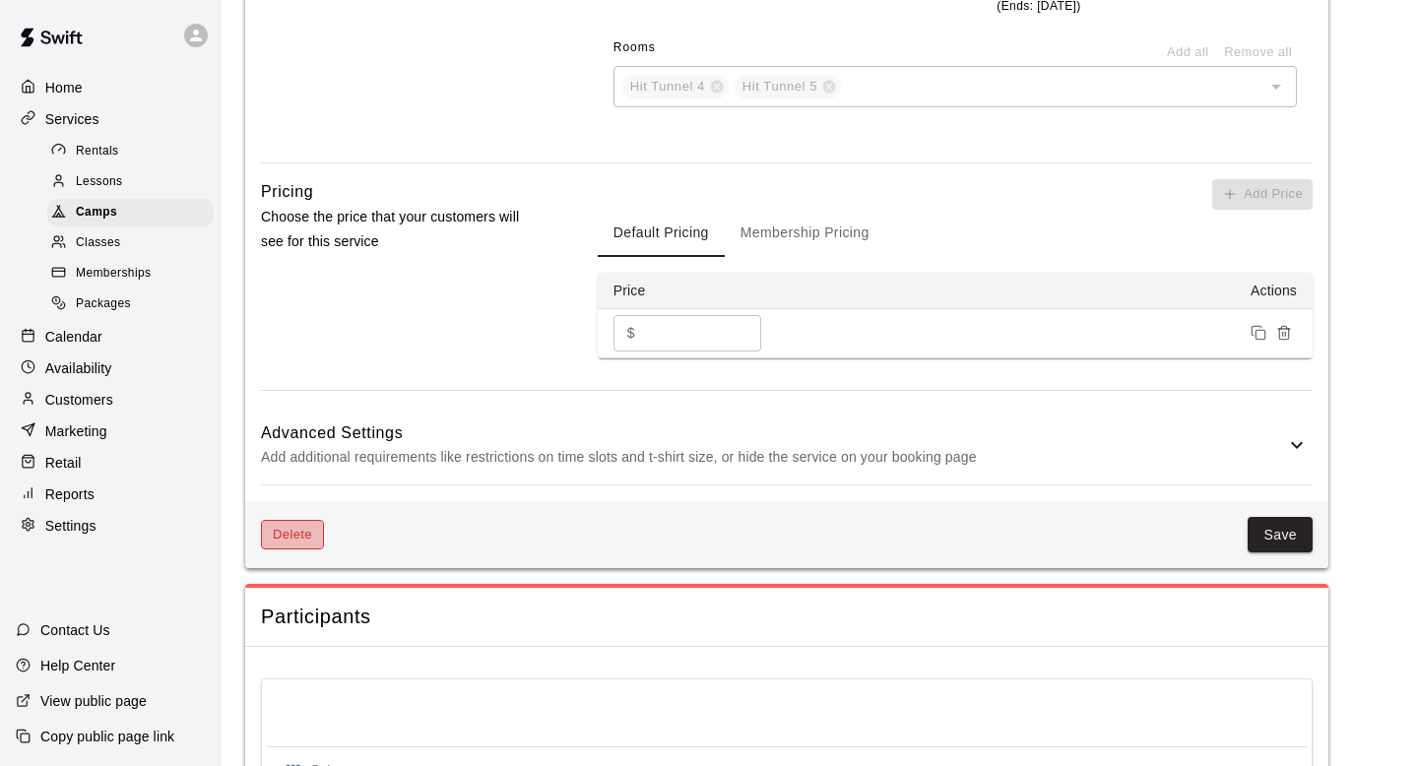
click at [307, 541] on button "Delete" at bounding box center [292, 535] width 63 height 31
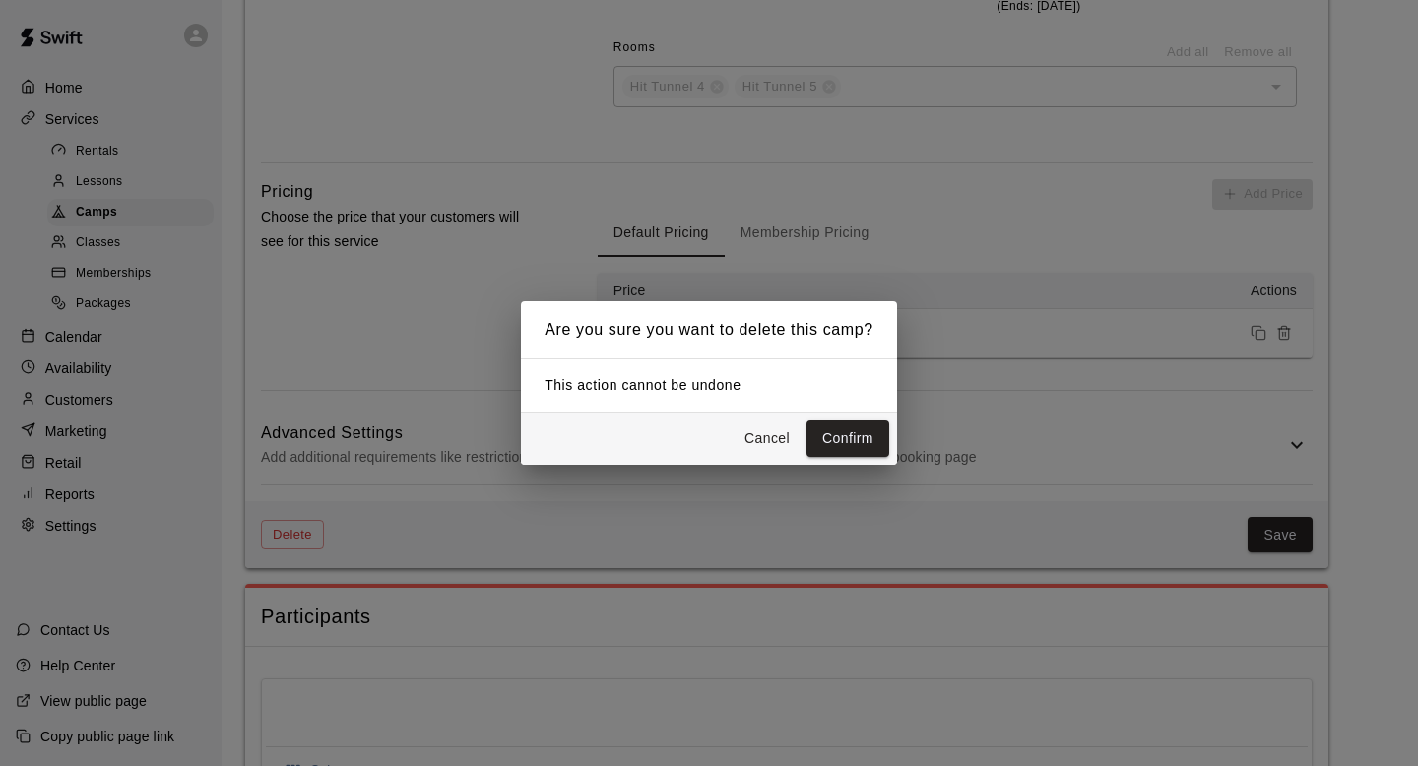
click at [805, 434] on div "Cancel Confirm" at bounding box center [709, 439] width 376 height 52
click at [835, 438] on button "Confirm" at bounding box center [847, 438] width 83 height 36
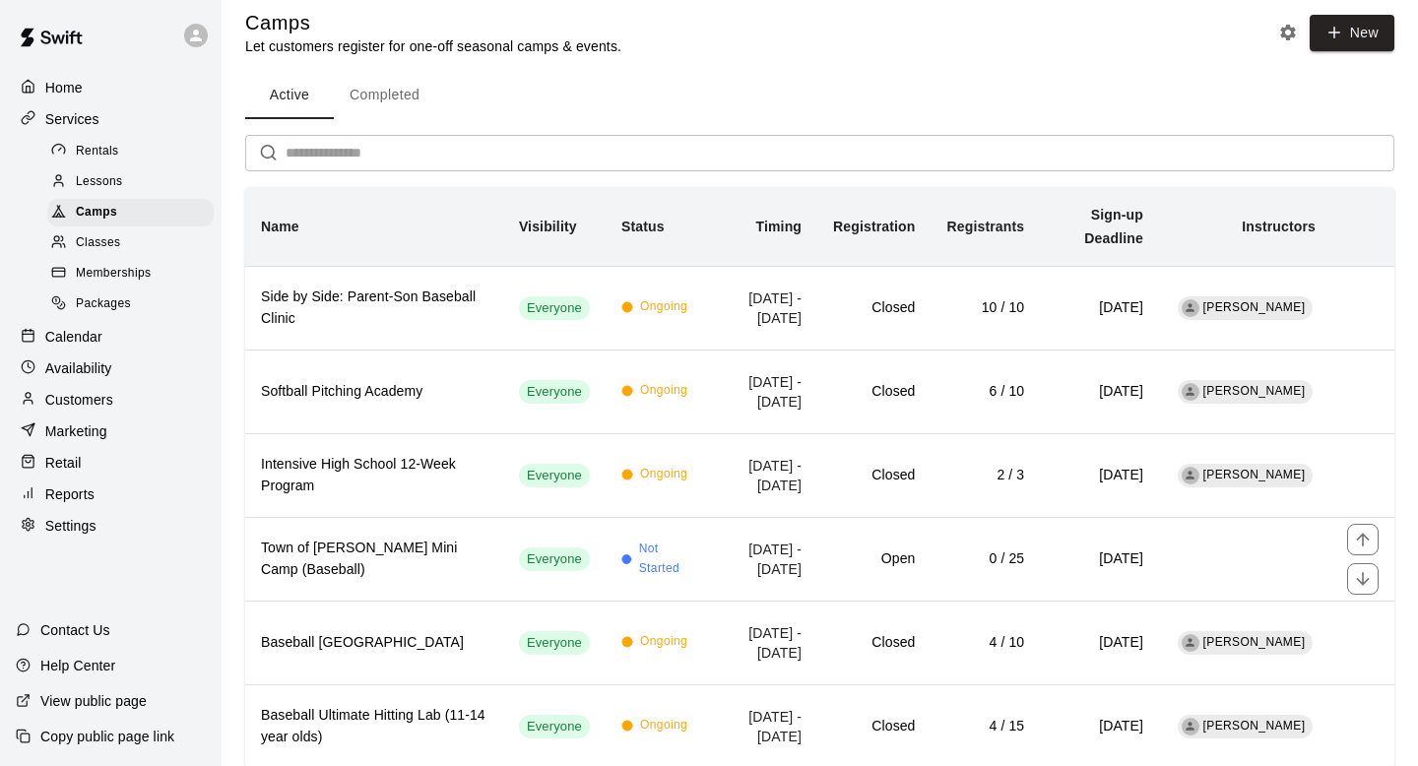
scroll to position [16, 0]
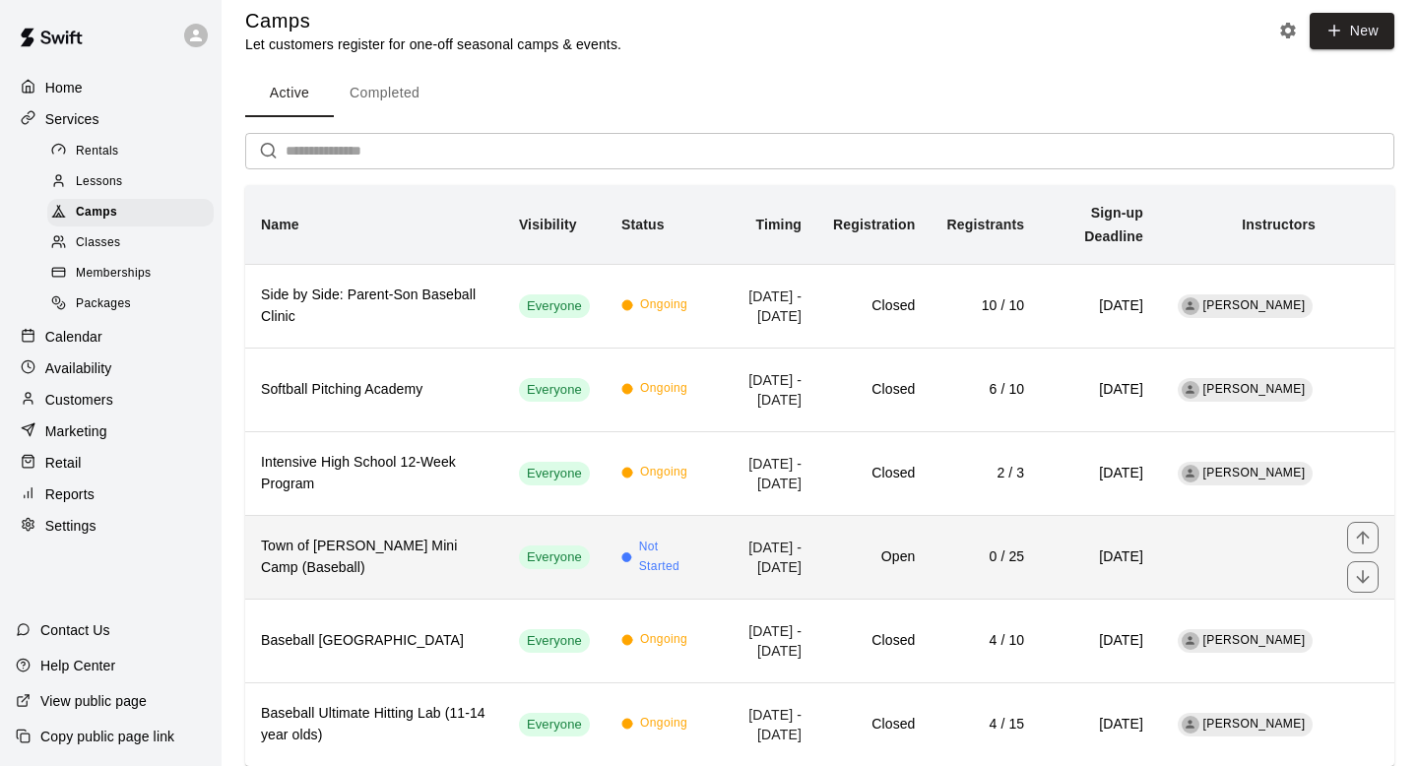
click at [639, 539] on span "Not Started" at bounding box center [667, 557] width 57 height 39
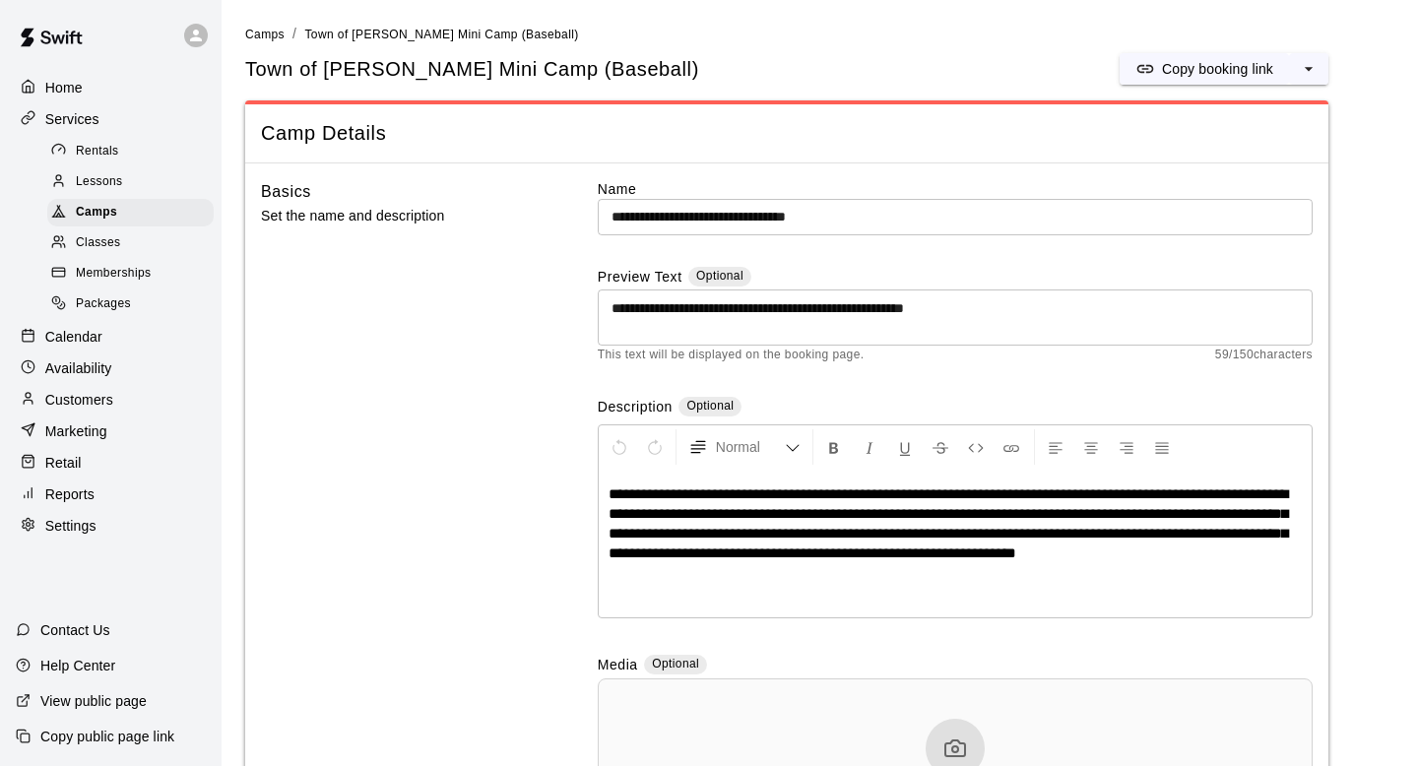
scroll to position [1776, 0]
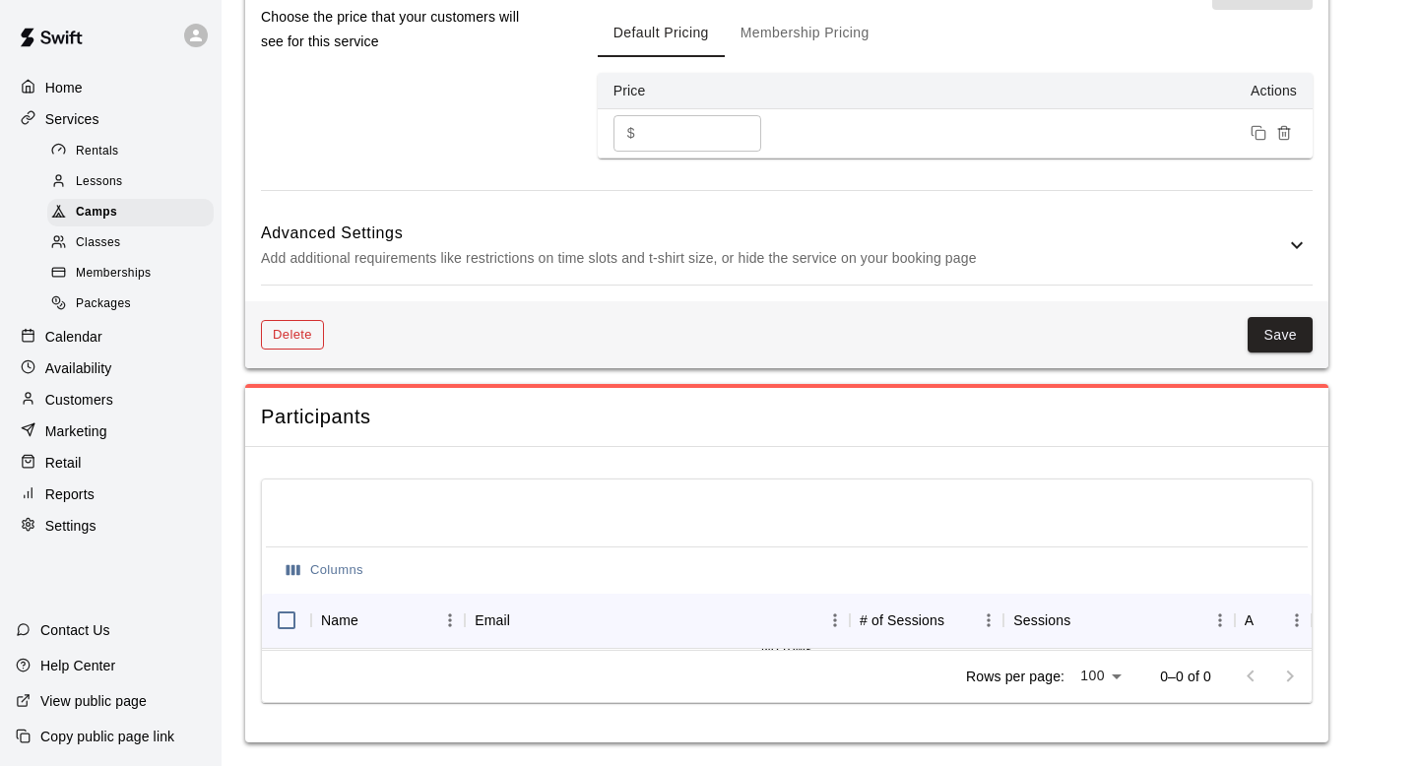
click at [297, 345] on button "Delete" at bounding box center [292, 335] width 63 height 31
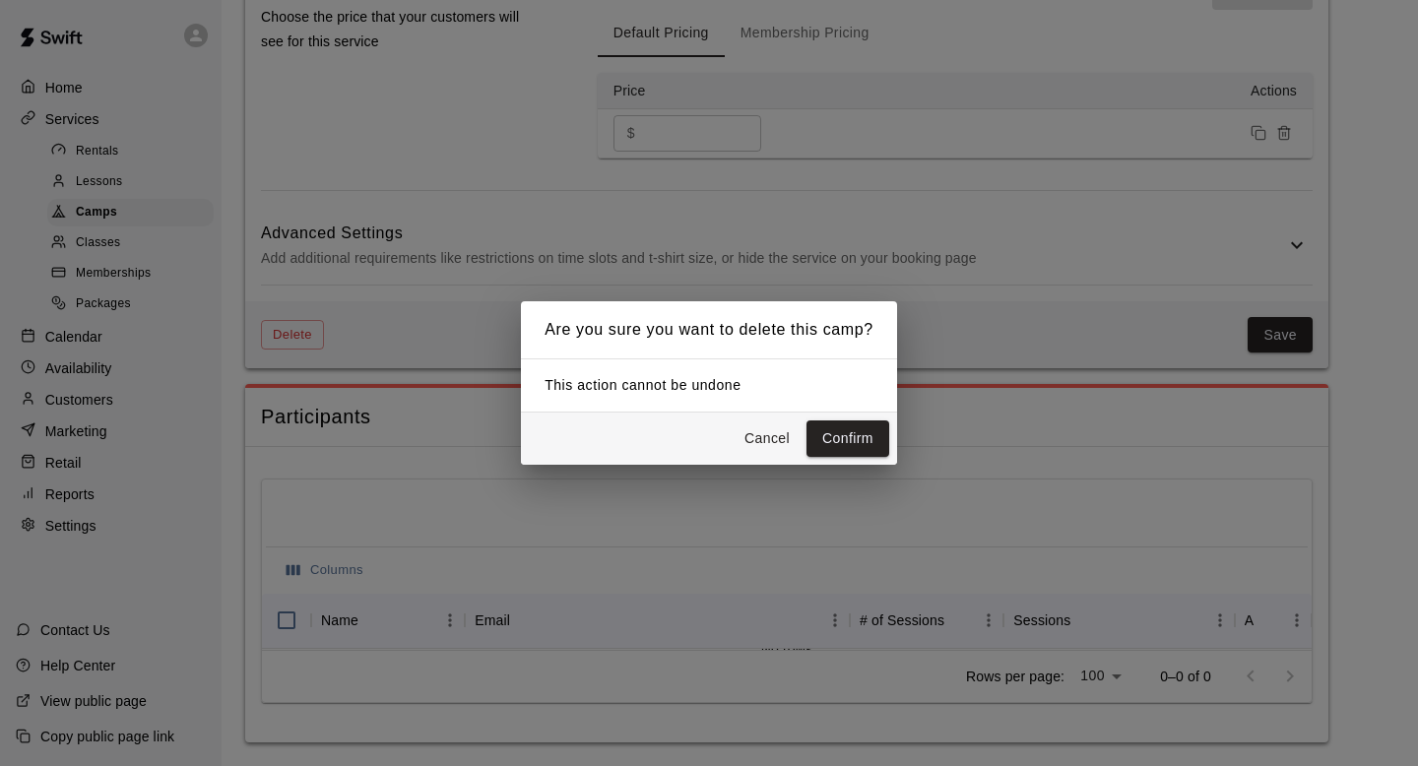
click at [883, 456] on div "Cancel Confirm" at bounding box center [709, 439] width 376 height 52
click at [861, 443] on button "Confirm" at bounding box center [847, 438] width 83 height 36
